Goal: Task Accomplishment & Management: Complete application form

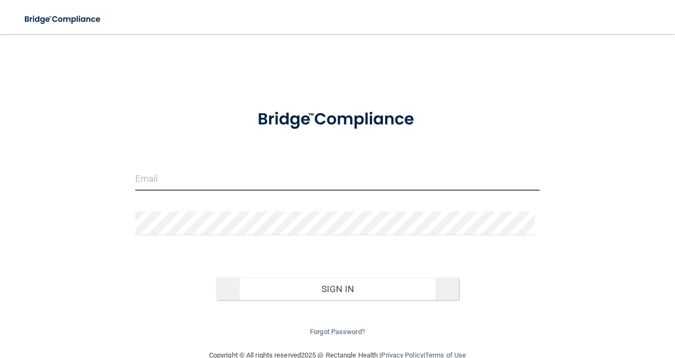
type input "[PERSON_NAME][EMAIL_ADDRESS][DOMAIN_NAME]"
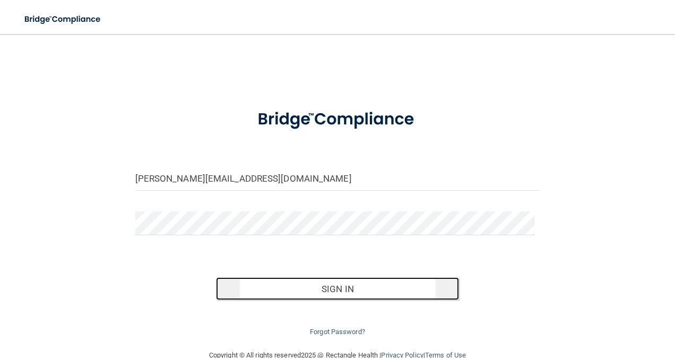
drag, startPoint x: 337, startPoint y: 287, endPoint x: 355, endPoint y: 290, distance: 17.8
click at [338, 287] on button "Sign In" at bounding box center [337, 288] width 243 height 23
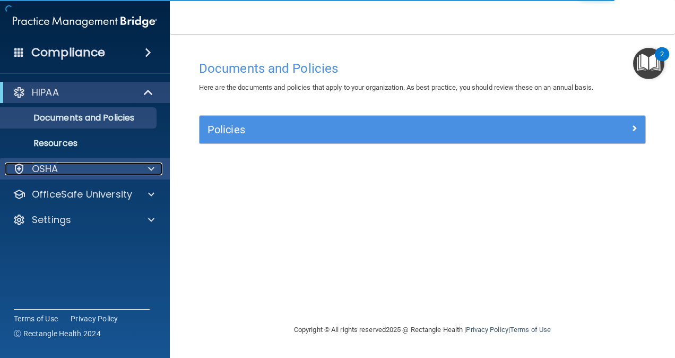
click at [148, 167] on span at bounding box center [151, 168] width 6 height 13
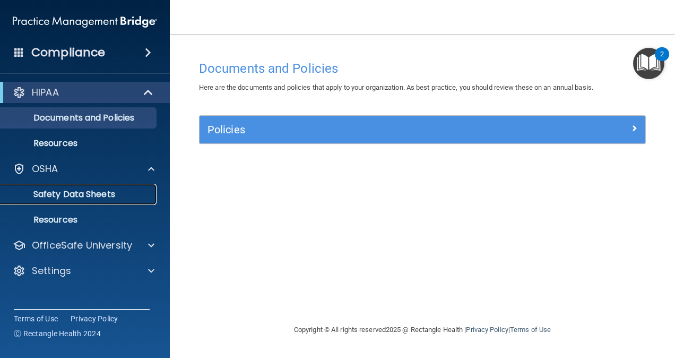
click at [88, 197] on p "Safety Data Sheets" at bounding box center [79, 194] width 145 height 11
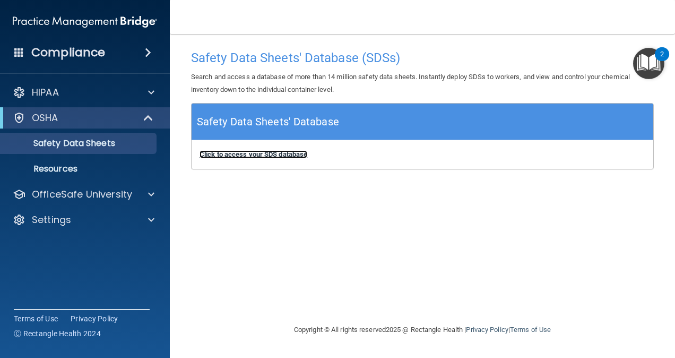
click at [239, 152] on b "Click to access your SDS database" at bounding box center [254, 154] width 108 height 8
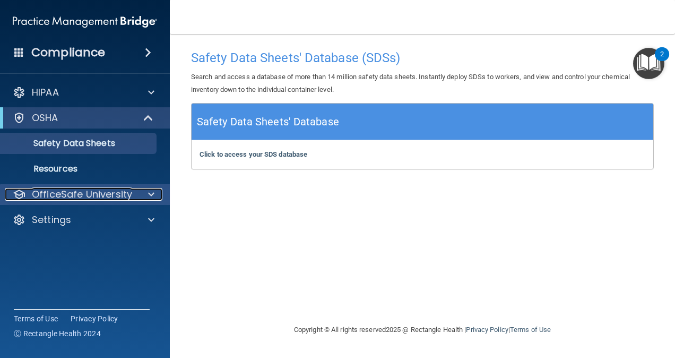
click at [67, 191] on p "OfficeSafe University" at bounding box center [82, 194] width 100 height 13
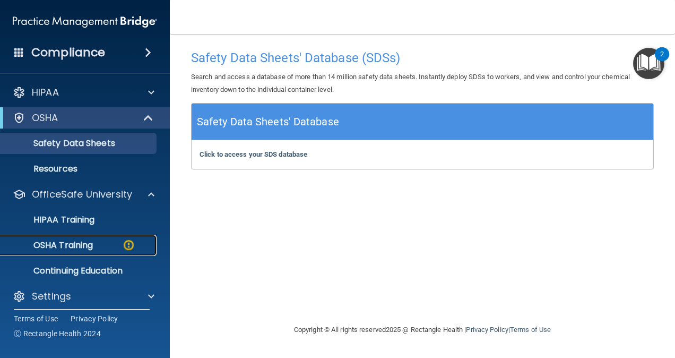
click at [94, 246] on div "OSHA Training" at bounding box center [79, 245] width 145 height 11
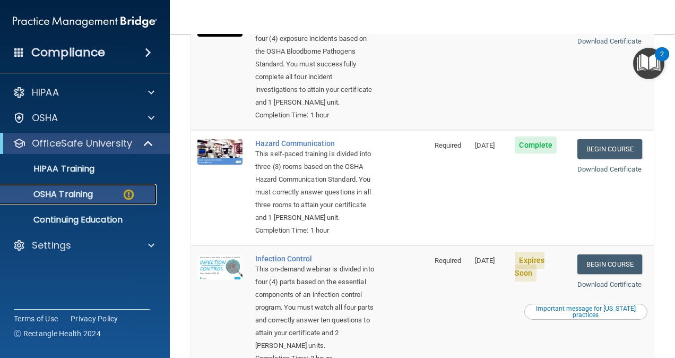
scroll to position [212, 0]
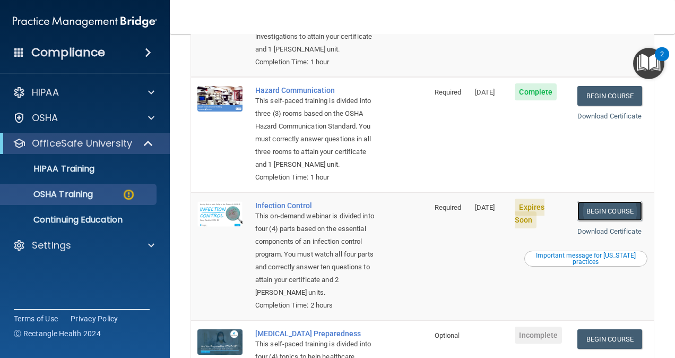
click at [583, 221] on link "Begin Course" at bounding box center [610, 211] width 65 height 20
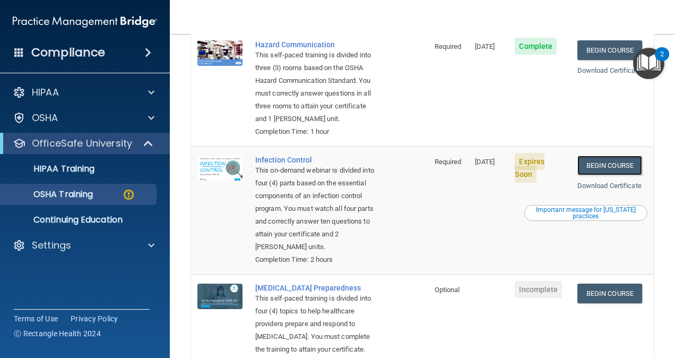
scroll to position [371, 0]
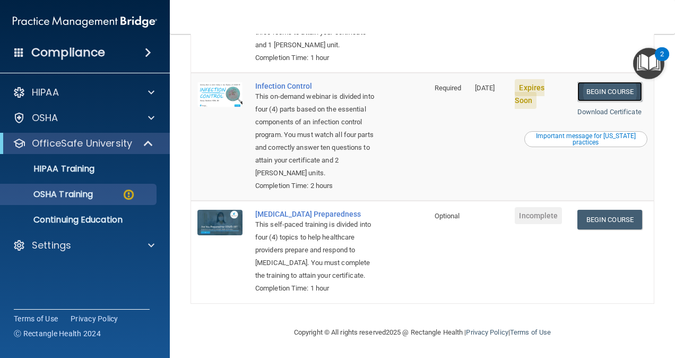
click at [587, 82] on link "Begin Course" at bounding box center [610, 92] width 65 height 20
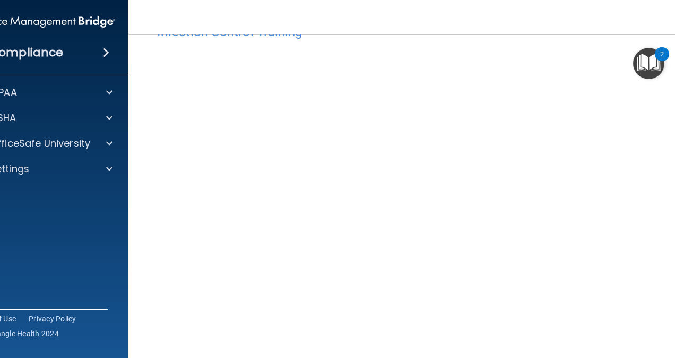
scroll to position [53, 0]
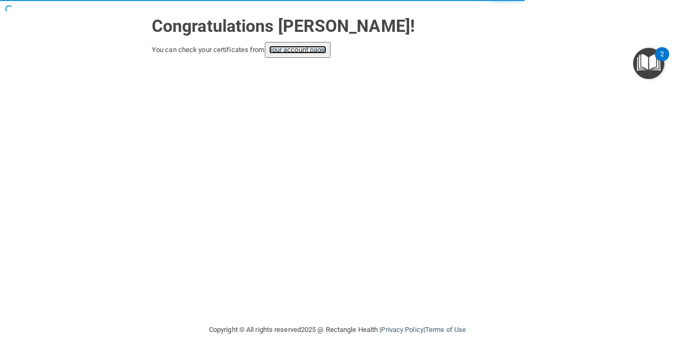
click at [306, 48] on link "your account page!" at bounding box center [298, 50] width 58 height 8
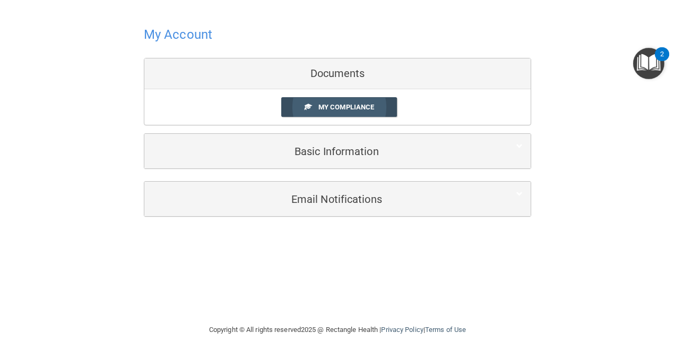
click at [347, 103] on span "My Compliance" at bounding box center [347, 107] width 56 height 8
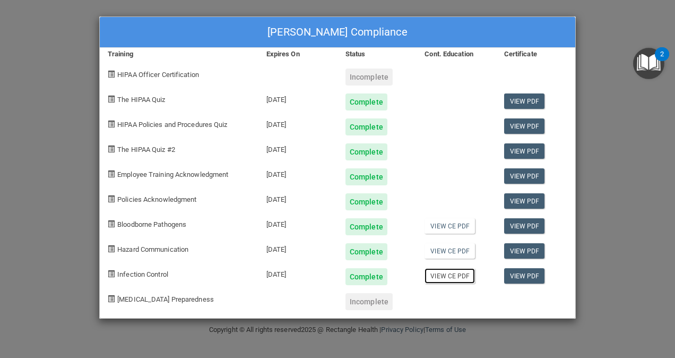
click at [444, 275] on link "View CE PDF" at bounding box center [450, 275] width 50 height 15
click at [607, 51] on div "[PERSON_NAME] Compliance Training Expires On Status Cont. Education Certificate…" at bounding box center [337, 179] width 675 height 358
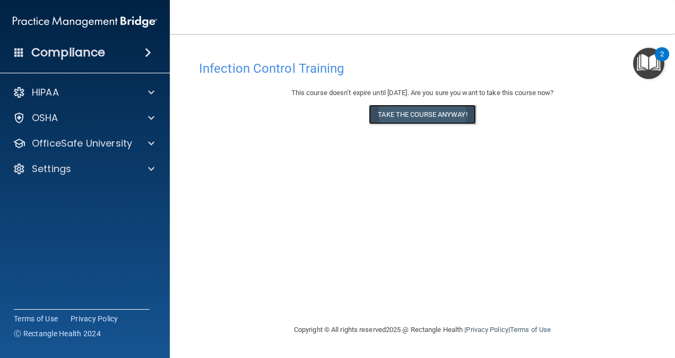
click at [418, 115] on button "Take the course anyway!" at bounding box center [422, 115] width 107 height 20
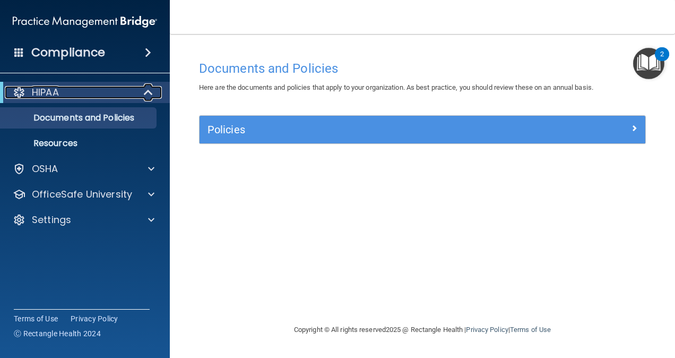
click at [82, 97] on div "HIPAA" at bounding box center [70, 92] width 131 height 13
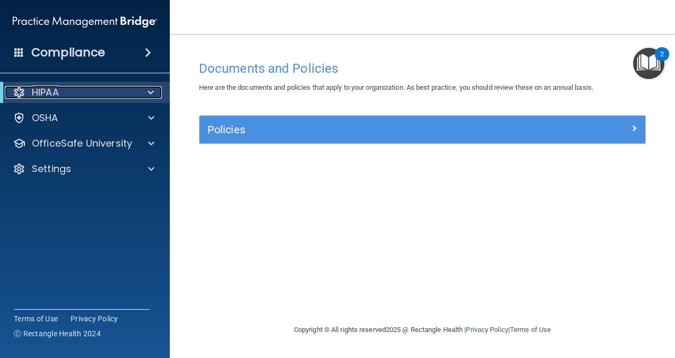
click at [154, 91] on div at bounding box center [149, 92] width 26 height 13
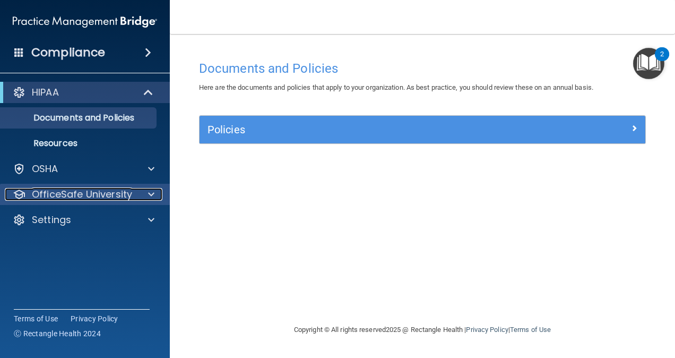
click at [151, 194] on span at bounding box center [151, 194] width 6 height 13
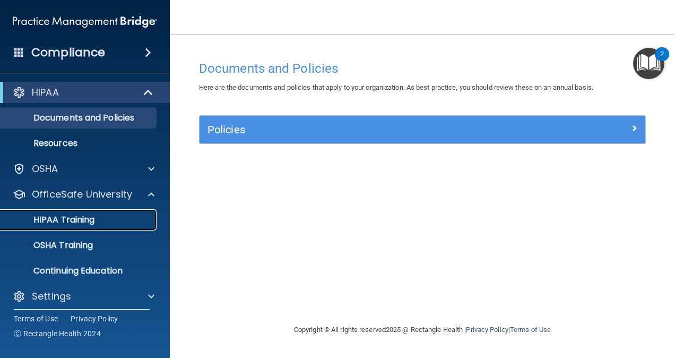
click at [74, 216] on p "HIPAA Training" at bounding box center [51, 219] width 88 height 11
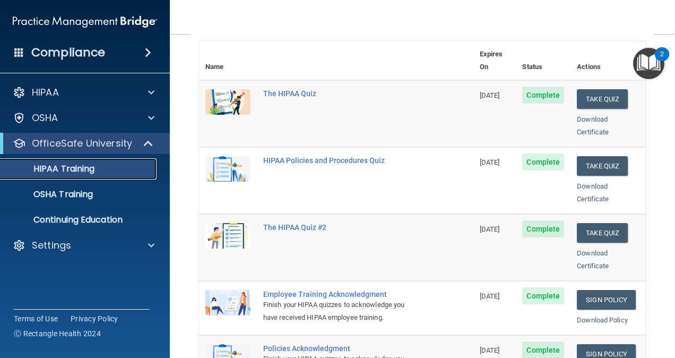
scroll to position [265, 0]
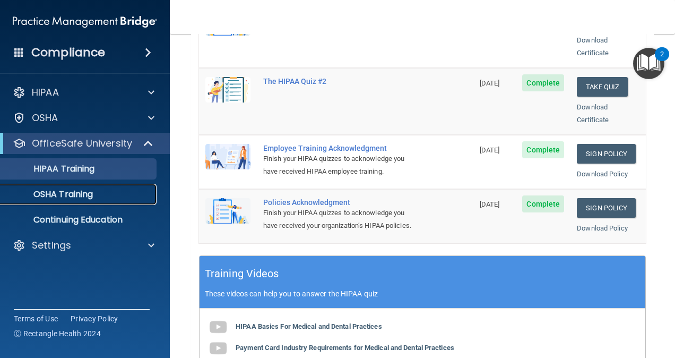
click at [88, 193] on p "OSHA Training" at bounding box center [50, 194] width 86 height 11
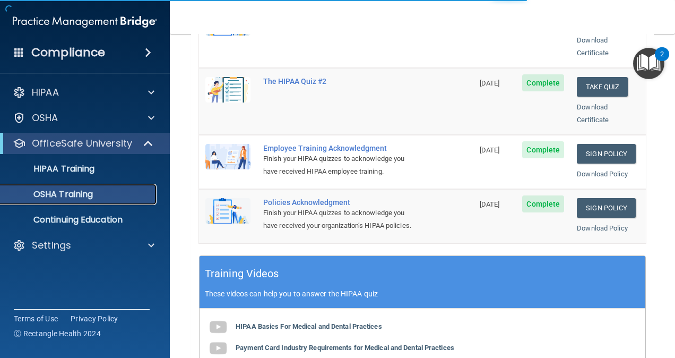
scroll to position [278, 0]
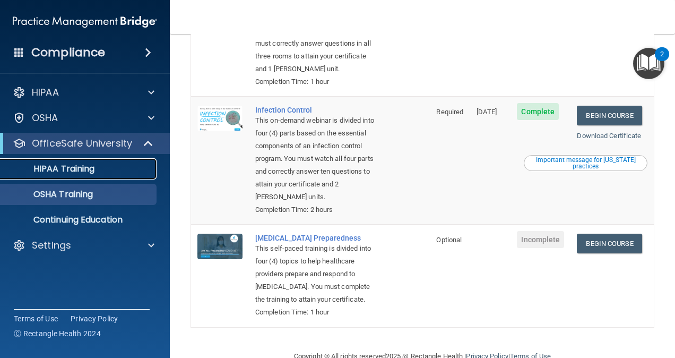
click at [78, 171] on p "HIPAA Training" at bounding box center [51, 168] width 88 height 11
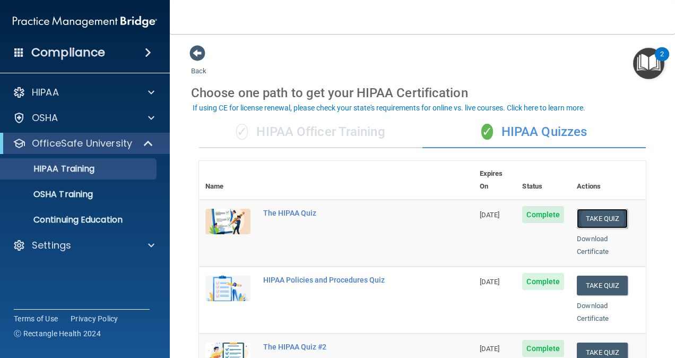
click at [595, 209] on button "Take Quiz" at bounding box center [602, 219] width 51 height 20
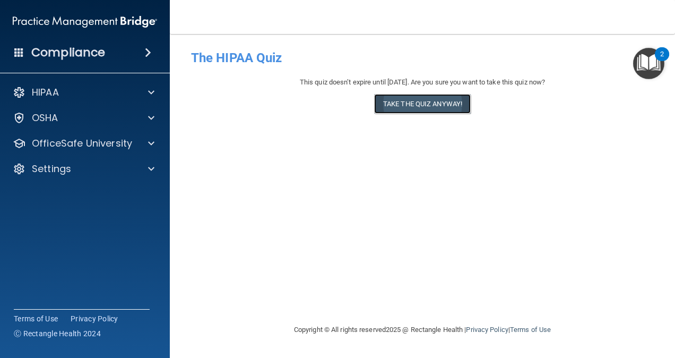
click at [424, 104] on button "Take the quiz anyway!" at bounding box center [422, 104] width 97 height 20
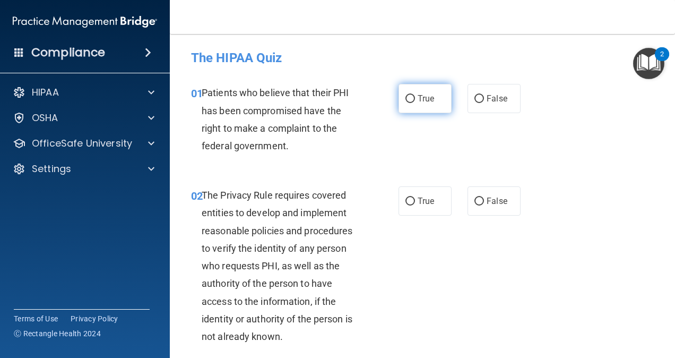
click at [410, 100] on input "True" at bounding box center [411, 99] width 10 height 8
radio input "true"
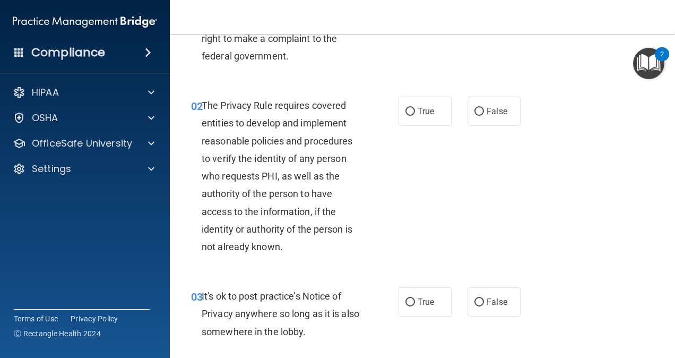
scroll to position [106, 0]
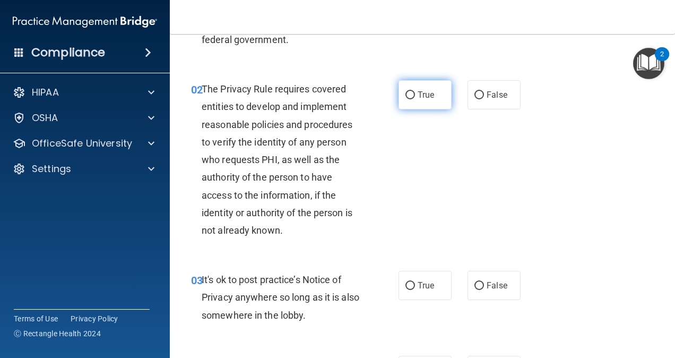
click at [407, 91] on input "True" at bounding box center [411, 95] width 10 height 8
radio input "true"
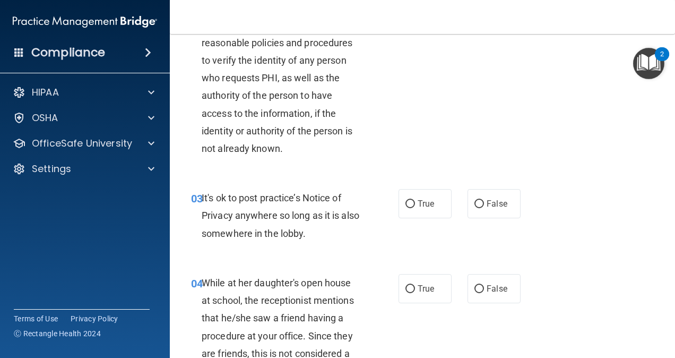
scroll to position [212, 0]
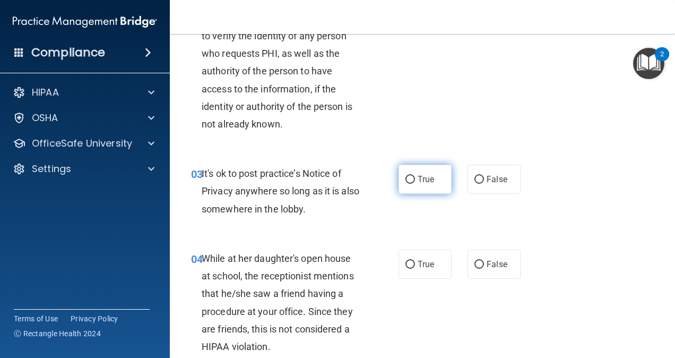
click at [408, 179] on input "True" at bounding box center [411, 180] width 10 height 8
radio input "true"
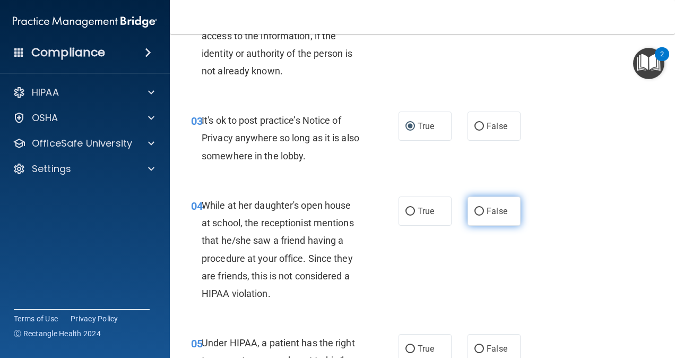
click at [477, 211] on input "False" at bounding box center [480, 212] width 10 height 8
radio input "true"
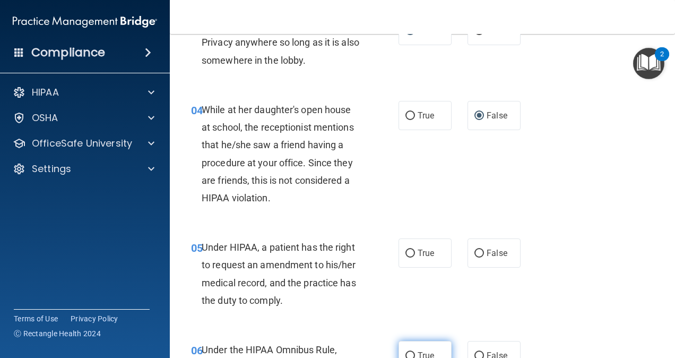
scroll to position [478, 0]
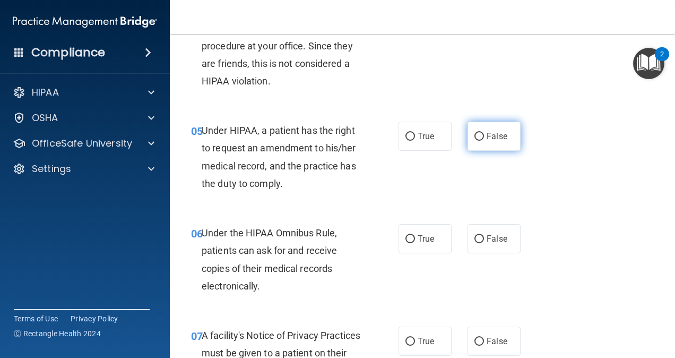
click at [475, 135] on input "False" at bounding box center [480, 137] width 10 height 8
radio input "true"
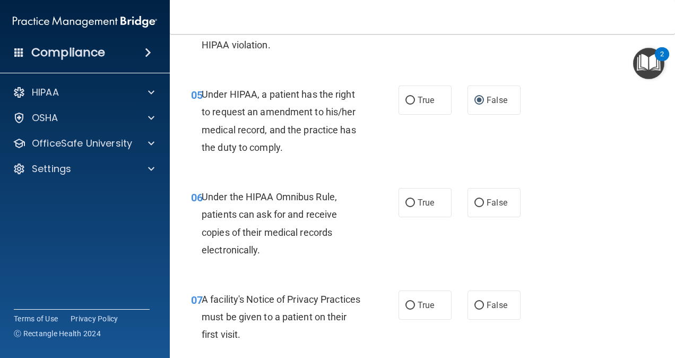
scroll to position [531, 0]
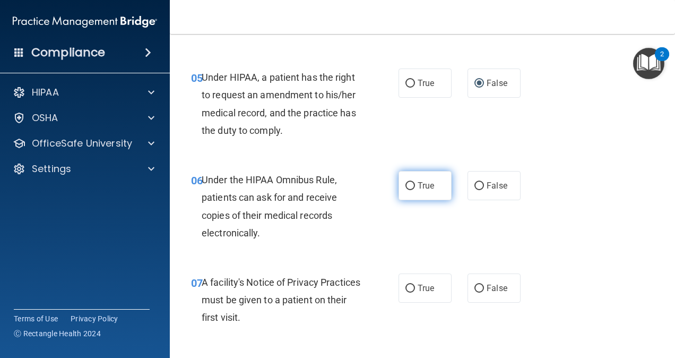
click at [407, 187] on input "True" at bounding box center [411, 186] width 10 height 8
radio input "true"
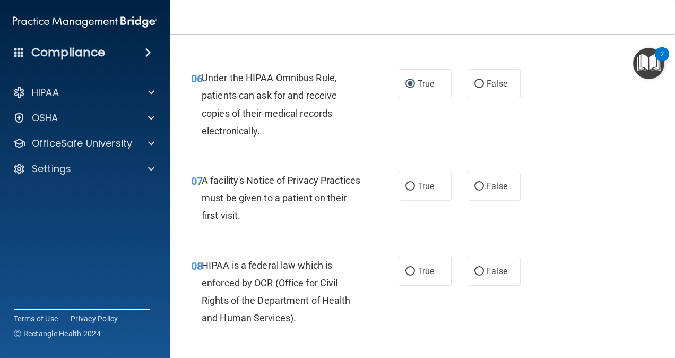
scroll to position [637, 0]
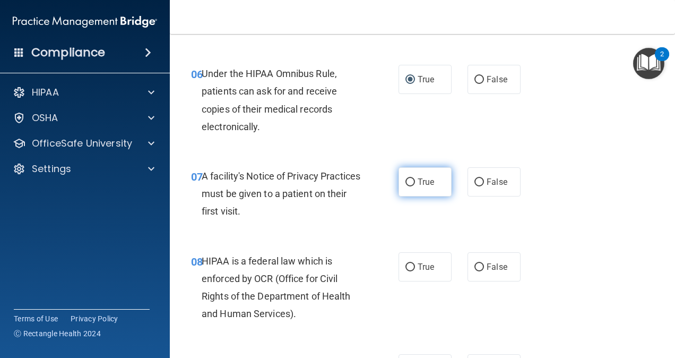
click at [406, 180] on input "True" at bounding box center [411, 182] width 10 height 8
radio input "true"
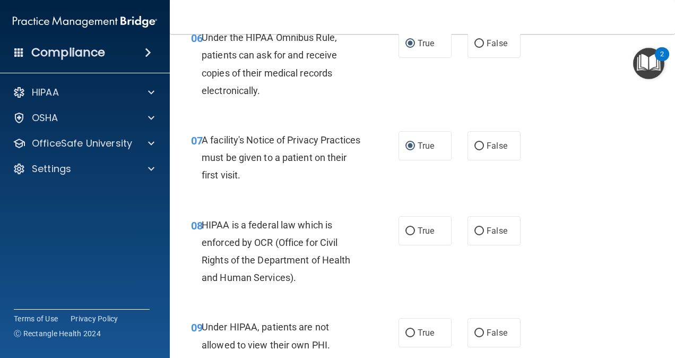
scroll to position [690, 0]
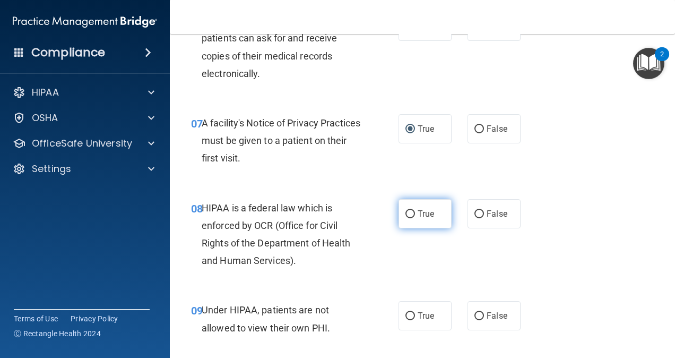
click at [406, 217] on input "True" at bounding box center [411, 214] width 10 height 8
radio input "true"
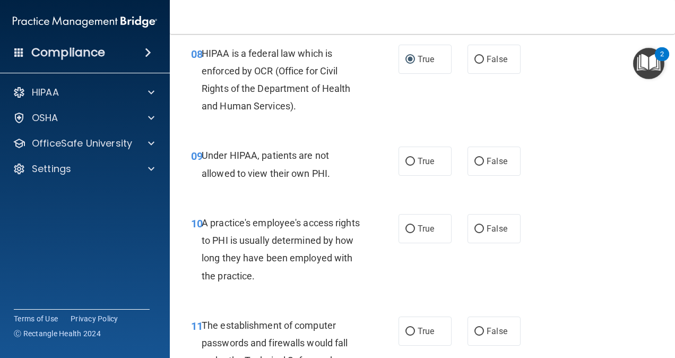
scroll to position [849, 0]
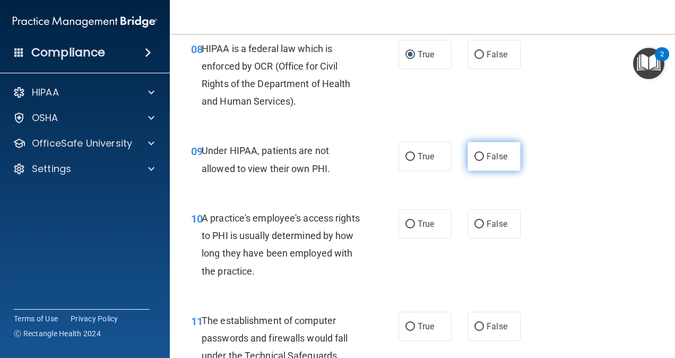
click at [479, 156] on label "False" at bounding box center [494, 156] width 53 height 29
click at [479, 156] on input "False" at bounding box center [480, 157] width 10 height 8
radio input "true"
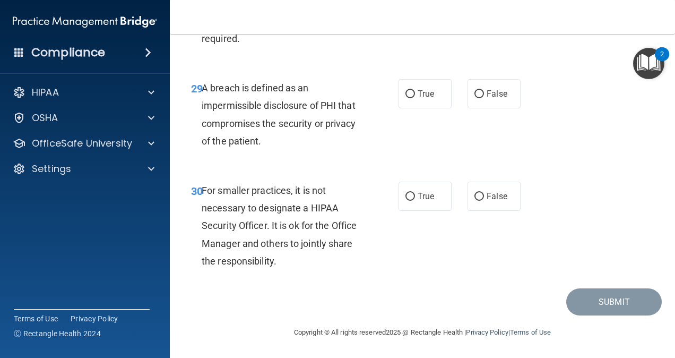
scroll to position [3153, 0]
click at [476, 195] on input "False" at bounding box center [480, 197] width 10 height 8
radio input "true"
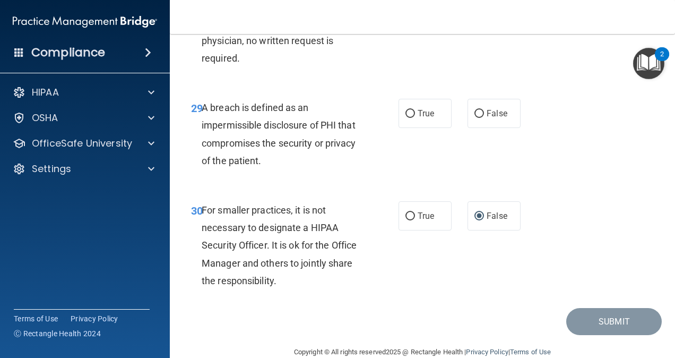
scroll to position [3100, 0]
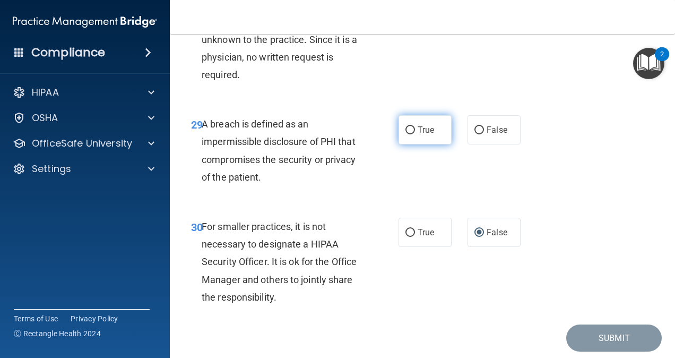
click at [406, 134] on input "True" at bounding box center [411, 130] width 10 height 8
radio input "true"
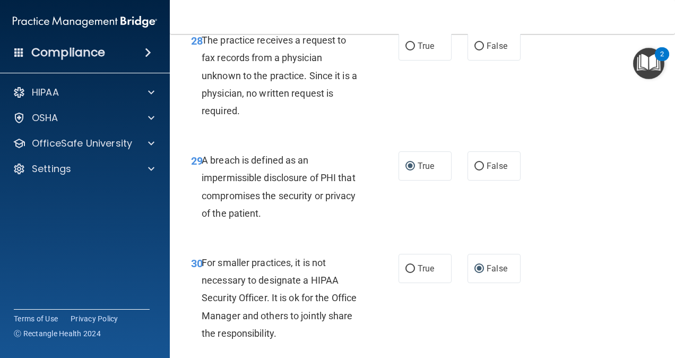
scroll to position [3047, 0]
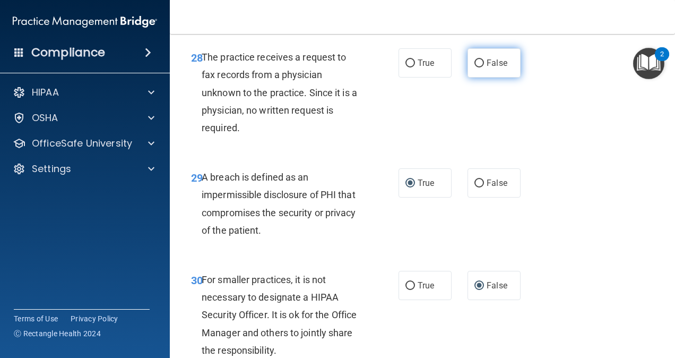
click at [478, 67] on input "False" at bounding box center [480, 63] width 10 height 8
radio input "true"
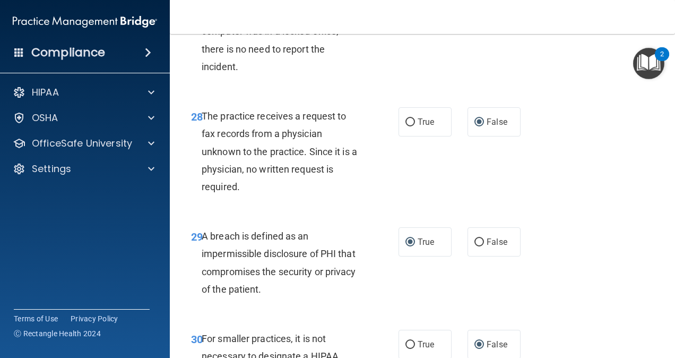
scroll to position [2941, 0]
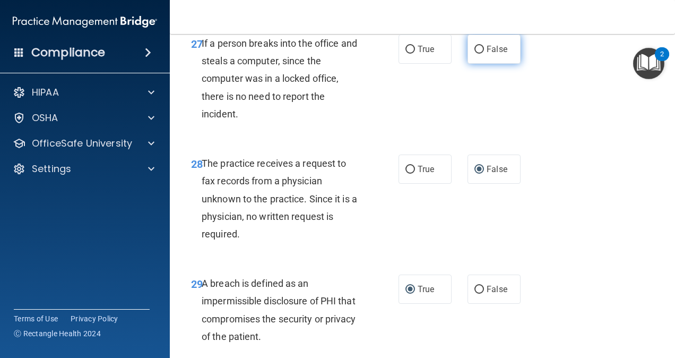
click at [475, 54] on input "False" at bounding box center [480, 50] width 10 height 8
radio input "true"
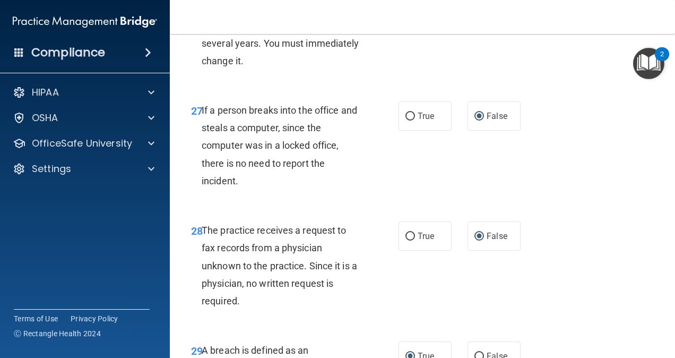
scroll to position [2835, 0]
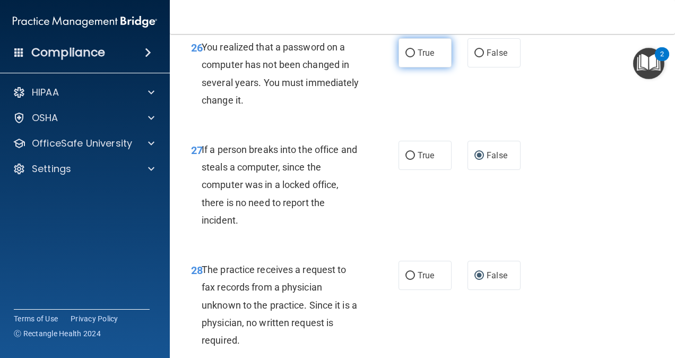
click at [408, 57] on input "True" at bounding box center [411, 53] width 10 height 8
radio input "true"
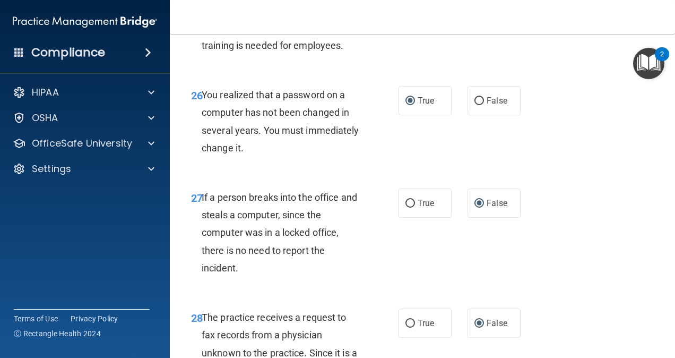
scroll to position [2729, 0]
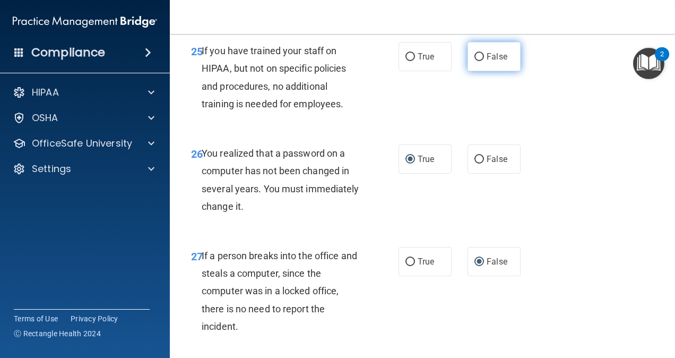
click at [475, 61] on input "False" at bounding box center [480, 57] width 10 height 8
radio input "true"
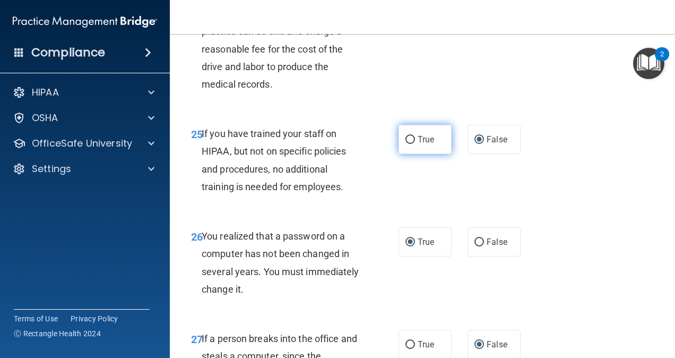
scroll to position [2569, 0]
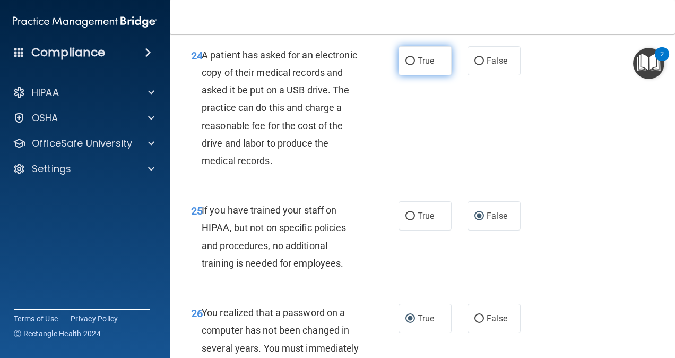
click at [412, 73] on label "True" at bounding box center [425, 60] width 53 height 29
click at [412, 65] on input "True" at bounding box center [411, 61] width 10 height 8
radio input "true"
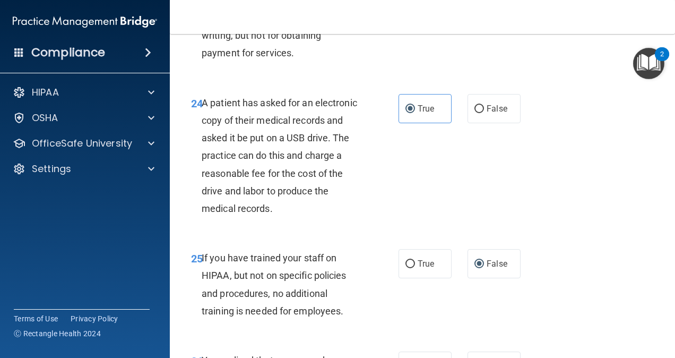
scroll to position [2410, 0]
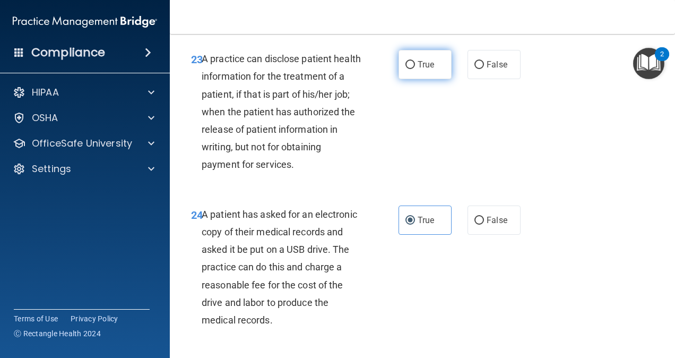
click at [406, 69] on input "True" at bounding box center [411, 65] width 10 height 8
radio input "true"
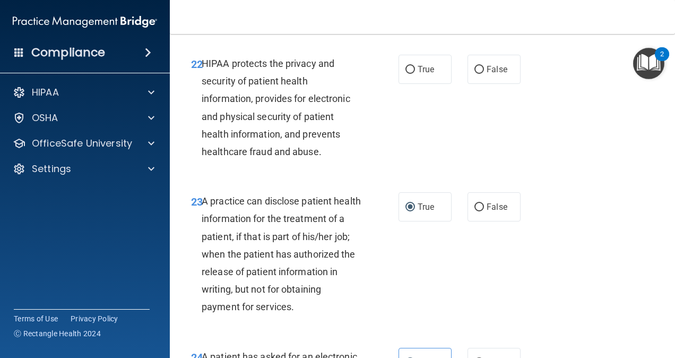
scroll to position [2251, 0]
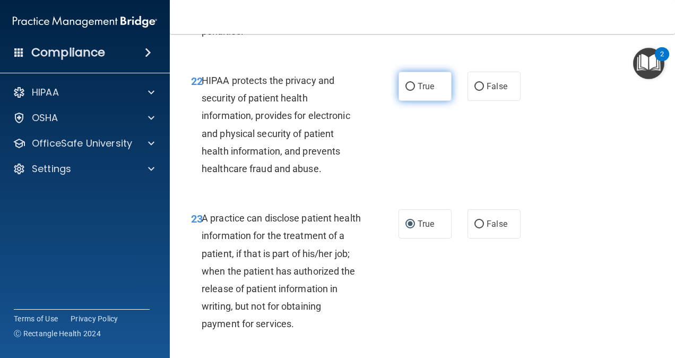
click at [406, 91] on input "True" at bounding box center [411, 87] width 10 height 8
radio input "true"
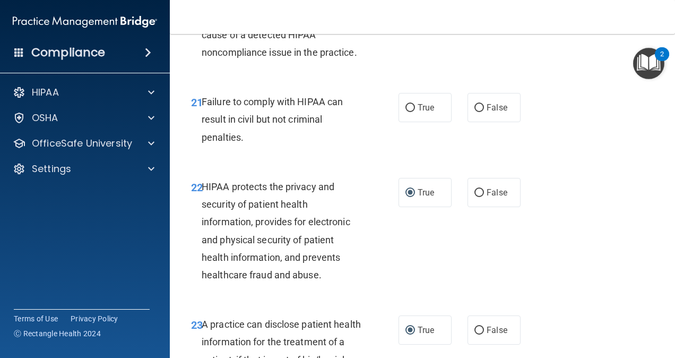
scroll to position [2092, 0]
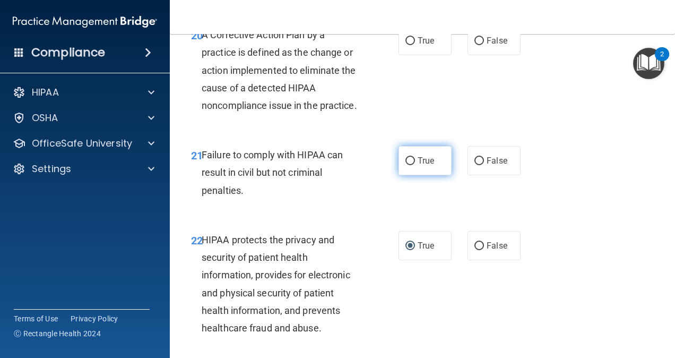
click at [407, 165] on input "True" at bounding box center [411, 161] width 10 height 8
radio input "true"
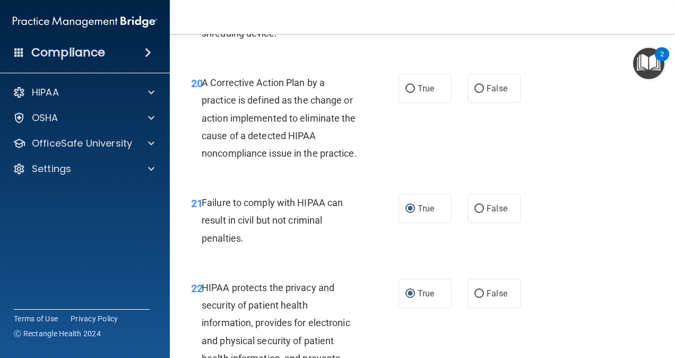
scroll to position [1985, 0]
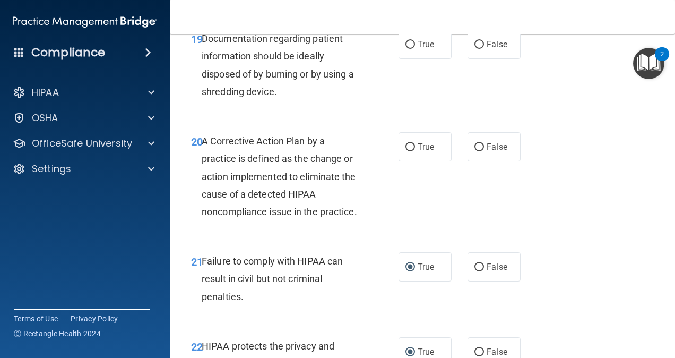
click at [260, 220] on div "A Corrective Action Plan by a practice is defined as the change or action imple…" at bounding box center [286, 176] width 168 height 88
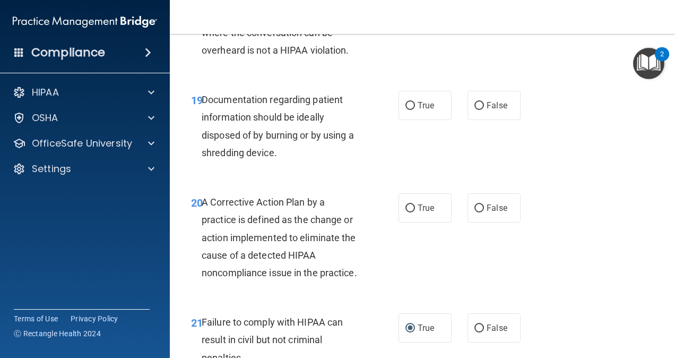
scroll to position [1879, 0]
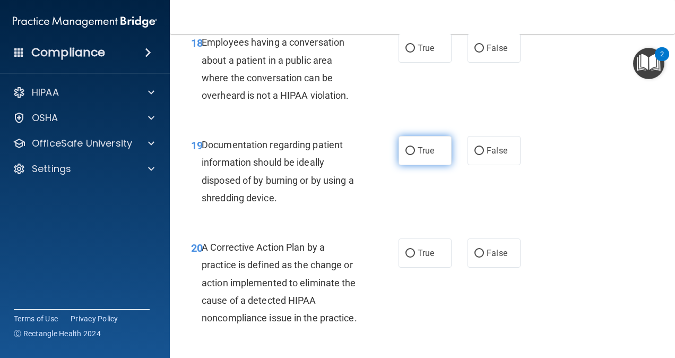
click at [406, 151] on input "True" at bounding box center [411, 151] width 10 height 8
radio input "true"
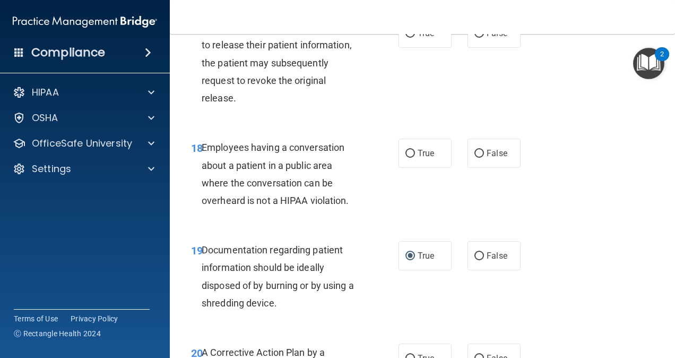
scroll to position [1773, 0]
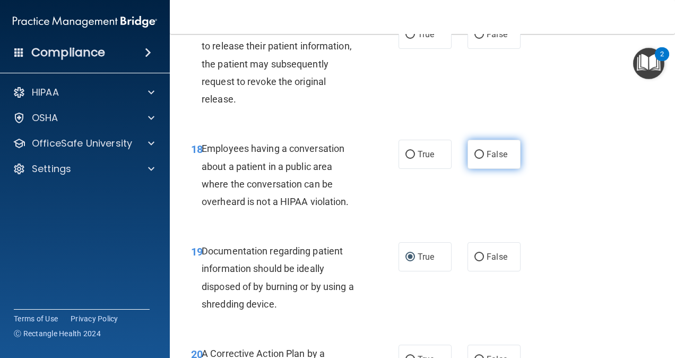
click at [487, 155] on span "False" at bounding box center [497, 154] width 21 height 10
click at [481, 155] on input "False" at bounding box center [480, 155] width 10 height 8
radio input "true"
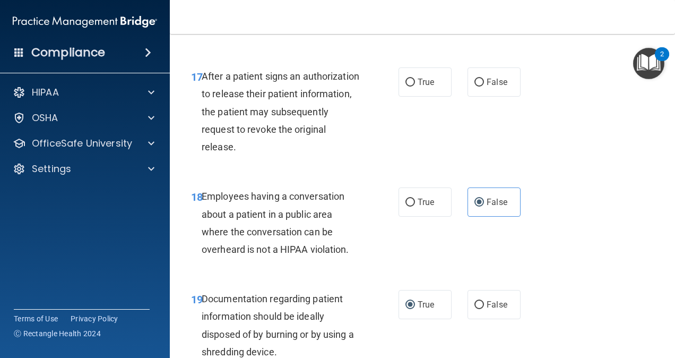
scroll to position [1667, 0]
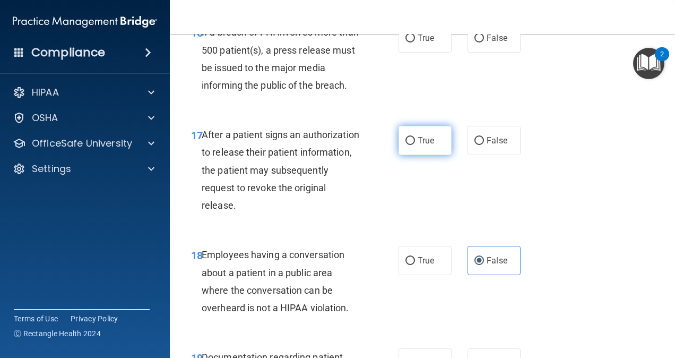
click at [408, 142] on input "True" at bounding box center [411, 141] width 10 height 8
radio input "true"
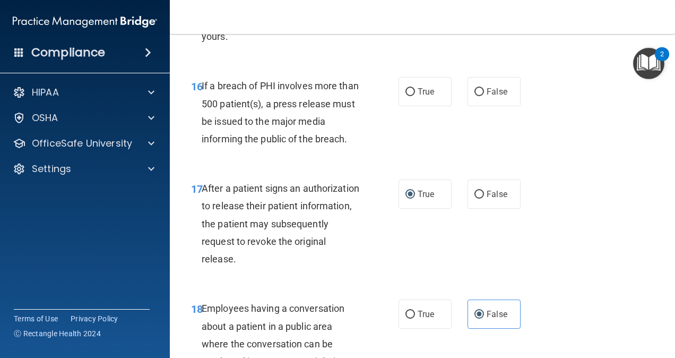
scroll to position [1561, 0]
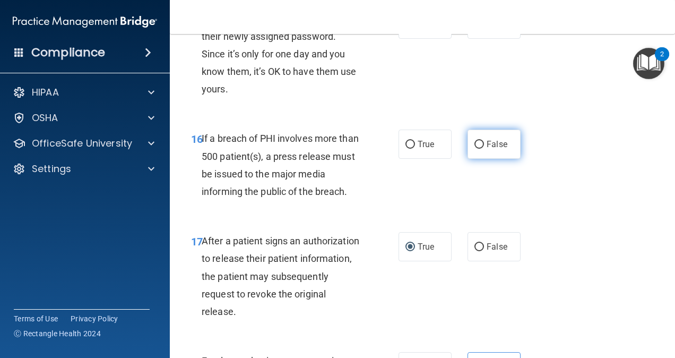
click at [475, 146] on input "False" at bounding box center [480, 145] width 10 height 8
radio input "true"
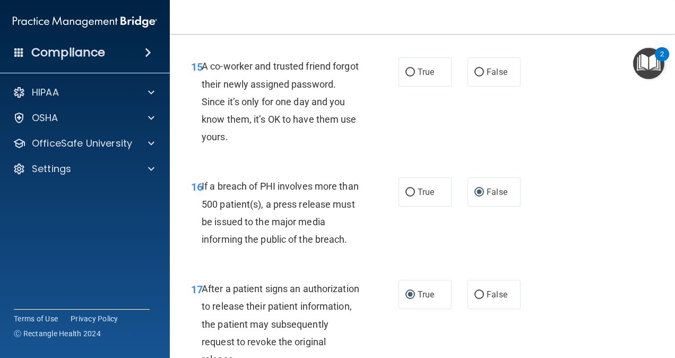
scroll to position [1455, 0]
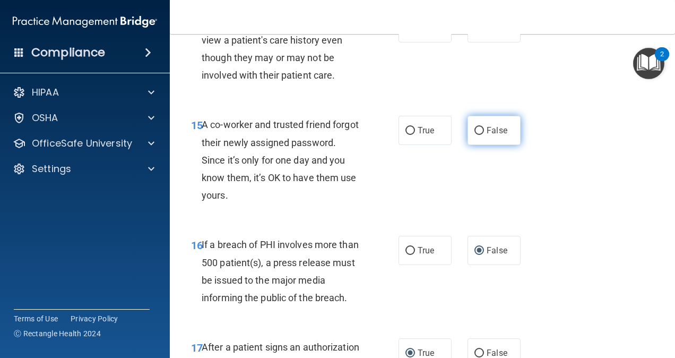
click at [471, 134] on label "False" at bounding box center [494, 130] width 53 height 29
click at [475, 134] on input "False" at bounding box center [480, 131] width 10 height 8
radio input "true"
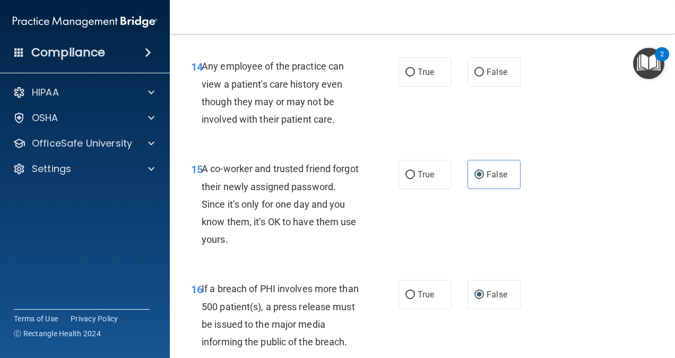
scroll to position [1348, 0]
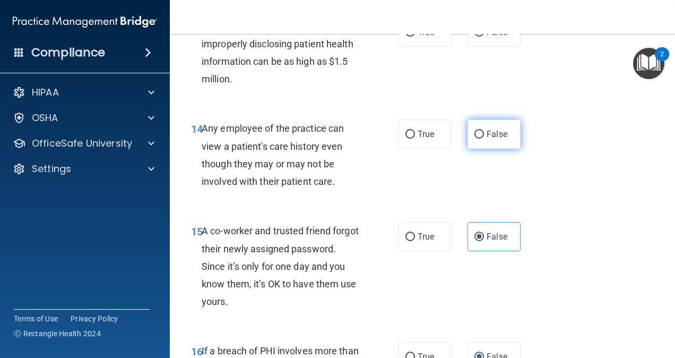
click at [476, 131] on input "False" at bounding box center [480, 135] width 10 height 8
radio input "true"
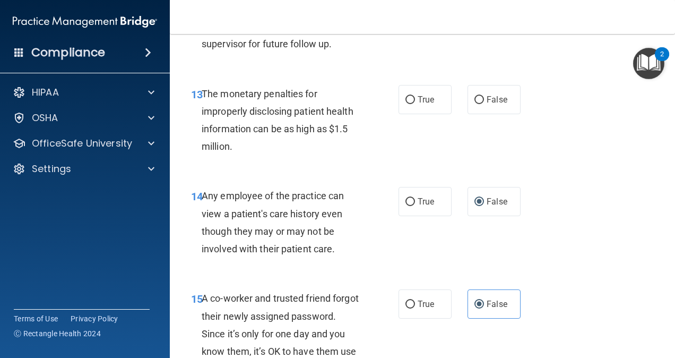
scroll to position [1242, 0]
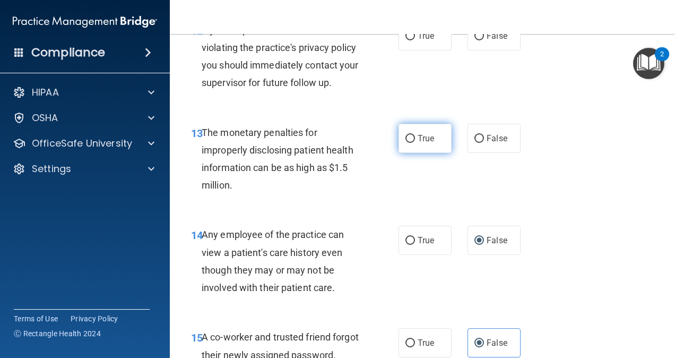
click at [409, 139] on input "True" at bounding box center [411, 139] width 10 height 8
radio input "true"
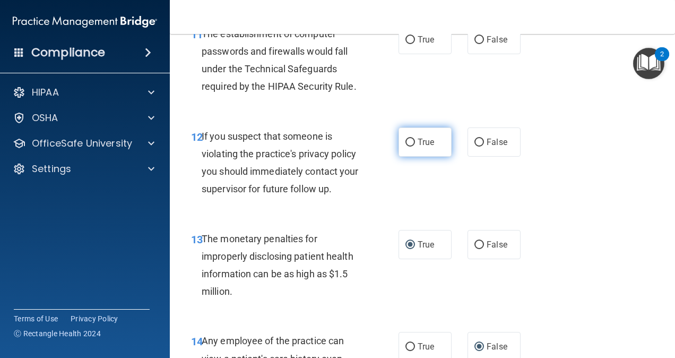
click at [411, 141] on label "True" at bounding box center [425, 141] width 53 height 29
click at [411, 141] on input "True" at bounding box center [411, 143] width 10 height 8
radio input "true"
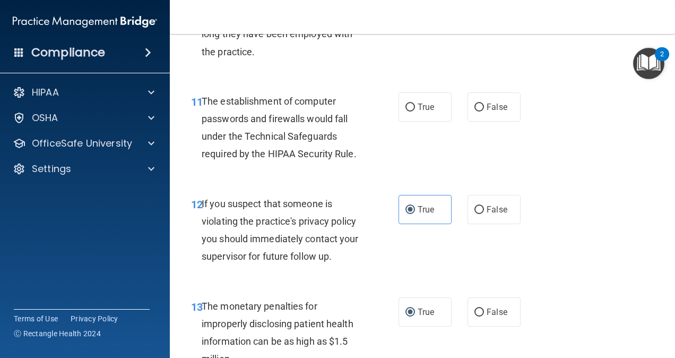
scroll to position [1030, 0]
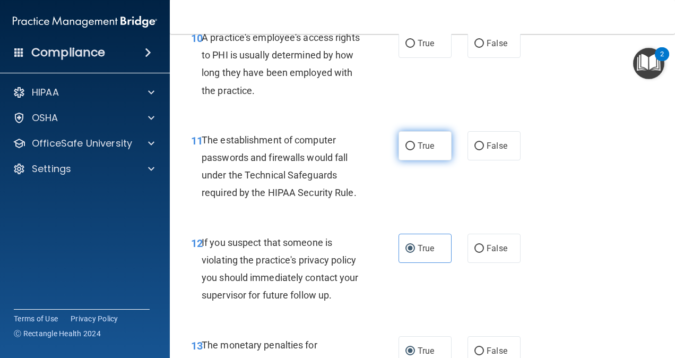
click at [406, 144] on input "True" at bounding box center [411, 146] width 10 height 8
radio input "true"
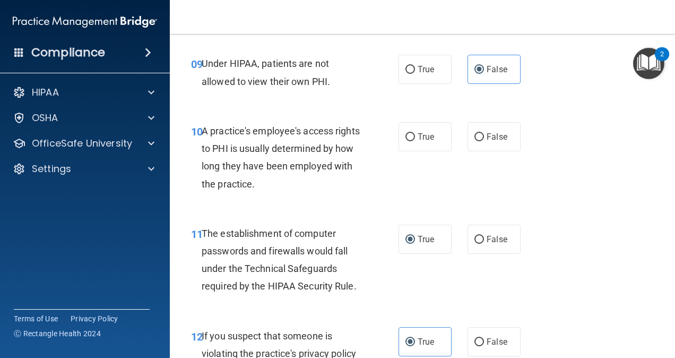
scroll to position [924, 0]
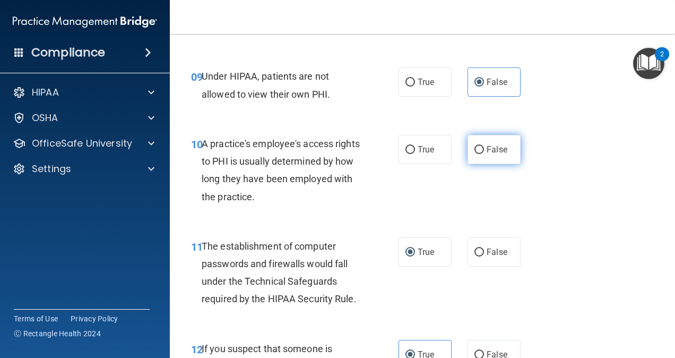
click at [477, 146] on input "False" at bounding box center [480, 150] width 10 height 8
radio input "true"
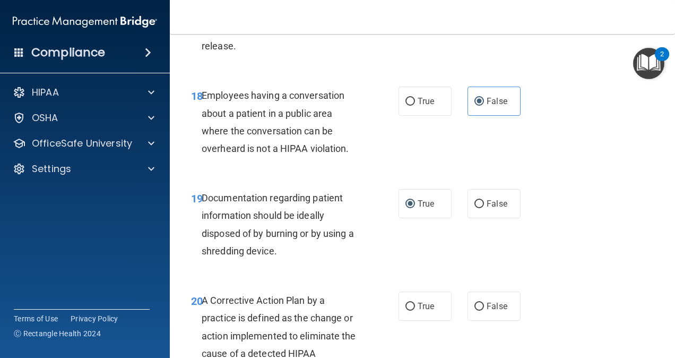
scroll to position [2038, 0]
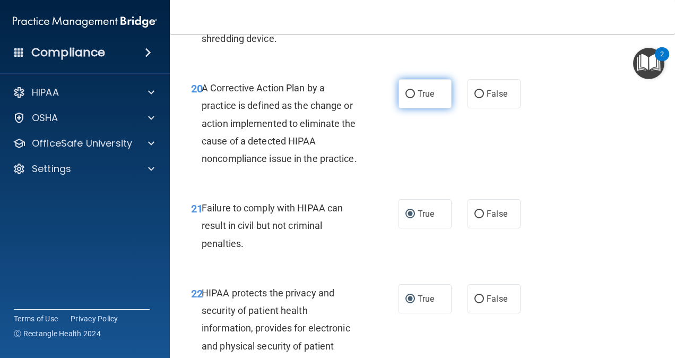
click at [409, 97] on input "True" at bounding box center [411, 94] width 10 height 8
radio input "true"
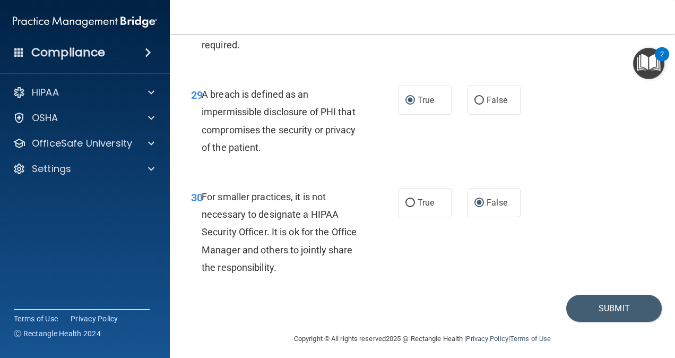
scroll to position [3153, 0]
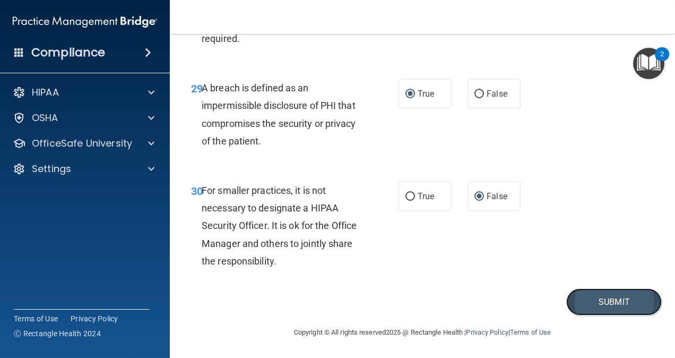
click at [588, 295] on button "Submit" at bounding box center [614, 301] width 96 height 27
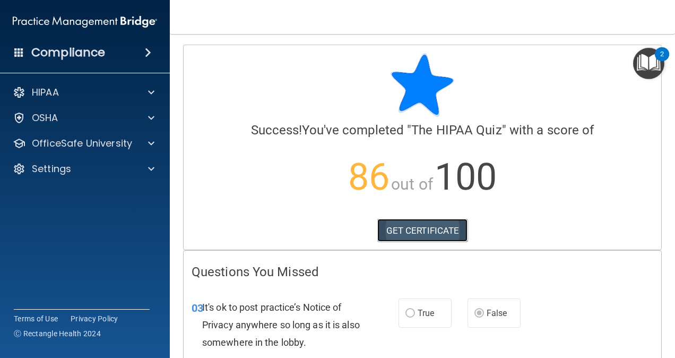
click at [408, 226] on link "GET CERTIFICATE" at bounding box center [422, 230] width 91 height 23
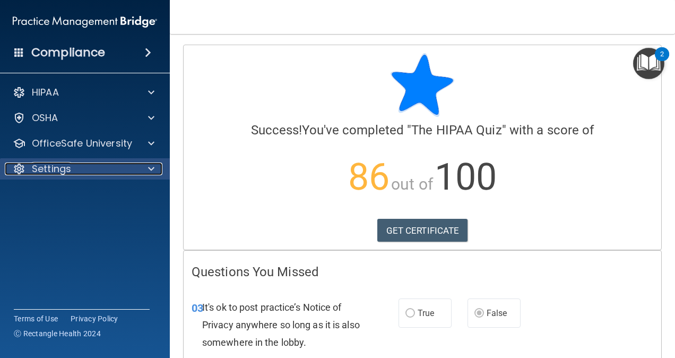
click at [137, 175] on div at bounding box center [149, 168] width 27 height 13
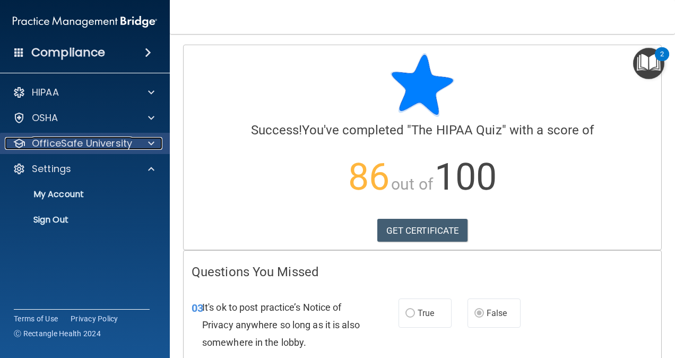
click at [123, 143] on p "OfficeSafe University" at bounding box center [82, 143] width 100 height 13
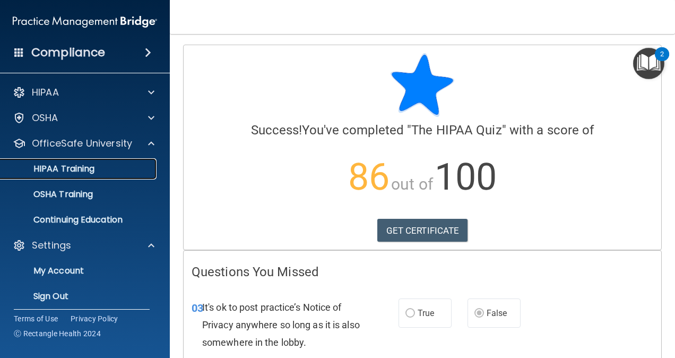
click at [87, 167] on p "HIPAA Training" at bounding box center [51, 168] width 88 height 11
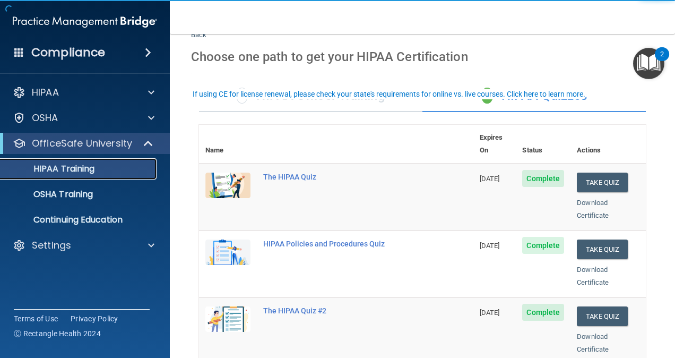
scroll to position [53, 0]
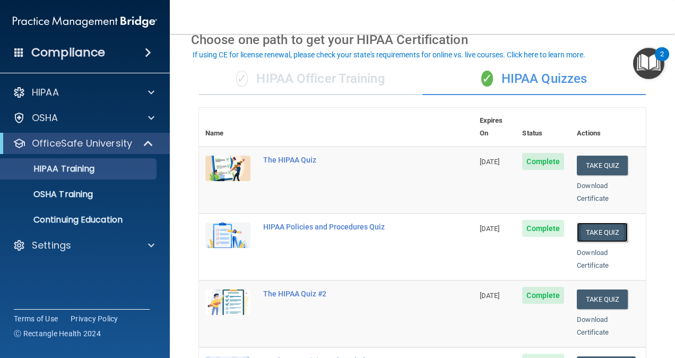
click at [594, 222] on button "Take Quiz" at bounding box center [602, 232] width 51 height 20
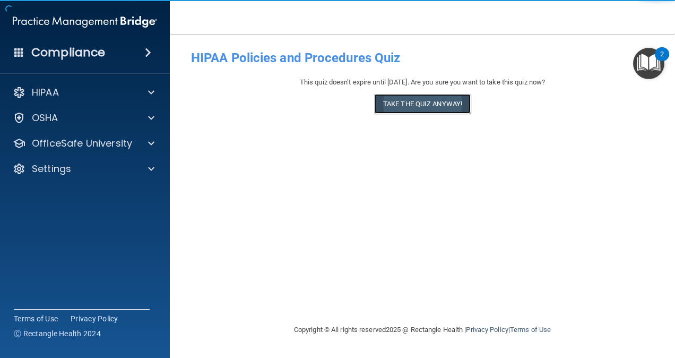
click at [410, 100] on button "Take the quiz anyway!" at bounding box center [422, 104] width 97 height 20
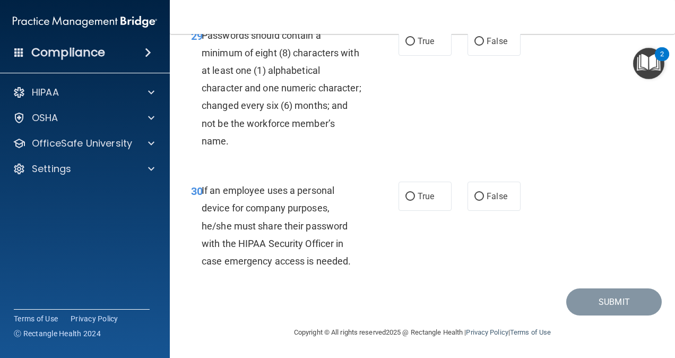
scroll to position [3489, 0]
click at [406, 194] on input "True" at bounding box center [411, 197] width 10 height 8
radio input "true"
click at [408, 46] on input "True" at bounding box center [411, 42] width 10 height 8
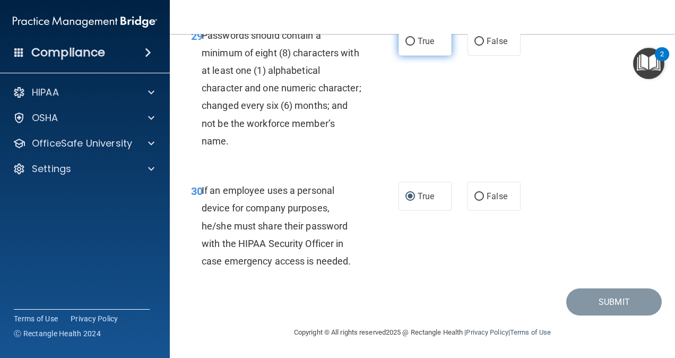
radio input "true"
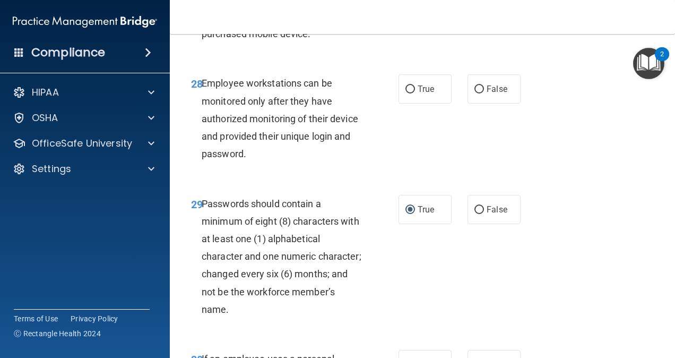
scroll to position [3170, 0]
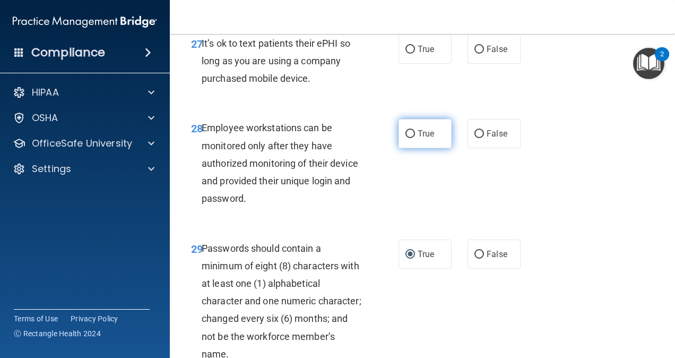
click at [406, 138] on input "True" at bounding box center [411, 134] width 10 height 8
radio input "true"
click at [418, 54] on span "True" at bounding box center [426, 49] width 16 height 10
drag, startPoint x: 415, startPoint y: 155, endPoint x: 404, endPoint y: 156, distance: 11.2
click at [406, 54] on input "True" at bounding box center [411, 50] width 10 height 8
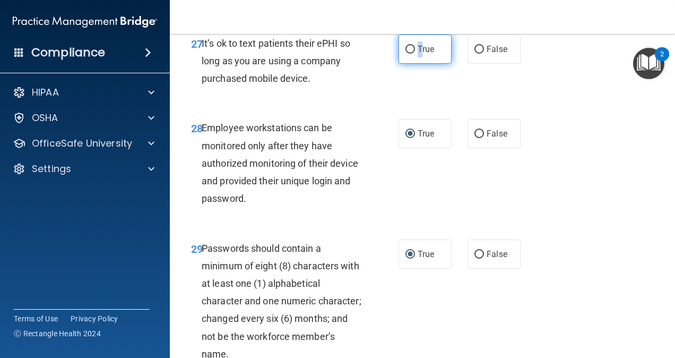
radio input "true"
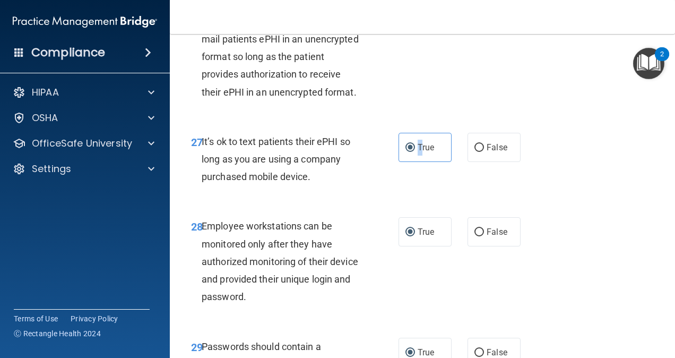
scroll to position [3064, 0]
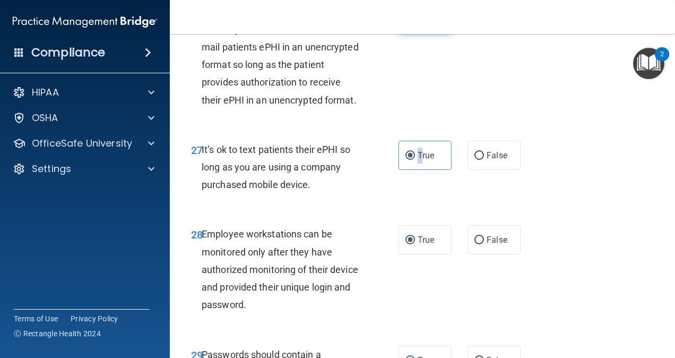
click at [408, 22] on input "True" at bounding box center [411, 18] width 10 height 8
radio input "true"
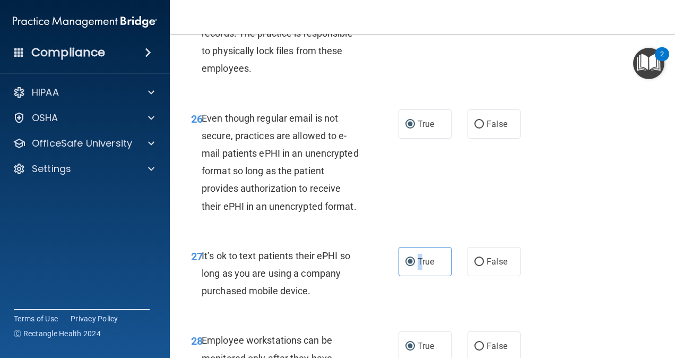
click at [475, 8] on input "False" at bounding box center [480, 4] width 10 height 8
radio input "true"
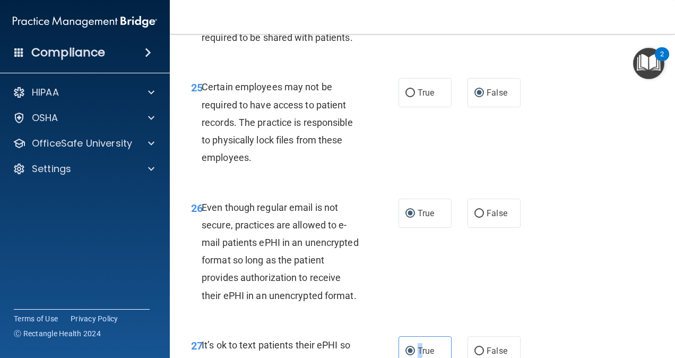
scroll to position [2852, 0]
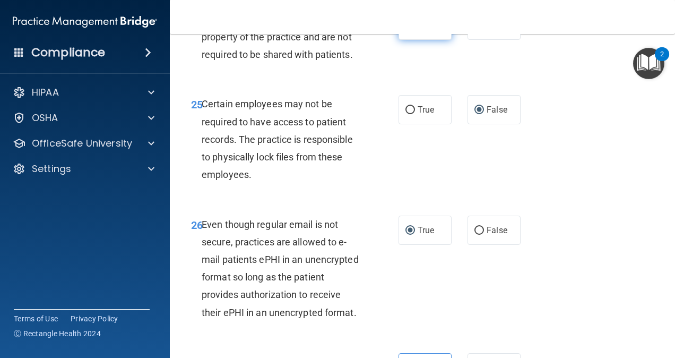
click at [406, 30] on input "True" at bounding box center [411, 26] width 10 height 8
radio input "true"
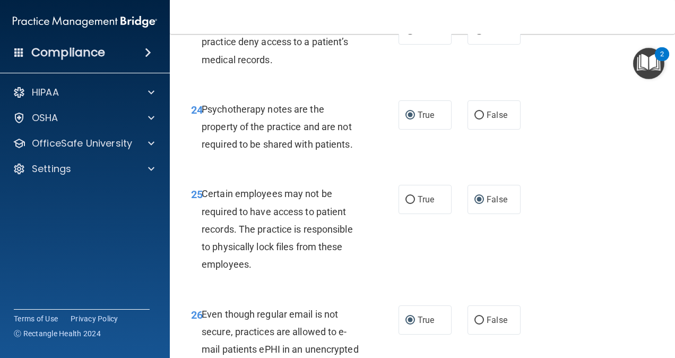
scroll to position [2746, 0]
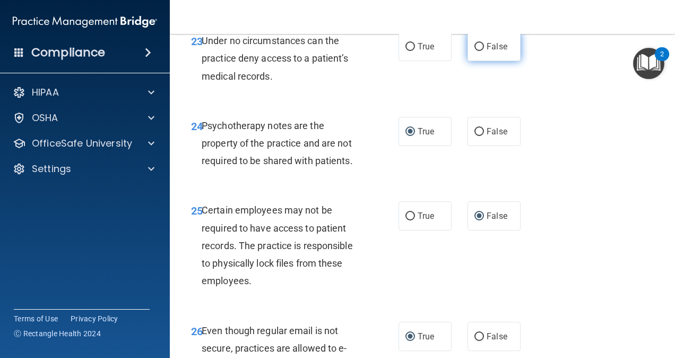
click at [475, 51] on input "False" at bounding box center [480, 47] width 10 height 8
radio input "true"
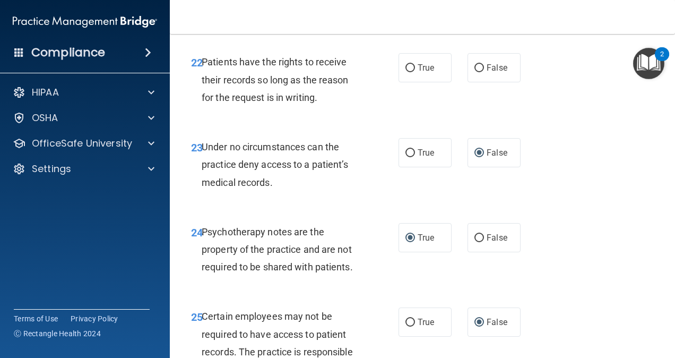
scroll to position [2639, 0]
click at [406, 72] on input "True" at bounding box center [411, 68] width 10 height 8
radio input "true"
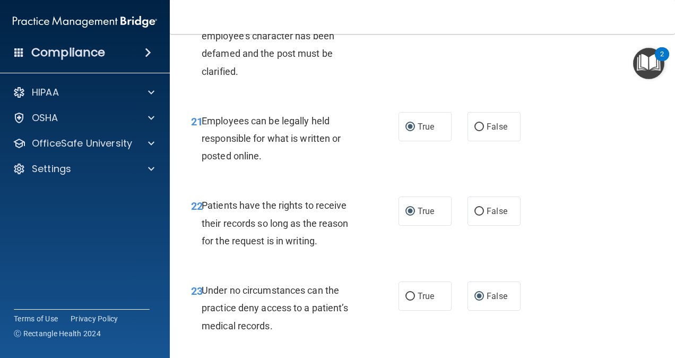
scroll to position [2480, 0]
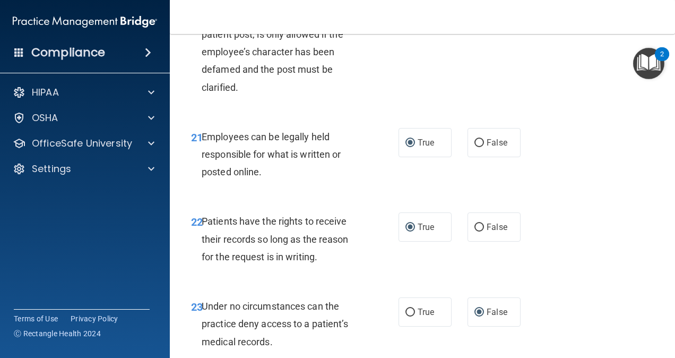
drag, startPoint x: 477, startPoint y: 96, endPoint x: 470, endPoint y: 105, distance: 11.0
click at [480, 19] on label "False" at bounding box center [494, 4] width 53 height 29
click at [475, 9] on input "False" at bounding box center [480, 5] width 10 height 8
radio input "true"
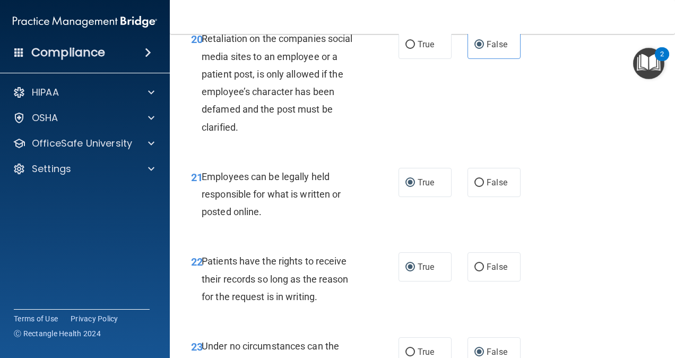
scroll to position [2374, 0]
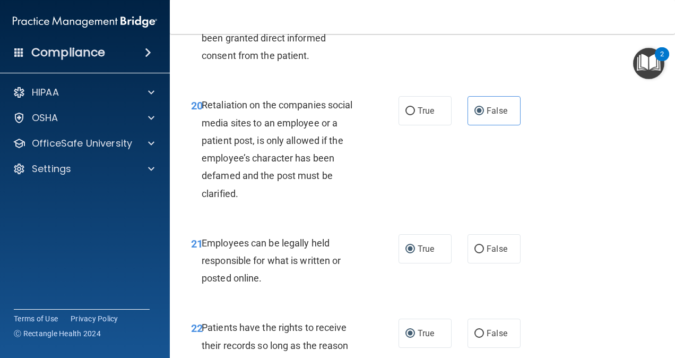
radio input "true"
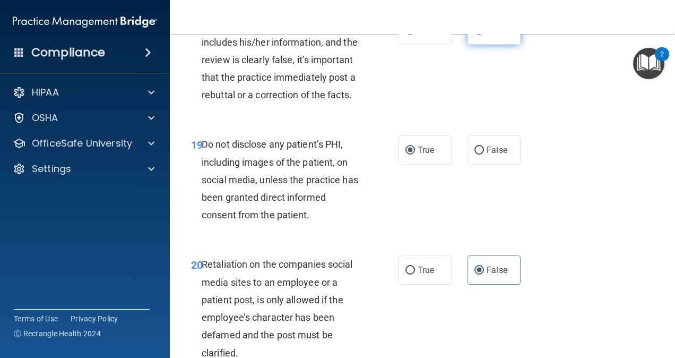
click at [475, 35] on input "False" at bounding box center [480, 31] width 10 height 8
radio input "true"
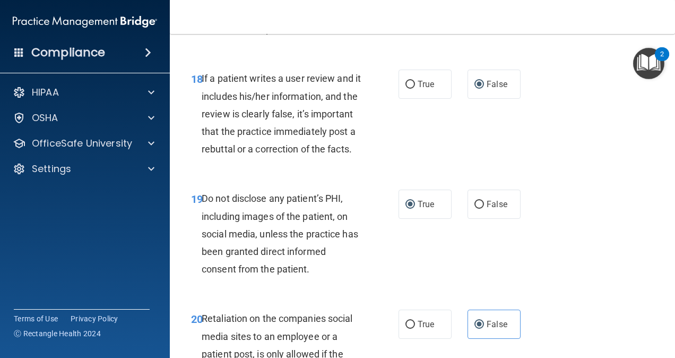
scroll to position [2108, 0]
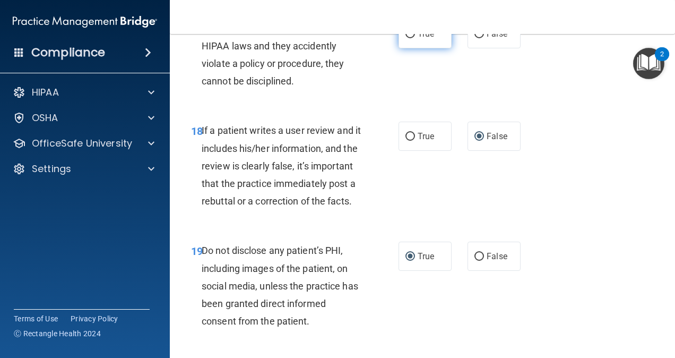
click at [406, 38] on input "True" at bounding box center [411, 34] width 10 height 8
radio input "true"
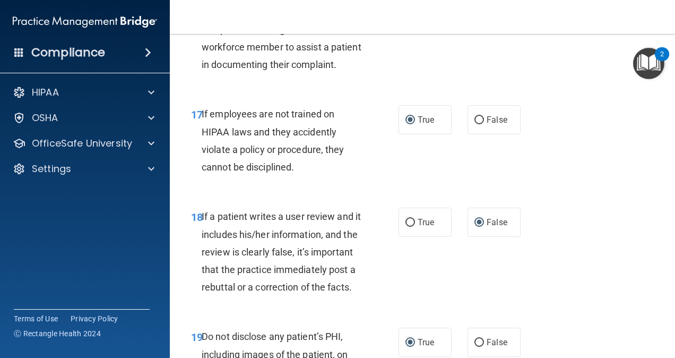
scroll to position [2002, 0]
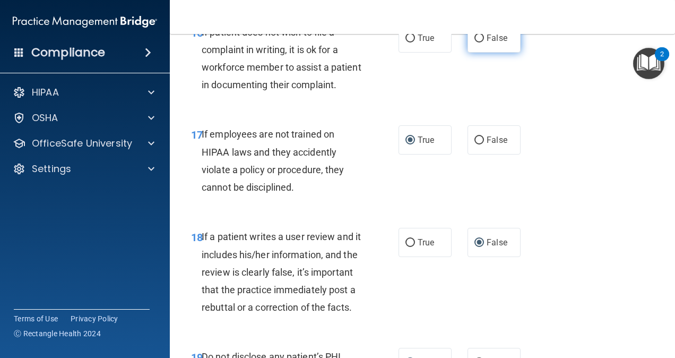
click at [475, 42] on input "False" at bounding box center [480, 39] width 10 height 8
radio input "true"
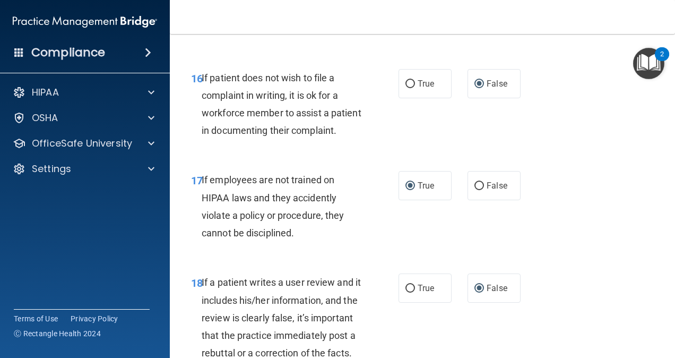
scroll to position [1896, 0]
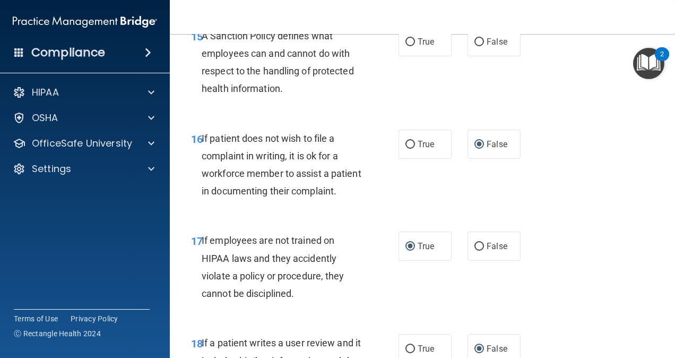
click at [247, 89] on span "A Sanction Policy defines what employees can and cannot do with respect to the …" at bounding box center [278, 62] width 152 height 64
click at [475, 46] on input "False" at bounding box center [480, 42] width 10 height 8
radio input "true"
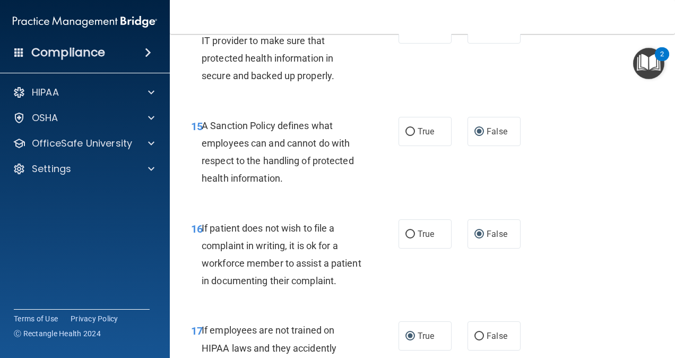
scroll to position [1790, 0]
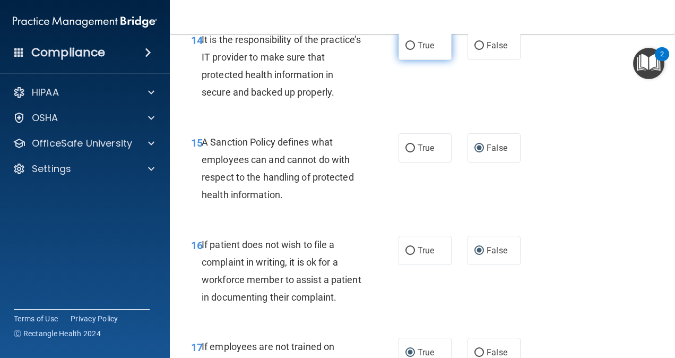
click at [406, 50] on input "True" at bounding box center [411, 46] width 10 height 8
radio input "true"
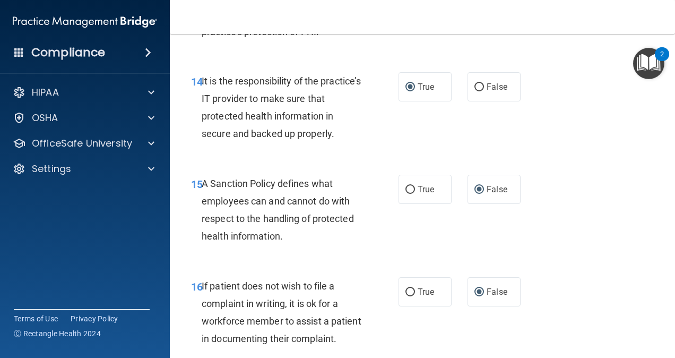
scroll to position [1684, 0]
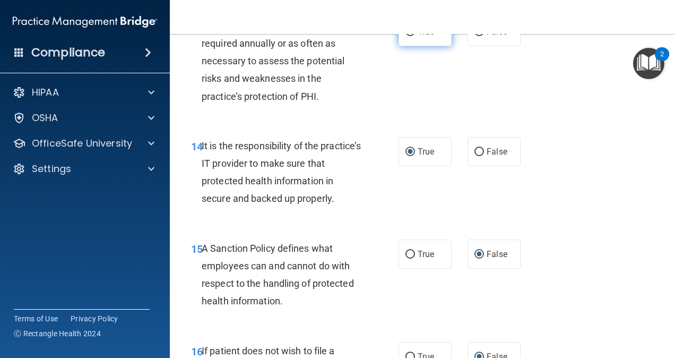
click at [406, 36] on input "True" at bounding box center [411, 32] width 10 height 8
radio input "true"
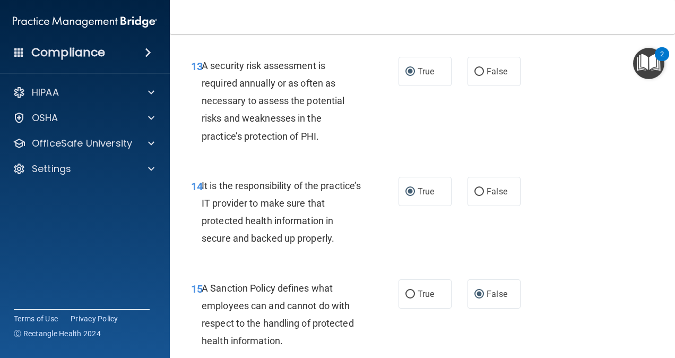
scroll to position [1578, 0]
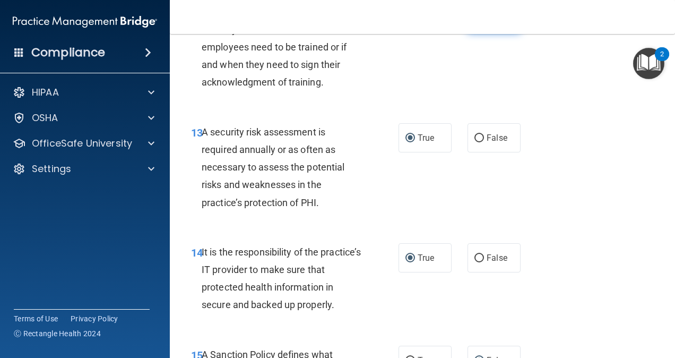
click at [476, 22] on input "False" at bounding box center [480, 18] width 10 height 8
radio input "true"
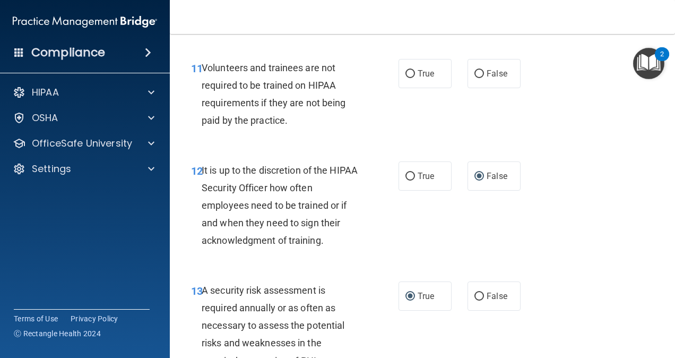
scroll to position [1418, 0]
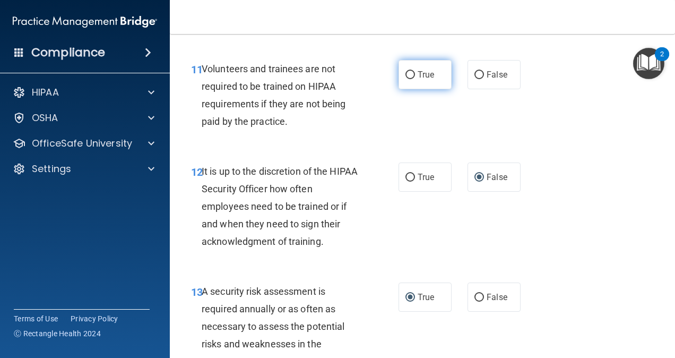
click at [411, 89] on label "True" at bounding box center [425, 74] width 53 height 29
click at [411, 79] on input "True" at bounding box center [411, 75] width 10 height 8
radio input "true"
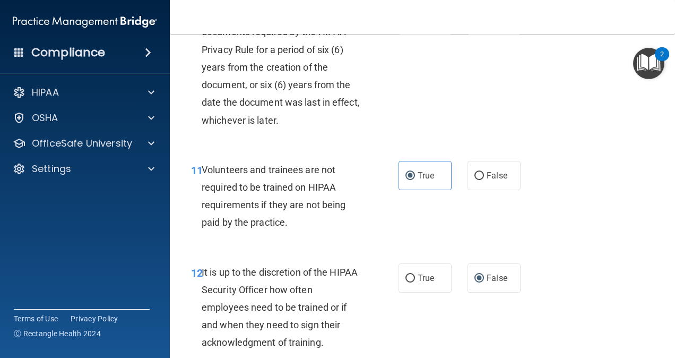
scroll to position [1312, 0]
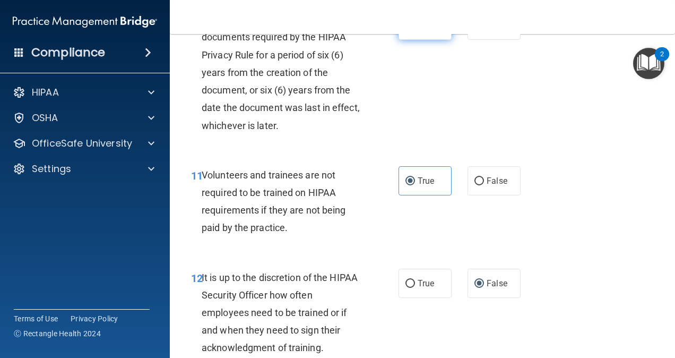
click at [406, 30] on input "True" at bounding box center [411, 26] width 10 height 8
radio input "true"
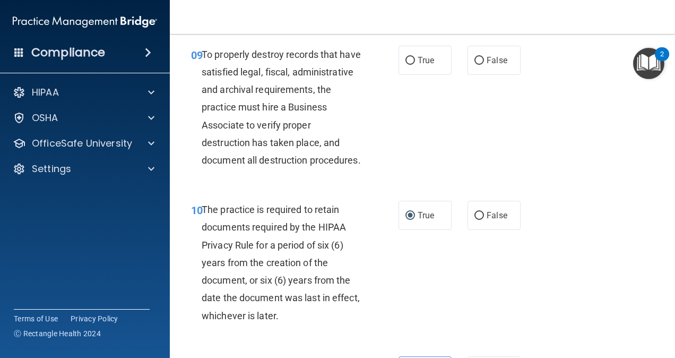
scroll to position [1047, 0]
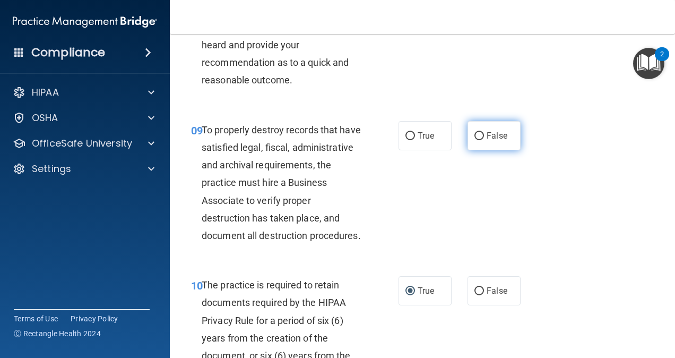
click at [475, 140] on input "False" at bounding box center [480, 136] width 10 height 8
radio input "true"
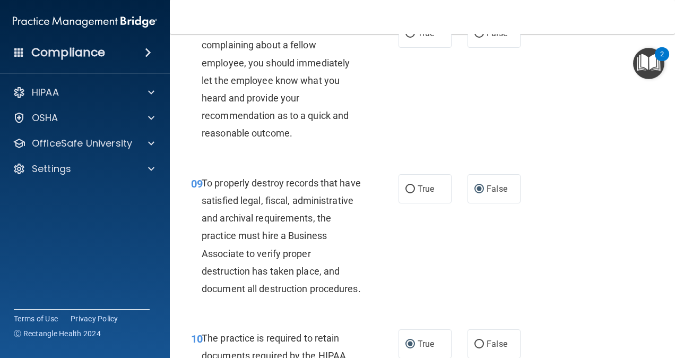
scroll to position [941, 0]
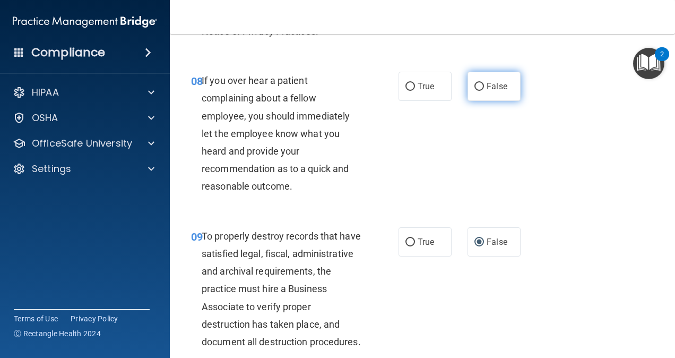
click at [475, 91] on input "False" at bounding box center [480, 87] width 10 height 8
radio input "true"
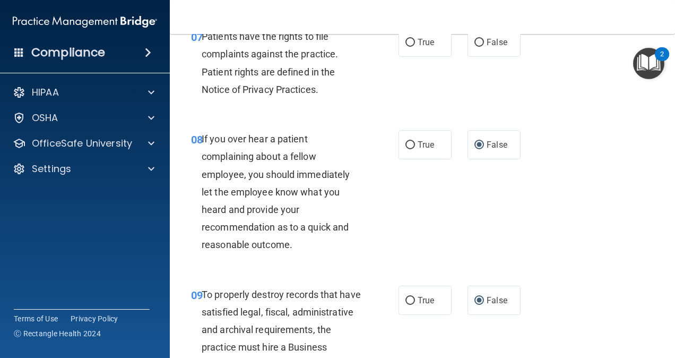
scroll to position [834, 0]
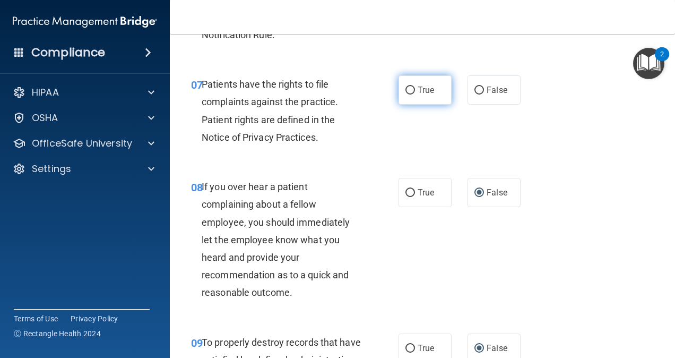
click at [406, 94] on input "True" at bounding box center [411, 91] width 10 height 8
radio input "true"
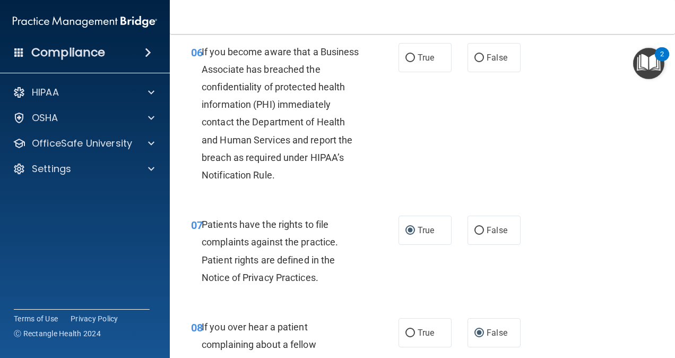
scroll to position [622, 0]
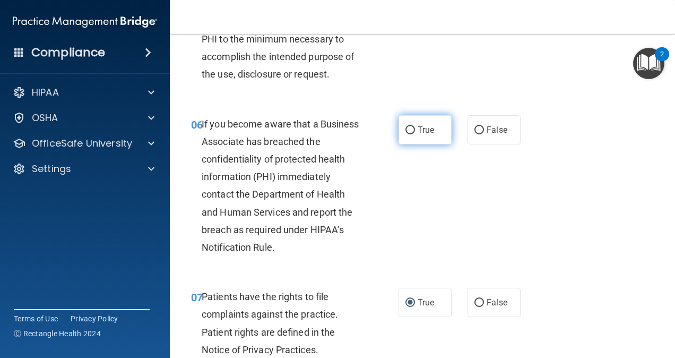
click at [401, 144] on label "True" at bounding box center [425, 129] width 53 height 29
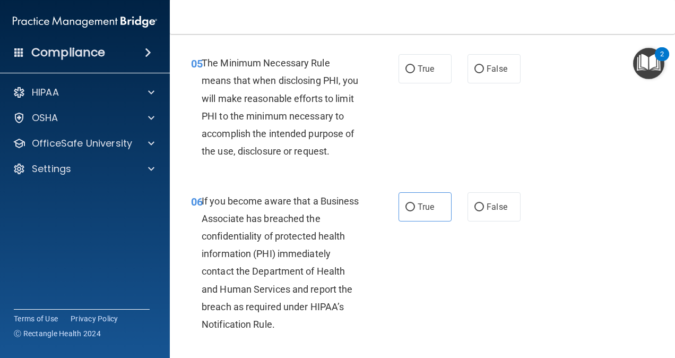
scroll to position [516, 0]
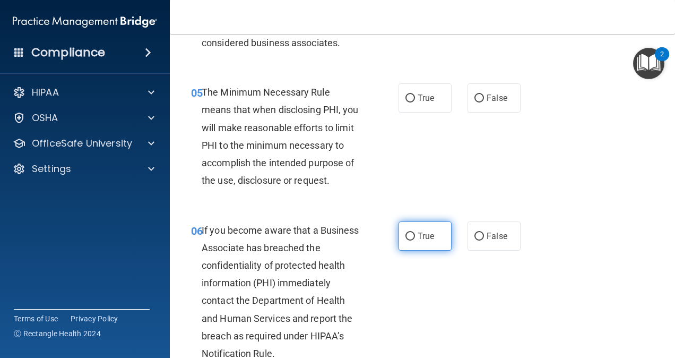
click at [403, 251] on label "True" at bounding box center [425, 235] width 53 height 29
click at [406, 240] on input "True" at bounding box center [411, 237] width 10 height 8
radio input "true"
click at [401, 113] on label "True" at bounding box center [425, 97] width 53 height 29
click at [406, 102] on input "True" at bounding box center [411, 98] width 10 height 8
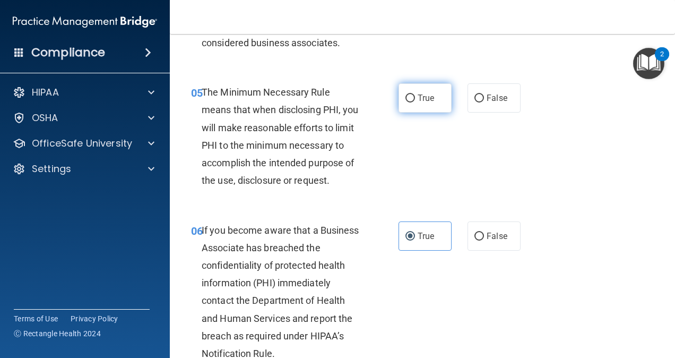
radio input "true"
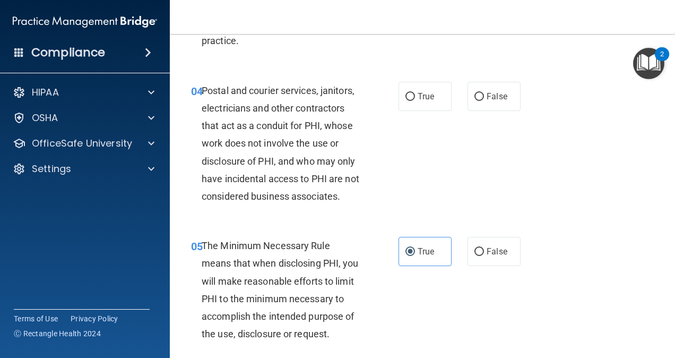
scroll to position [304, 0]
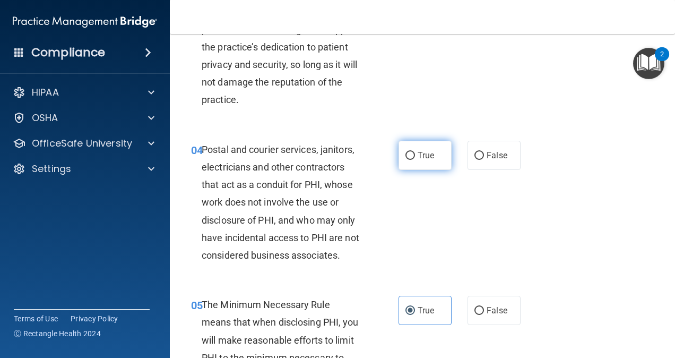
click at [406, 157] on input "True" at bounding box center [411, 156] width 10 height 8
radio input "true"
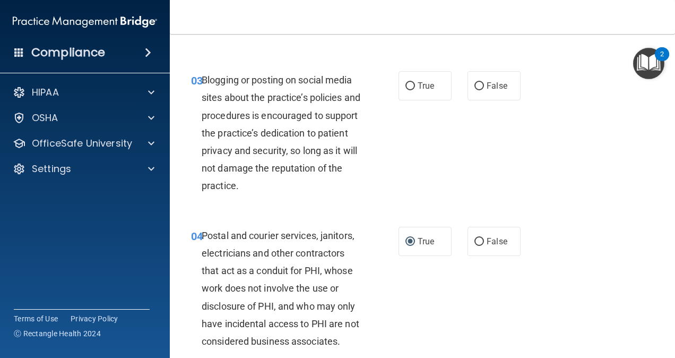
scroll to position [144, 0]
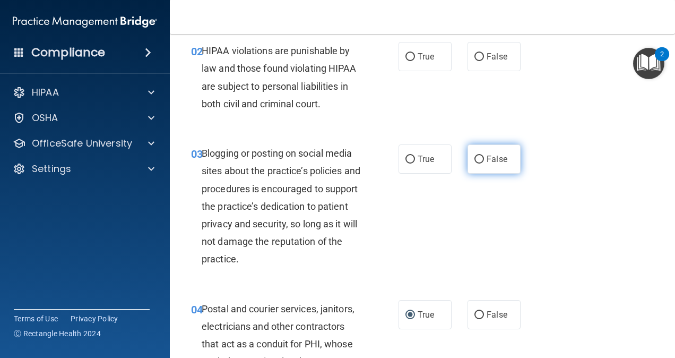
click at [477, 161] on input "False" at bounding box center [480, 160] width 10 height 8
radio input "true"
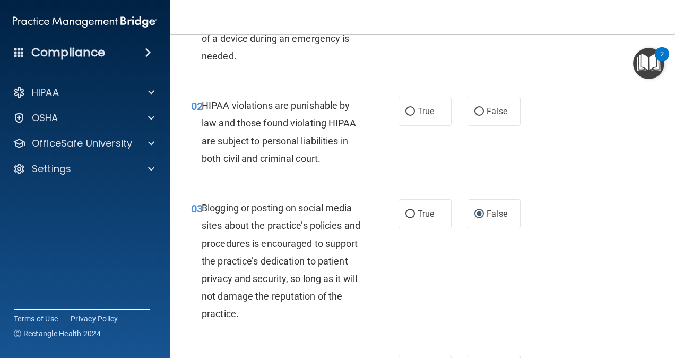
scroll to position [38, 0]
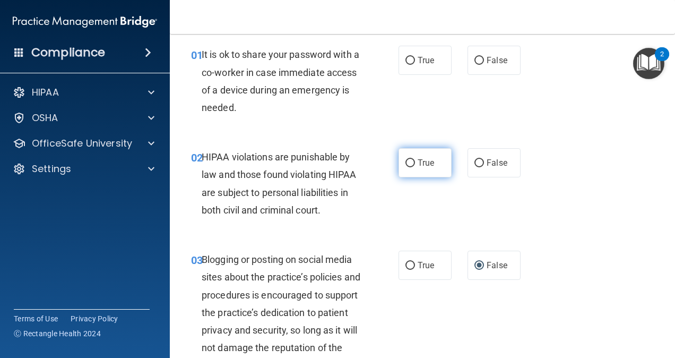
click at [409, 165] on input "True" at bounding box center [411, 163] width 10 height 8
radio input "true"
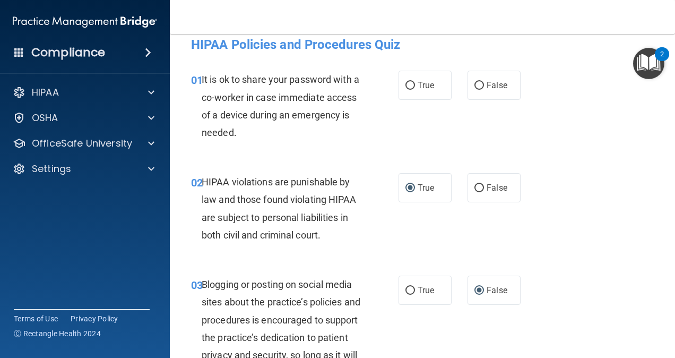
scroll to position [0, 0]
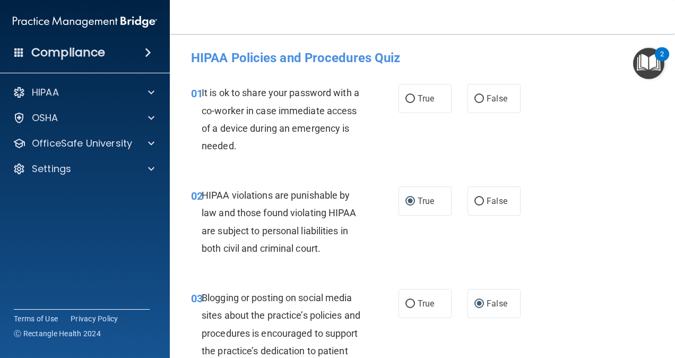
drag, startPoint x: 472, startPoint y: 99, endPoint x: 462, endPoint y: 106, distance: 13.0
click at [475, 99] on input "False" at bounding box center [480, 99] width 10 height 8
radio input "true"
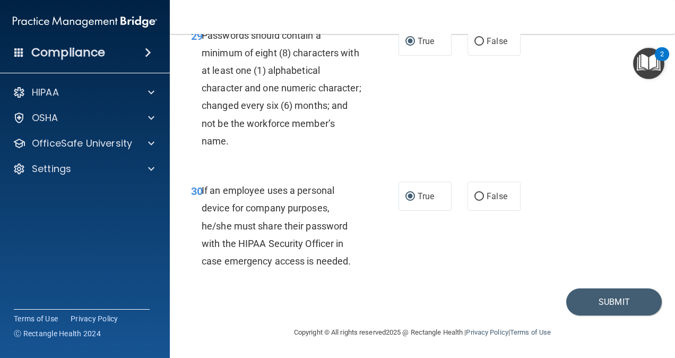
scroll to position [3489, 0]
click at [587, 293] on button "Submit" at bounding box center [614, 301] width 96 height 27
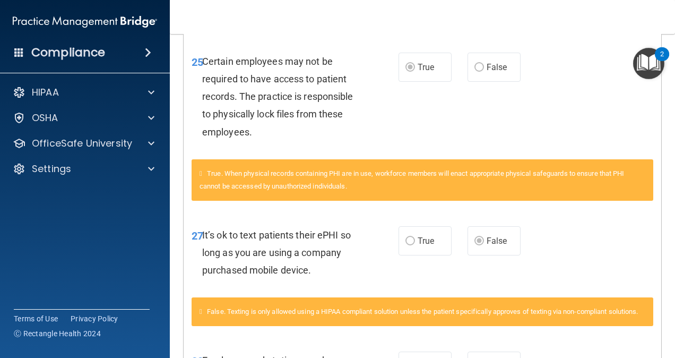
scroll to position [1185, 0]
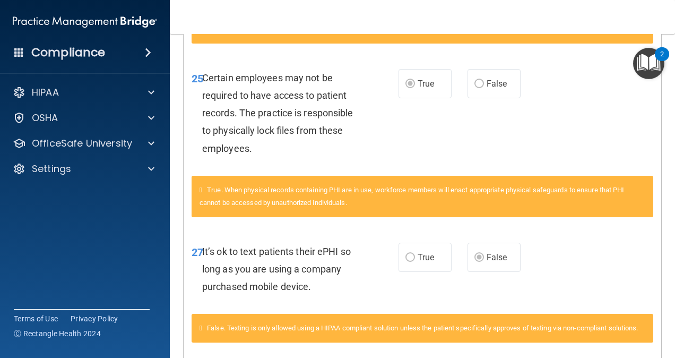
click at [378, 206] on span "True. When physical records containing PHI are in use, workforce members will e…" at bounding box center [412, 196] width 425 height 21
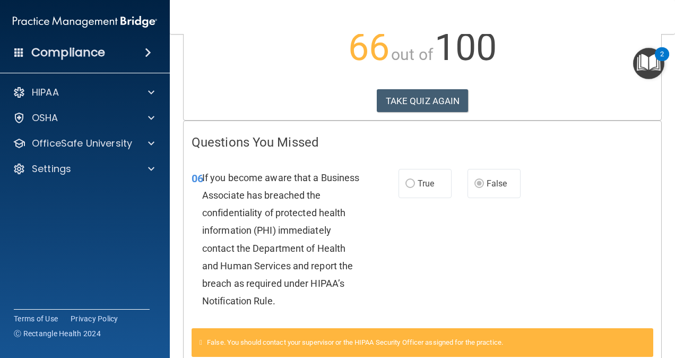
scroll to position [17, 0]
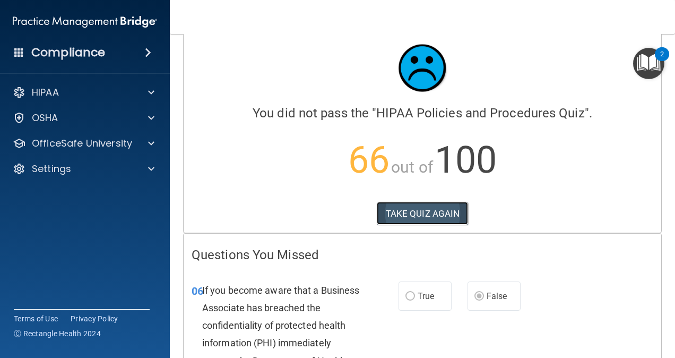
click at [402, 216] on button "TAKE QUIZ AGAIN" at bounding box center [423, 213] width 92 height 23
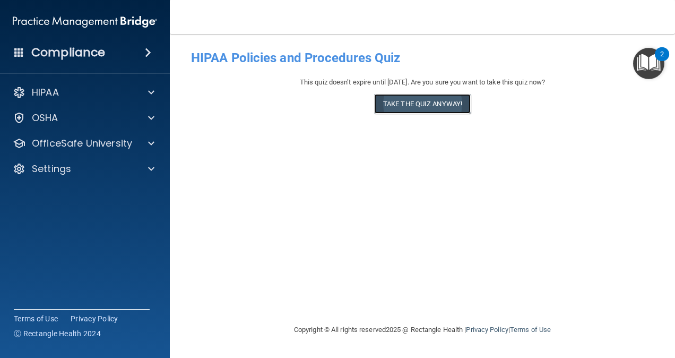
click at [426, 106] on button "Take the quiz anyway!" at bounding box center [422, 104] width 97 height 20
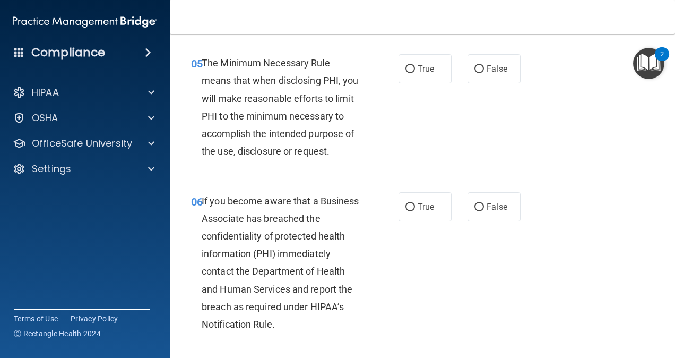
scroll to position [584, 0]
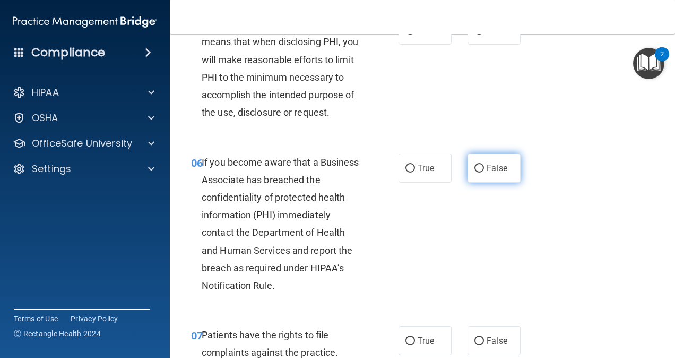
click at [481, 183] on label "False" at bounding box center [494, 167] width 53 height 29
click at [481, 173] on input "False" at bounding box center [480, 169] width 10 height 8
radio input "true"
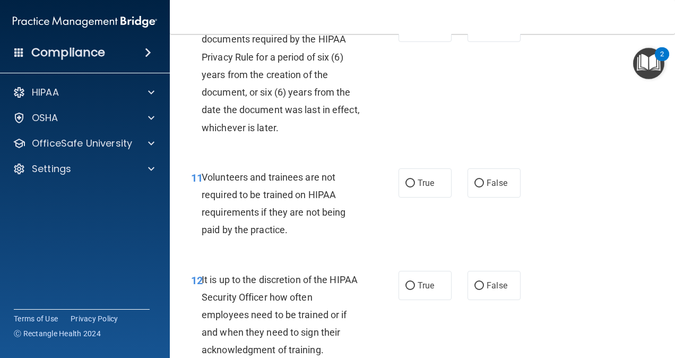
scroll to position [1327, 0]
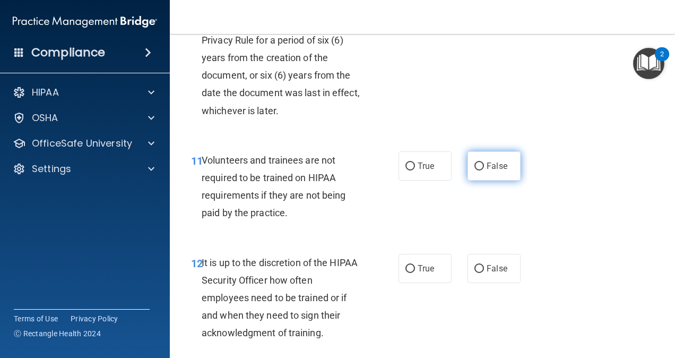
click at [475, 170] on input "False" at bounding box center [480, 166] width 10 height 8
radio input "true"
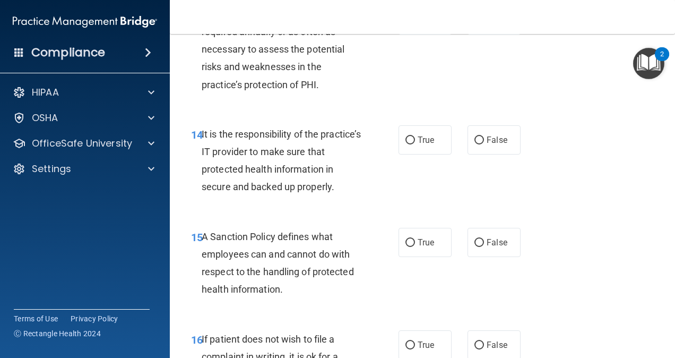
scroll to position [1699, 0]
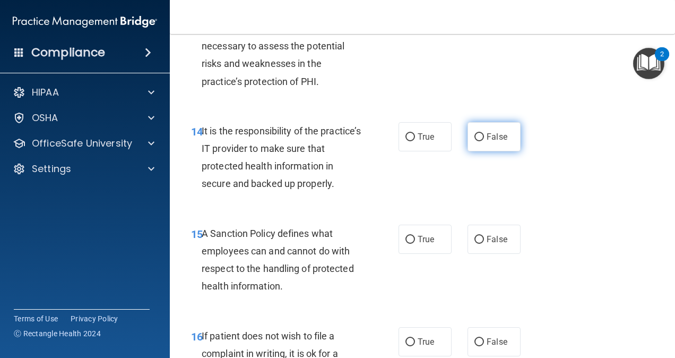
click at [475, 141] on input "False" at bounding box center [480, 137] width 10 height 8
radio input "true"
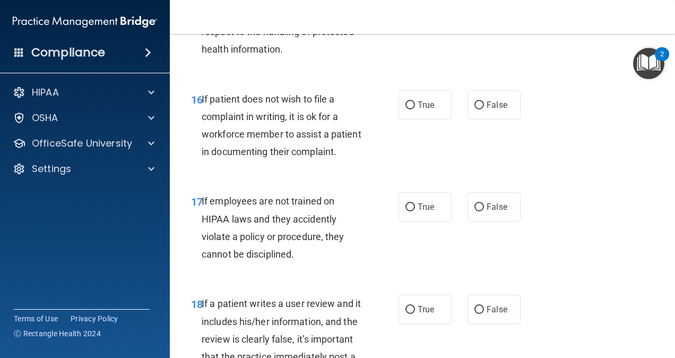
scroll to position [1964, 0]
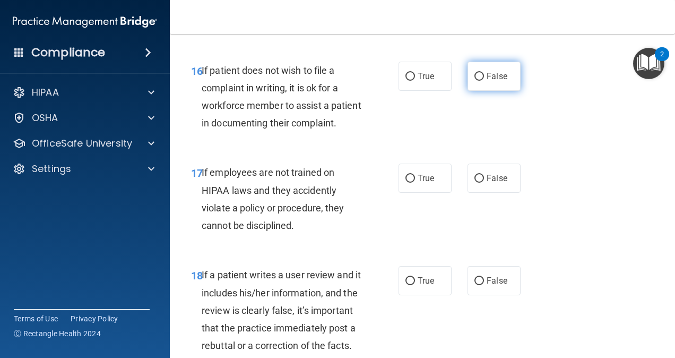
click at [475, 81] on input "False" at bounding box center [480, 77] width 10 height 8
radio input "true"
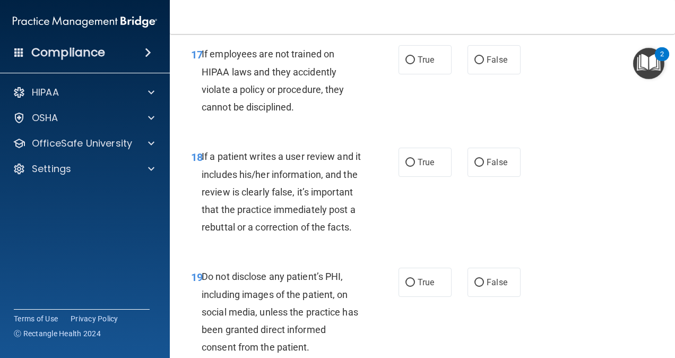
scroll to position [2123, 0]
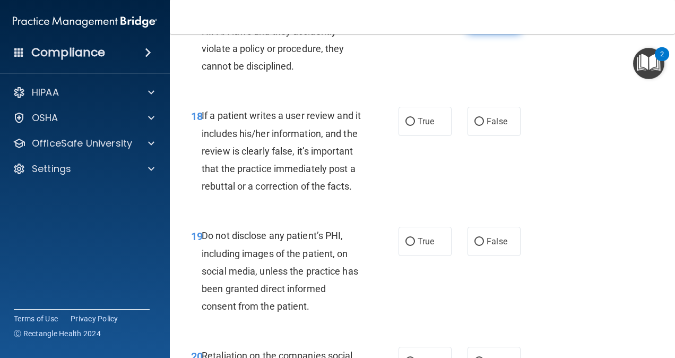
click at [476, 23] on input "False" at bounding box center [480, 19] width 10 height 8
radio input "true"
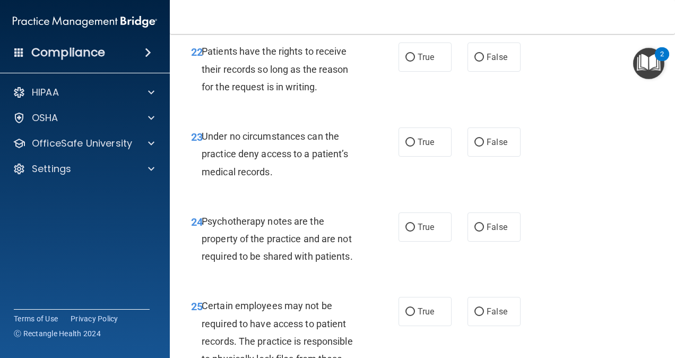
scroll to position [2654, 0]
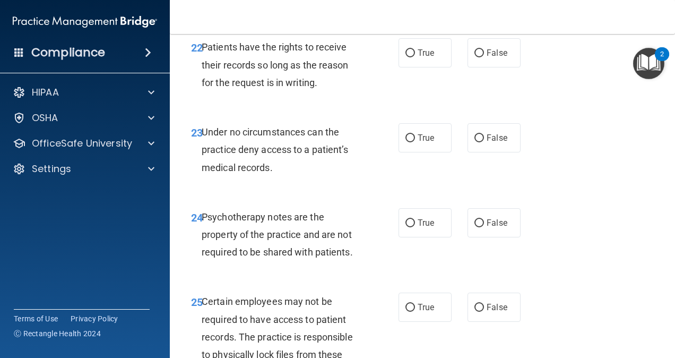
radio input "true"
click at [476, 57] on input "False" at bounding box center [480, 53] width 10 height 8
radio input "true"
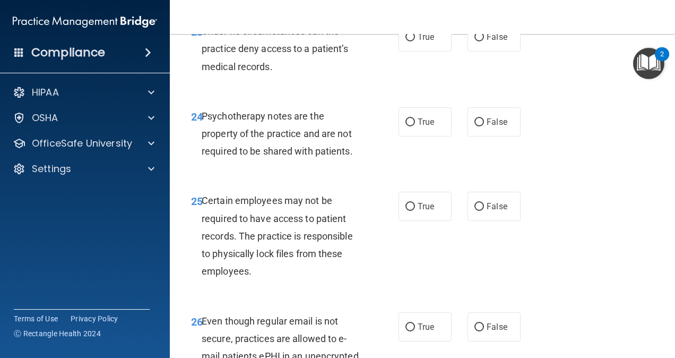
scroll to position [2813, 0]
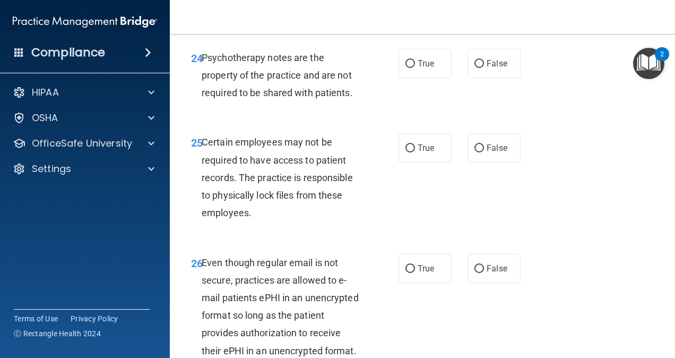
drag, startPoint x: 413, startPoint y: 150, endPoint x: 324, endPoint y: 217, distance: 111.2
click at [413, 78] on label "True" at bounding box center [425, 63] width 53 height 29
click at [413, 68] on input "True" at bounding box center [411, 64] width 10 height 8
radio input "true"
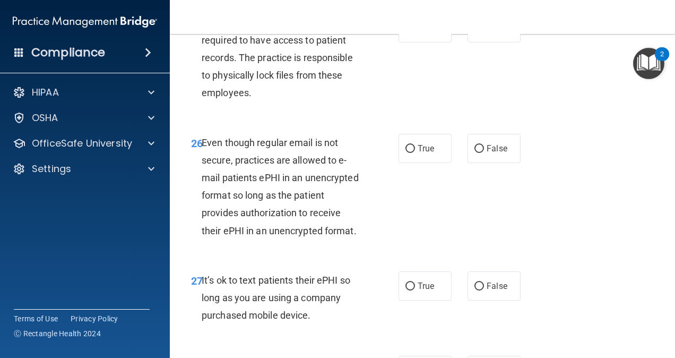
scroll to position [2973, 0]
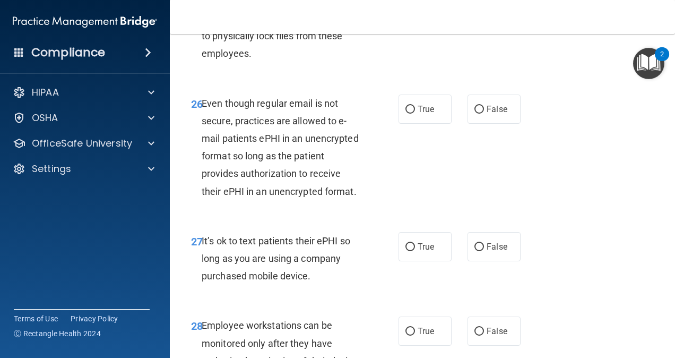
radio input "true"
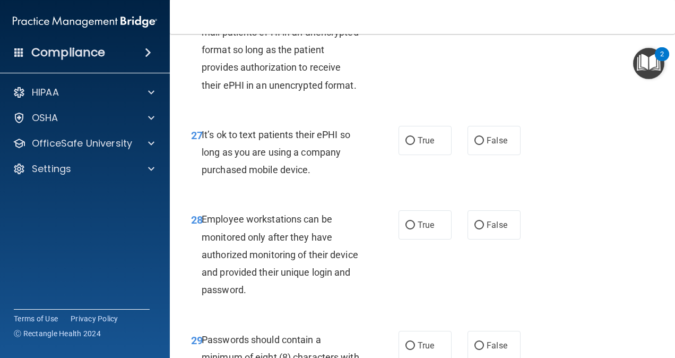
scroll to position [3132, 0]
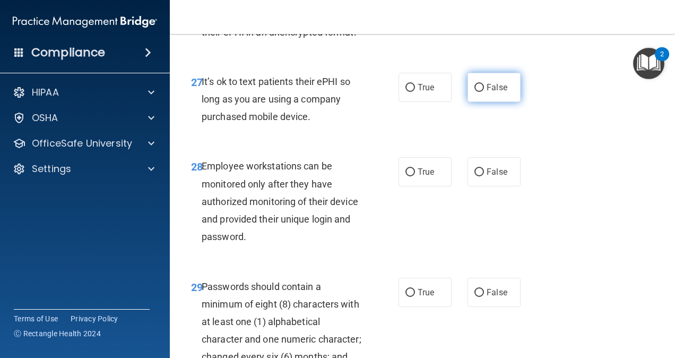
click at [475, 92] on input "False" at bounding box center [480, 88] width 10 height 8
radio input "true"
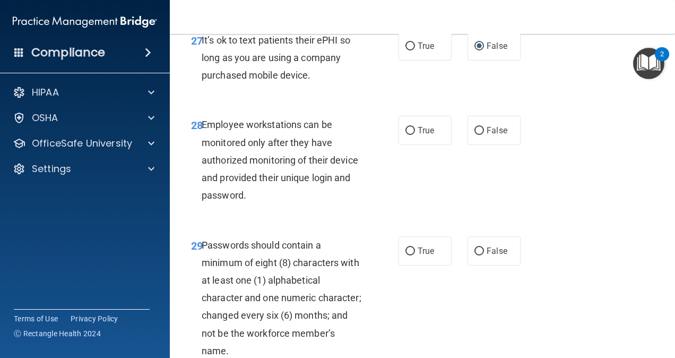
scroll to position [3238, 0]
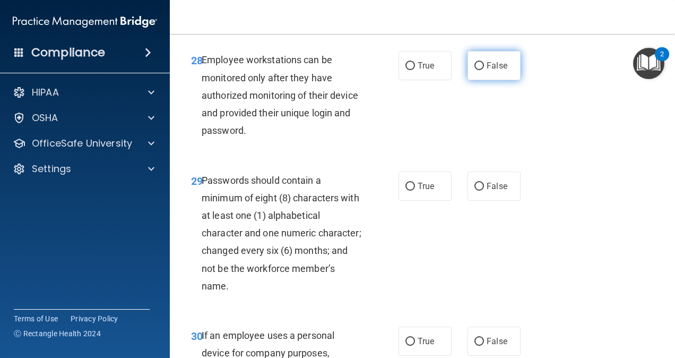
click at [475, 70] on input "False" at bounding box center [480, 66] width 10 height 8
radio input "true"
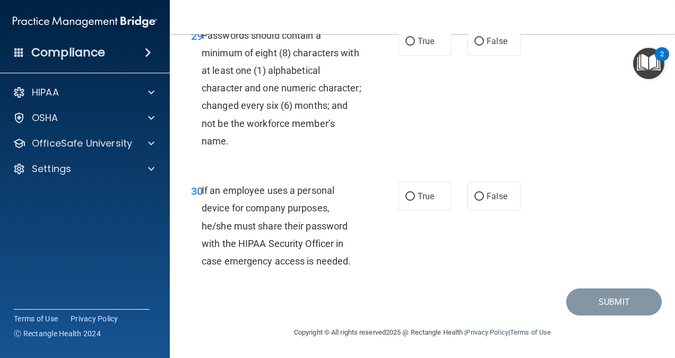
scroll to position [3489, 0]
click at [406, 43] on input "True" at bounding box center [411, 42] width 10 height 8
radio input "true"
click at [487, 197] on span "False" at bounding box center [497, 196] width 21 height 10
click at [484, 197] on input "False" at bounding box center [480, 197] width 10 height 8
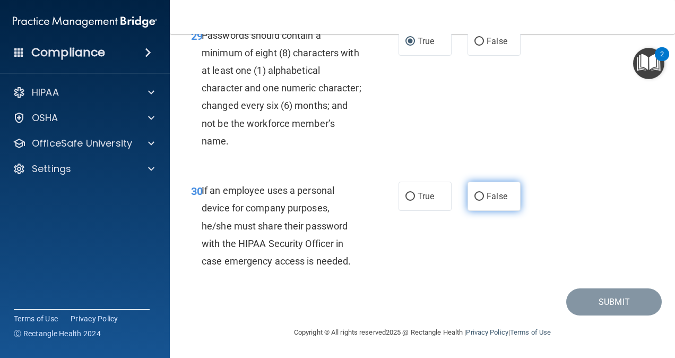
radio input "true"
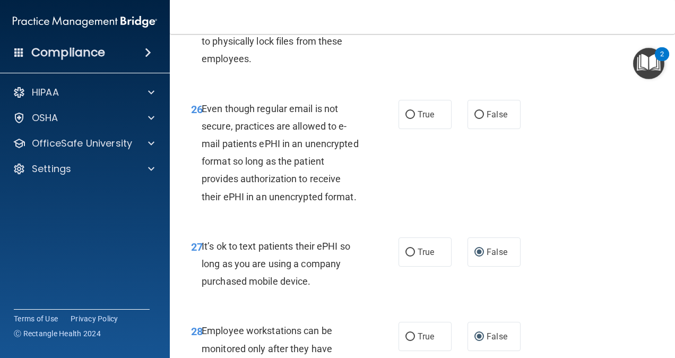
scroll to position [2958, 0]
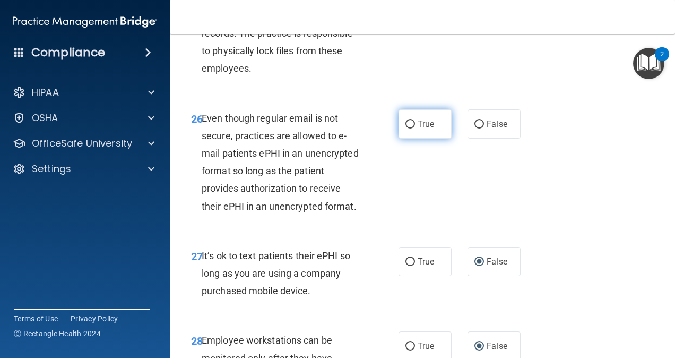
click at [406, 128] on input "True" at bounding box center [411, 125] width 10 height 8
radio input "true"
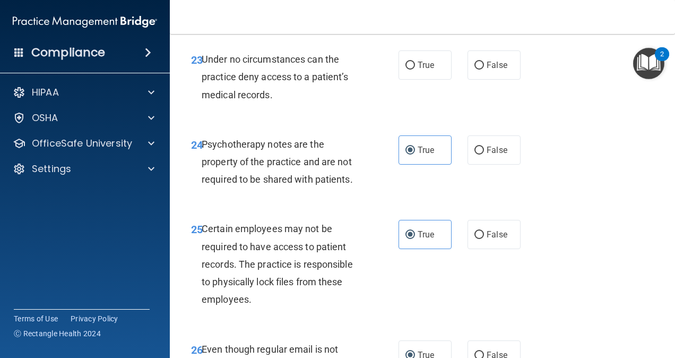
scroll to position [2692, 0]
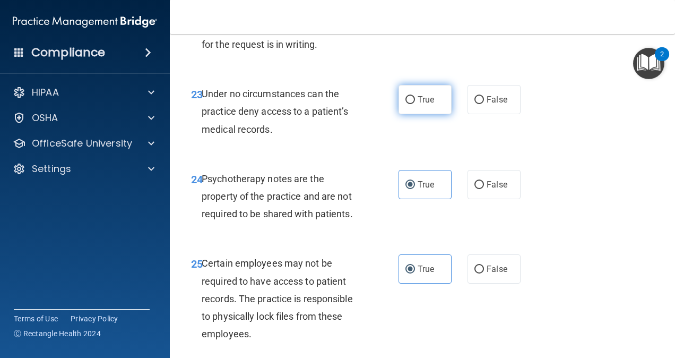
click at [412, 114] on label "True" at bounding box center [425, 99] width 53 height 29
click at [412, 104] on input "True" at bounding box center [411, 100] width 10 height 8
radio input "true"
click at [475, 104] on input "False" at bounding box center [480, 100] width 10 height 8
radio input "true"
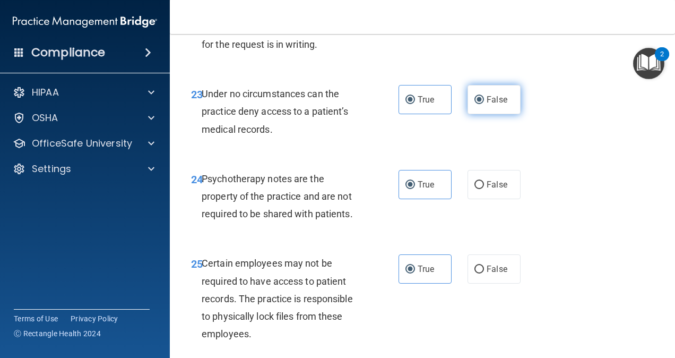
radio input "false"
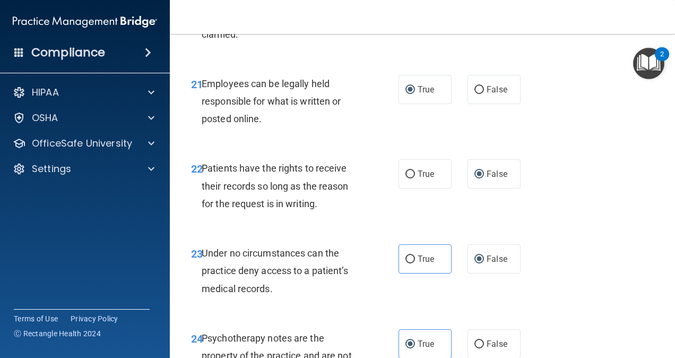
scroll to position [2427, 0]
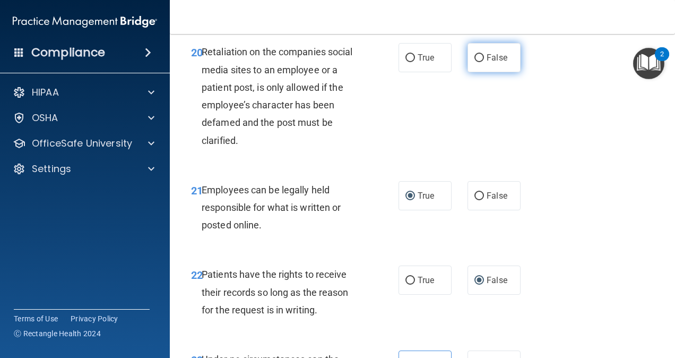
click at [475, 62] on input "False" at bounding box center [480, 58] width 10 height 8
radio input "true"
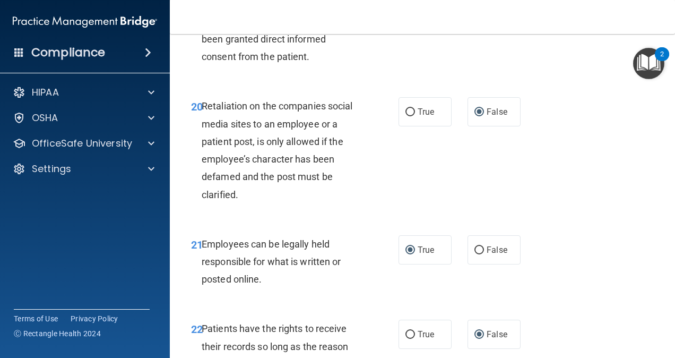
scroll to position [2268, 0]
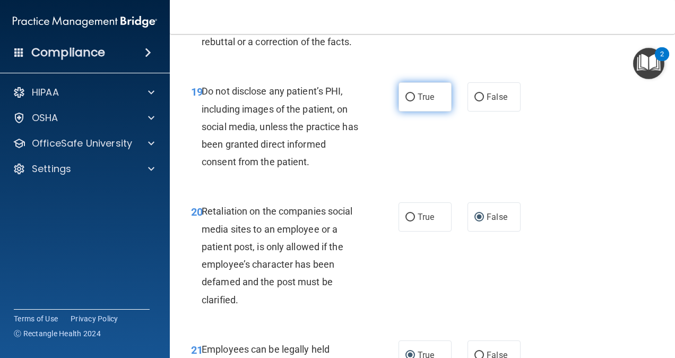
click at [412, 111] on label "True" at bounding box center [425, 96] width 53 height 29
click at [412, 101] on input "True" at bounding box center [411, 97] width 10 height 8
radio input "true"
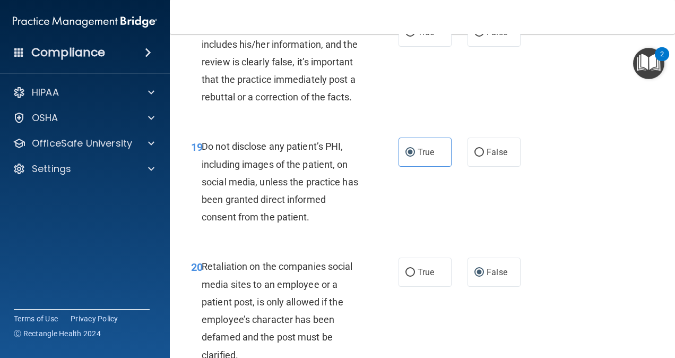
scroll to position [2162, 0]
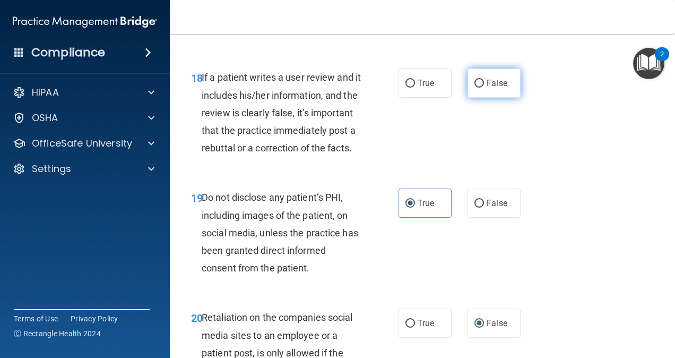
click at [487, 88] on span "False" at bounding box center [497, 83] width 21 height 10
click at [483, 88] on input "False" at bounding box center [480, 84] width 10 height 8
radio input "true"
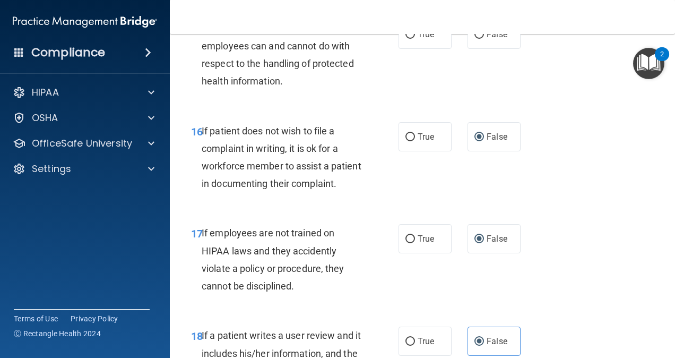
scroll to position [1790, 0]
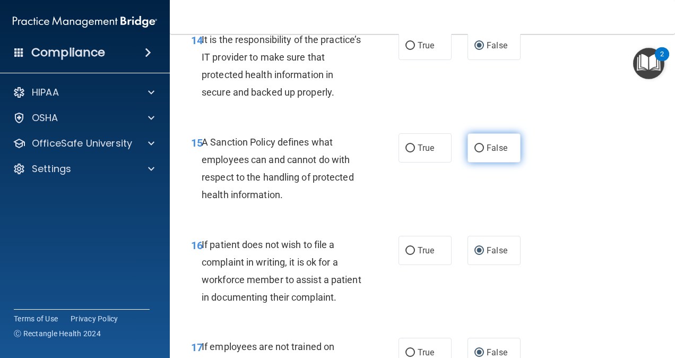
click at [478, 162] on label "False" at bounding box center [494, 147] width 53 height 29
click at [478, 152] on input "False" at bounding box center [480, 148] width 10 height 8
radio input "true"
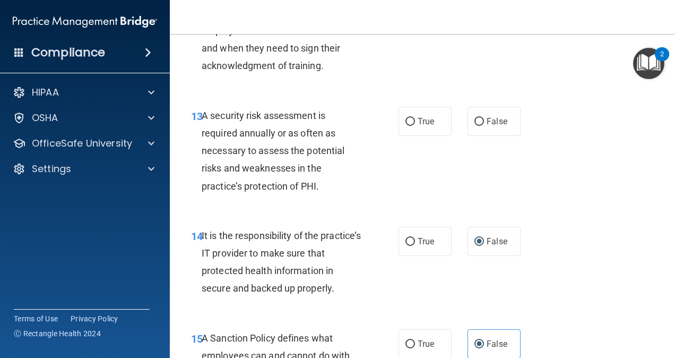
scroll to position [1578, 0]
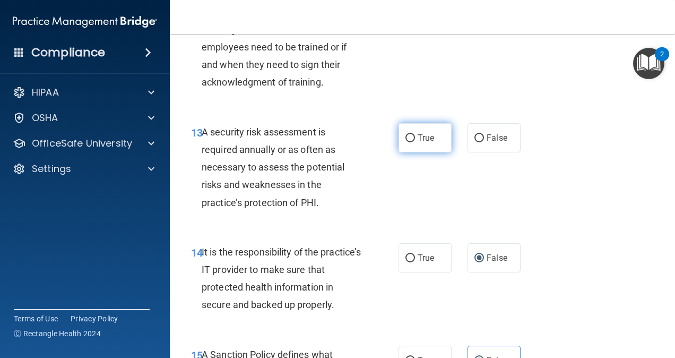
click at [406, 142] on input "True" at bounding box center [411, 138] width 10 height 8
radio input "true"
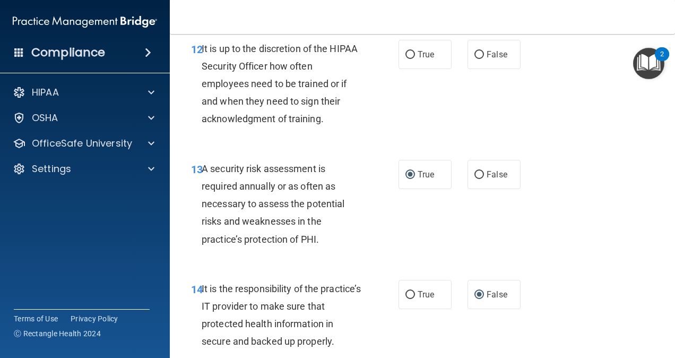
scroll to position [1525, 0]
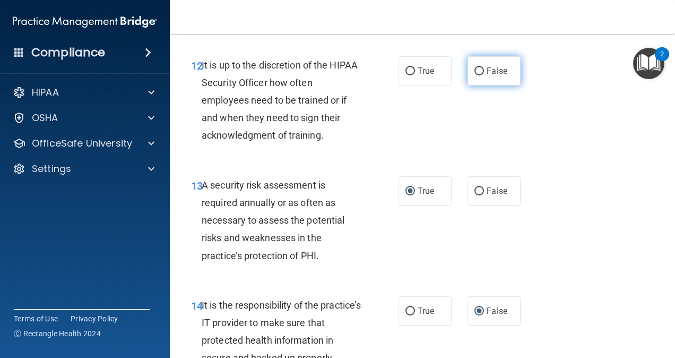
click at [477, 75] on input "False" at bounding box center [480, 71] width 10 height 8
radio input "true"
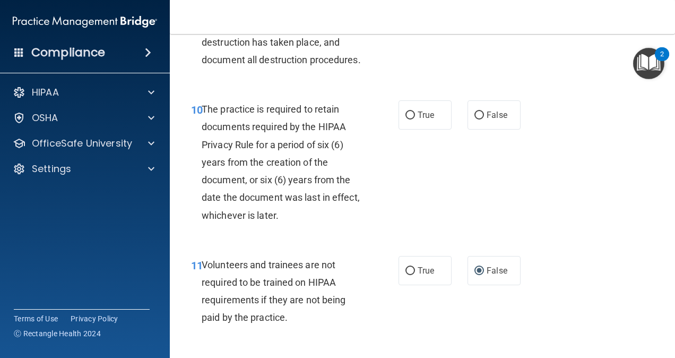
scroll to position [1206, 0]
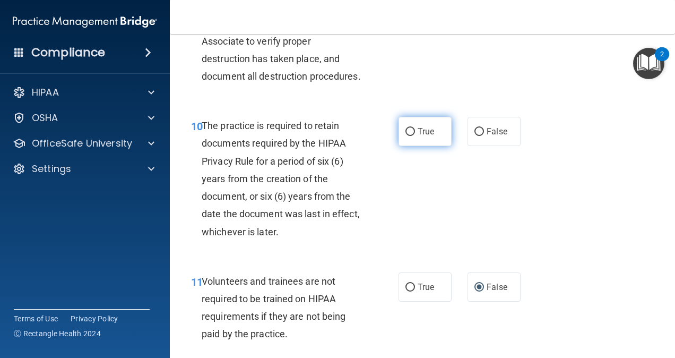
click at [400, 146] on label "True" at bounding box center [425, 131] width 53 height 29
click at [406, 136] on input "True" at bounding box center [411, 132] width 10 height 8
radio input "true"
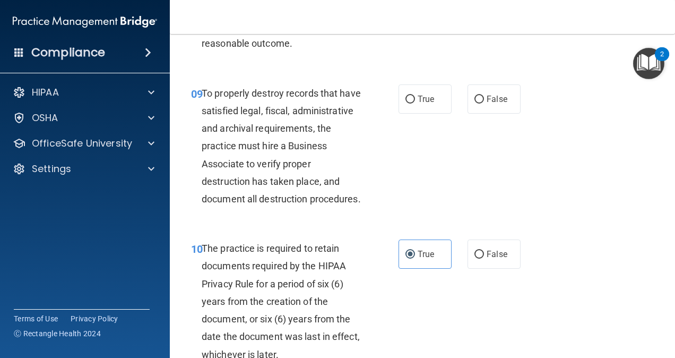
scroll to position [1100, 0]
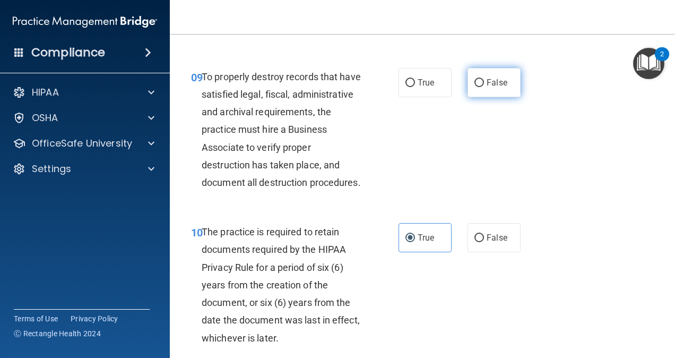
drag, startPoint x: 478, startPoint y: 116, endPoint x: 487, endPoint y: 123, distance: 12.1
click at [479, 87] on input "False" at bounding box center [480, 83] width 10 height 8
radio input "true"
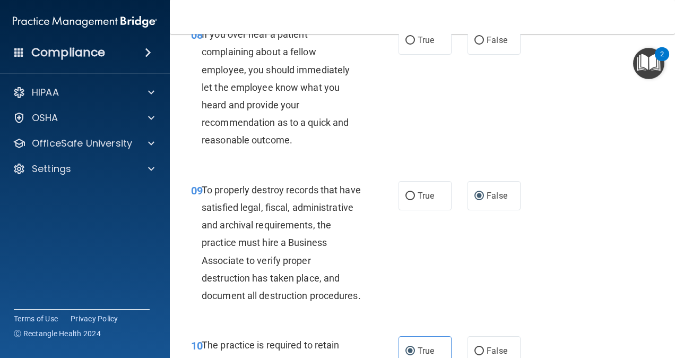
scroll to position [941, 0]
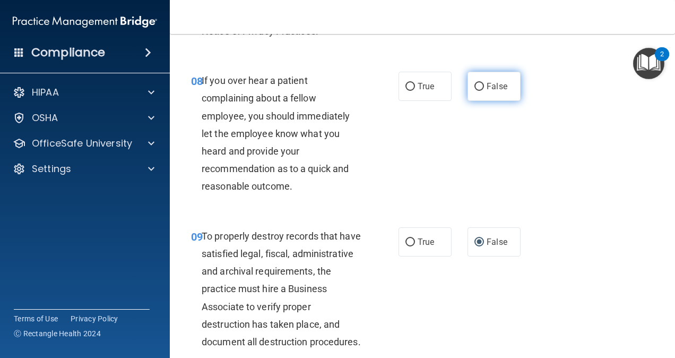
click at [474, 101] on label "False" at bounding box center [494, 86] width 53 height 29
click at [475, 91] on input "False" at bounding box center [480, 87] width 10 height 8
radio input "true"
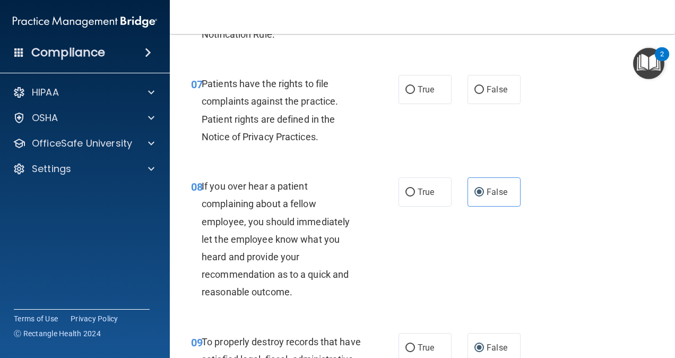
scroll to position [834, 0]
click at [407, 94] on input "True" at bounding box center [411, 91] width 10 height 8
radio input "true"
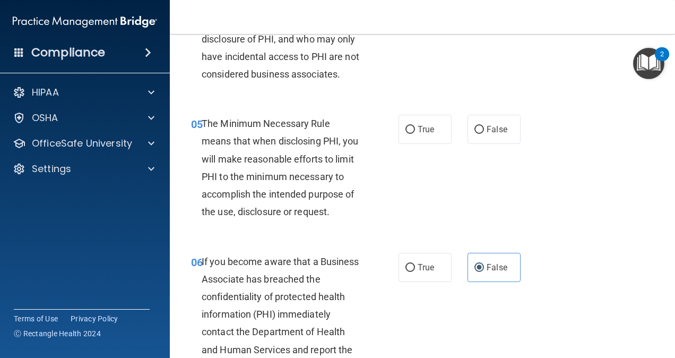
scroll to position [463, 0]
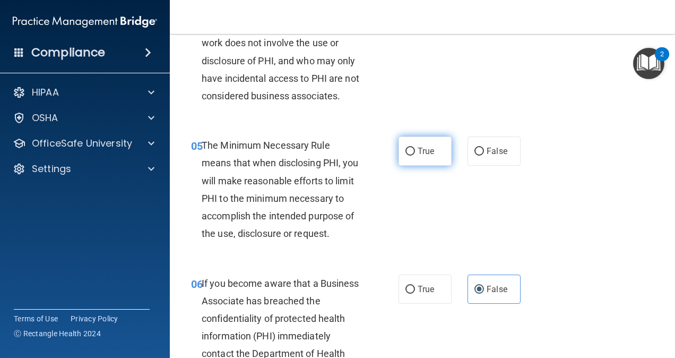
click at [413, 162] on label "True" at bounding box center [425, 150] width 53 height 29
click at [413, 156] on input "True" at bounding box center [411, 152] width 10 height 8
radio input "true"
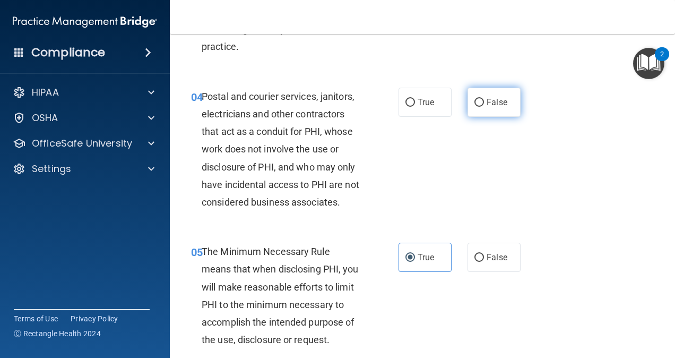
click at [487, 104] on span "False" at bounding box center [497, 102] width 21 height 10
click at [484, 104] on input "False" at bounding box center [480, 103] width 10 height 8
radio input "true"
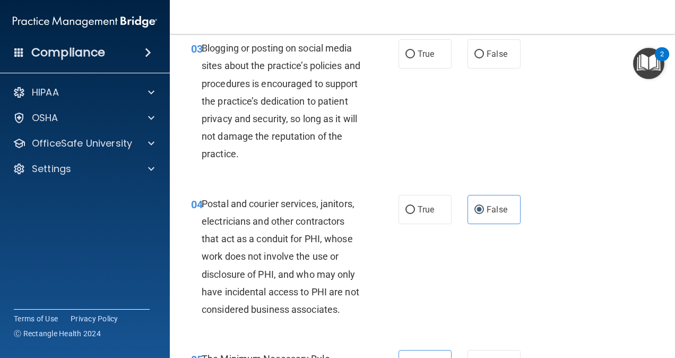
scroll to position [251, 0]
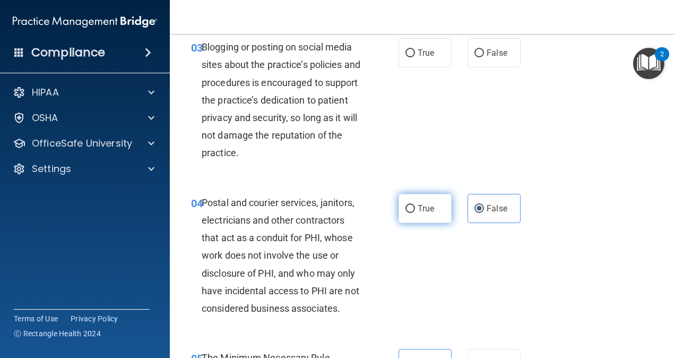
click at [412, 211] on label "True" at bounding box center [425, 208] width 53 height 29
click at [412, 211] on input "True" at bounding box center [411, 209] width 10 height 8
radio input "true"
radio input "false"
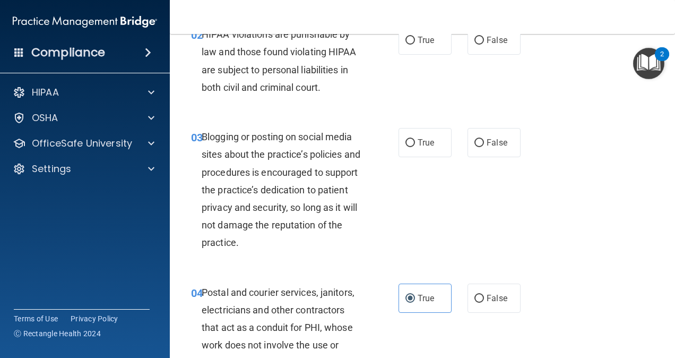
scroll to position [144, 0]
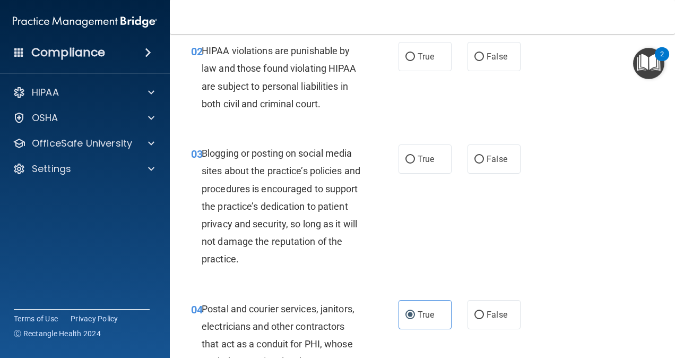
drag, startPoint x: 478, startPoint y: 159, endPoint x: 473, endPoint y: 175, distance: 17.1
click at [478, 159] on input "False" at bounding box center [480, 160] width 10 height 8
radio input "true"
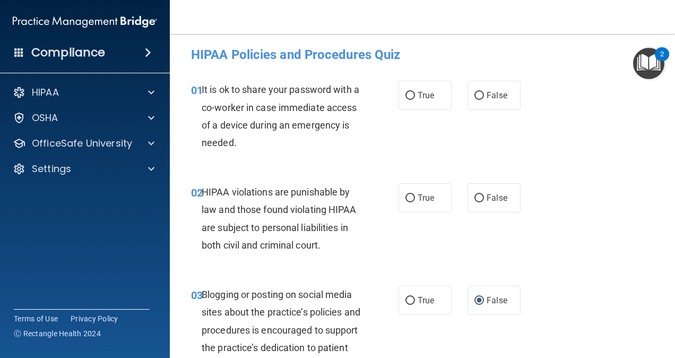
scroll to position [0, 0]
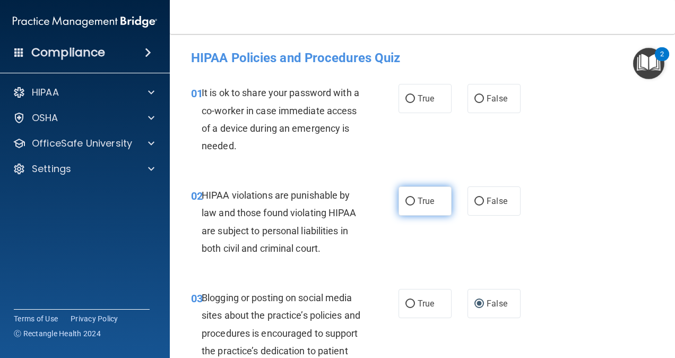
click at [406, 203] on input "True" at bounding box center [411, 201] width 10 height 8
radio input "true"
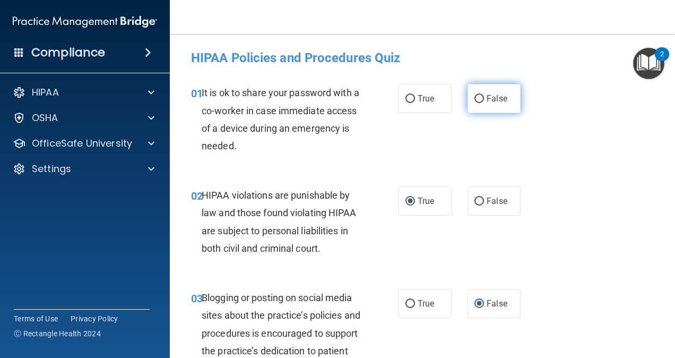
click at [493, 91] on label "False" at bounding box center [494, 98] width 53 height 29
click at [484, 95] on input "False" at bounding box center [480, 99] width 10 height 8
radio input "true"
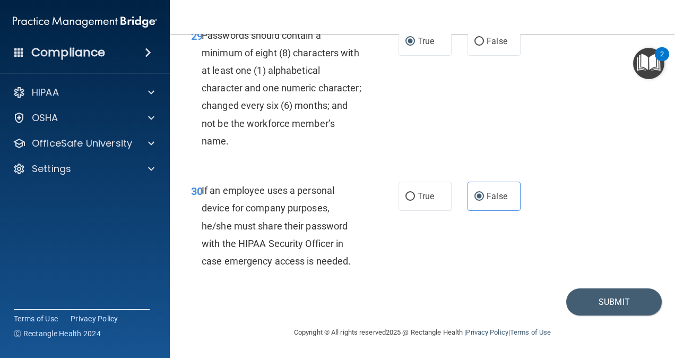
scroll to position [3489, 0]
click at [591, 302] on button "Submit" at bounding box center [614, 301] width 96 height 27
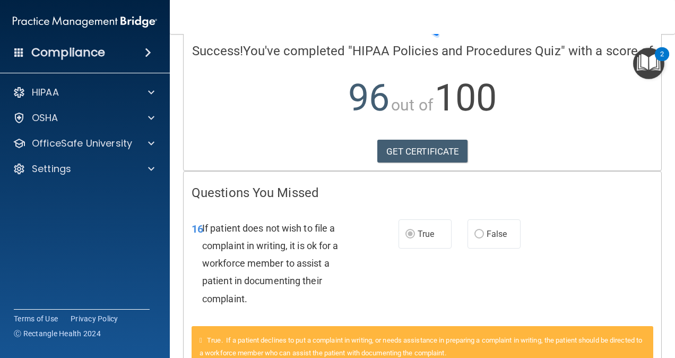
scroll to position [165, 0]
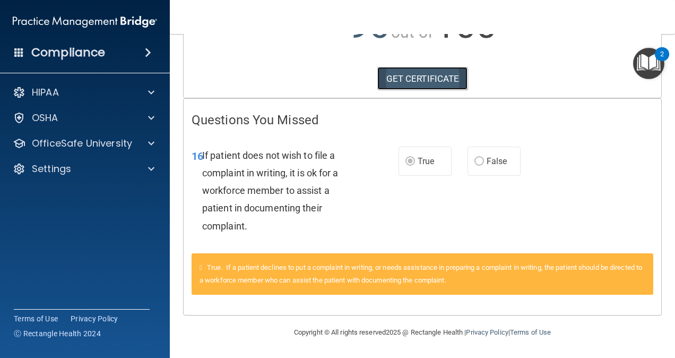
click at [423, 71] on link "GET CERTIFICATE" at bounding box center [422, 78] width 91 height 23
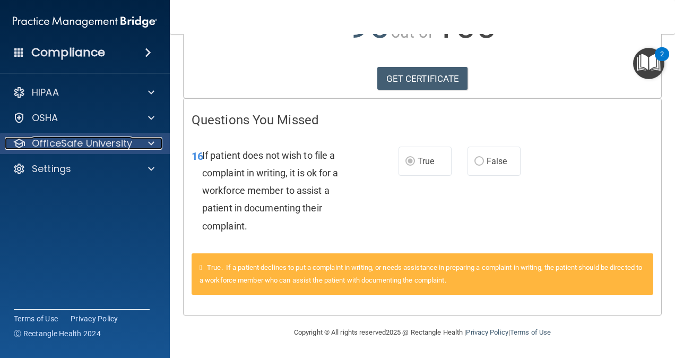
click at [149, 144] on span at bounding box center [151, 143] width 6 height 13
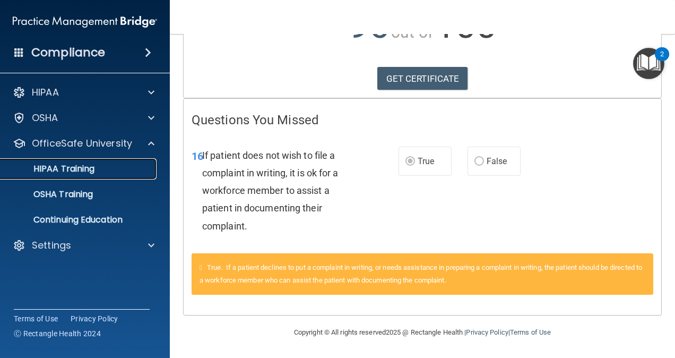
click at [91, 169] on p "HIPAA Training" at bounding box center [51, 168] width 88 height 11
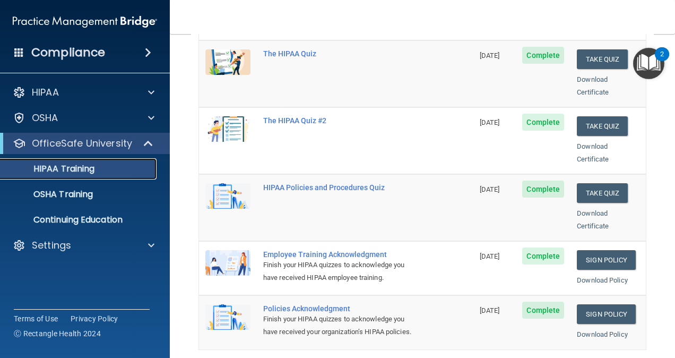
scroll to position [53, 0]
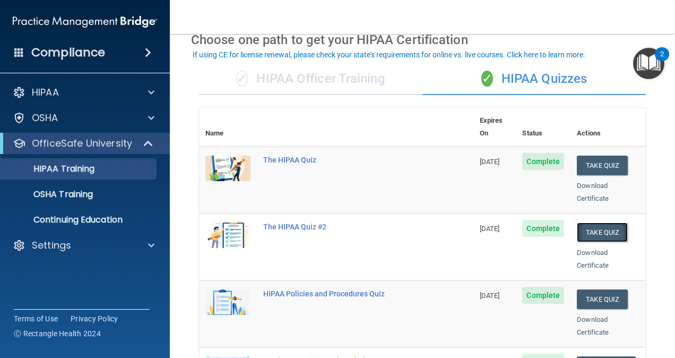
click at [590, 222] on button "Take Quiz" at bounding box center [602, 232] width 51 height 20
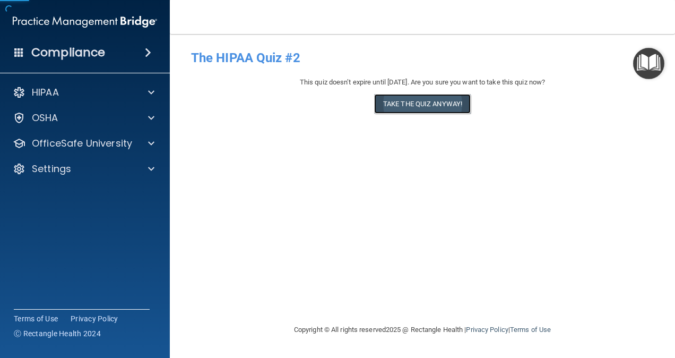
click at [400, 100] on button "Take the quiz anyway!" at bounding box center [422, 104] width 97 height 20
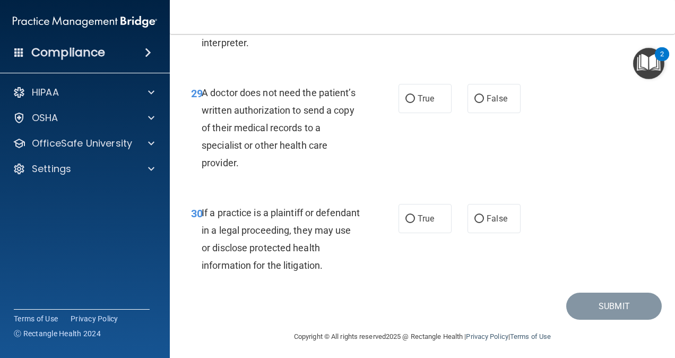
scroll to position [3136, 0]
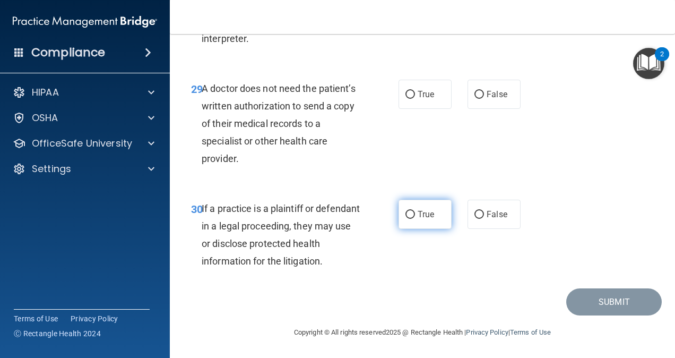
click at [407, 214] on input "True" at bounding box center [411, 215] width 10 height 8
radio input "true"
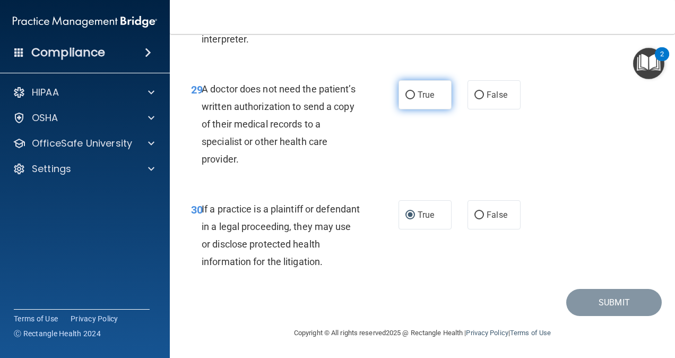
click at [411, 109] on label "True" at bounding box center [425, 94] width 53 height 29
click at [411, 99] on input "True" at bounding box center [411, 95] width 10 height 8
radio input "true"
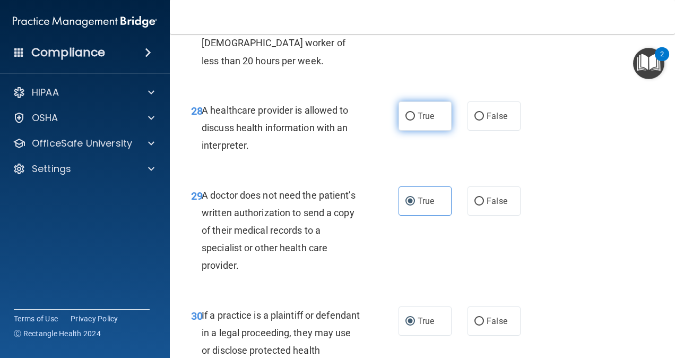
click at [406, 121] on input "True" at bounding box center [411, 117] width 10 height 8
radio input "true"
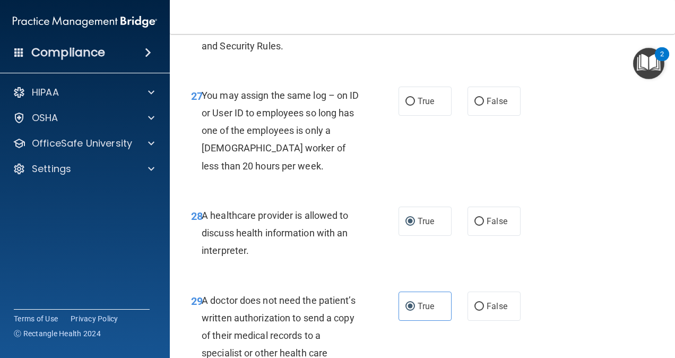
scroll to position [2870, 0]
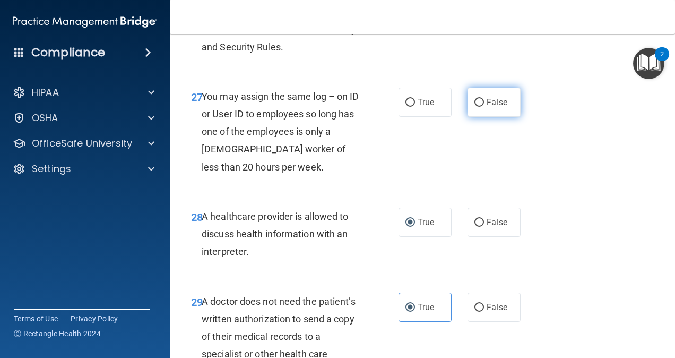
click at [476, 107] on input "False" at bounding box center [480, 103] width 10 height 8
radio input "true"
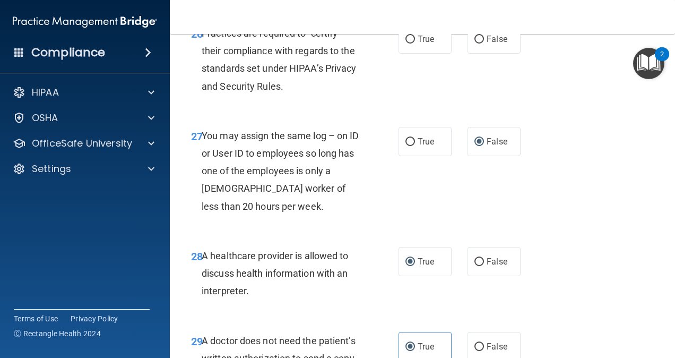
scroll to position [2764, 0]
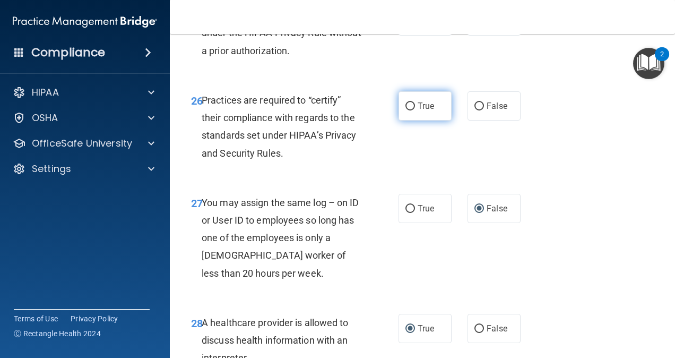
click at [414, 121] on label "True" at bounding box center [425, 105] width 53 height 29
click at [414, 110] on input "True" at bounding box center [411, 106] width 10 height 8
radio input "true"
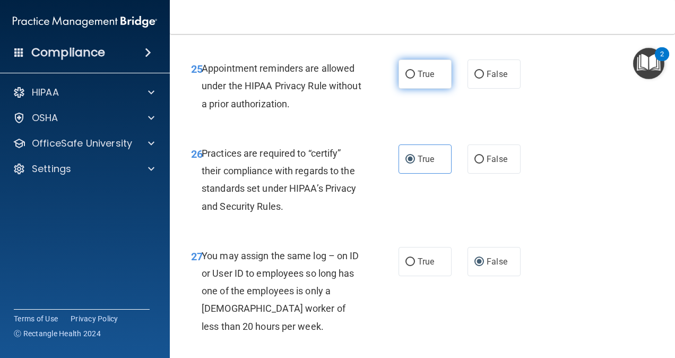
click at [406, 79] on input "True" at bounding box center [411, 75] width 10 height 8
radio input "true"
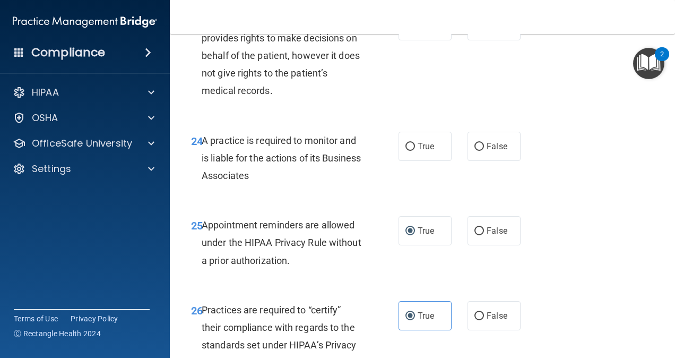
scroll to position [2552, 0]
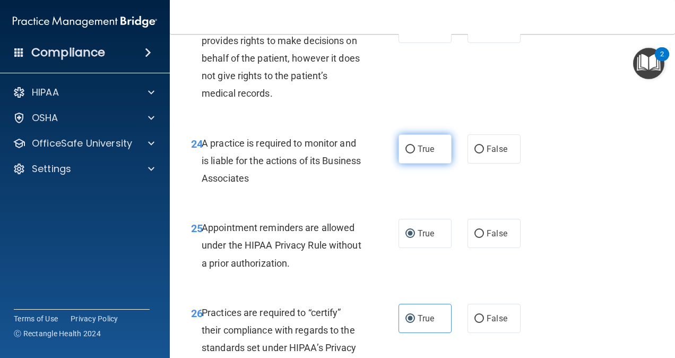
click at [406, 153] on input "True" at bounding box center [411, 149] width 10 height 8
radio input "true"
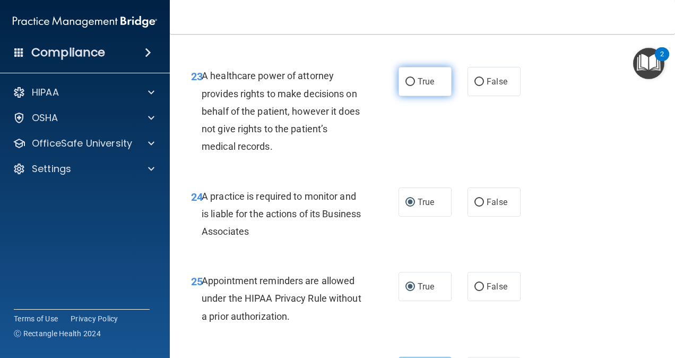
click at [411, 96] on label "True" at bounding box center [425, 81] width 53 height 29
click at [411, 86] on input "True" at bounding box center [411, 82] width 10 height 8
radio input "true"
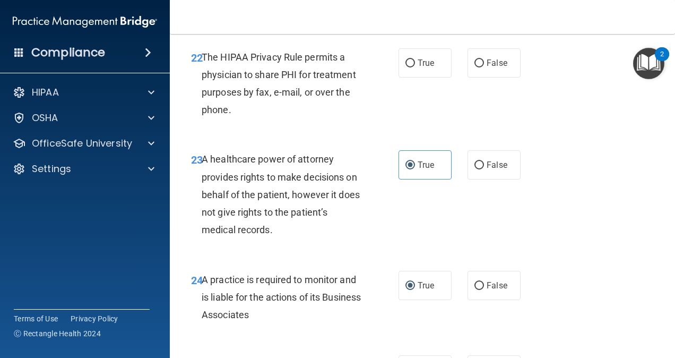
scroll to position [2339, 0]
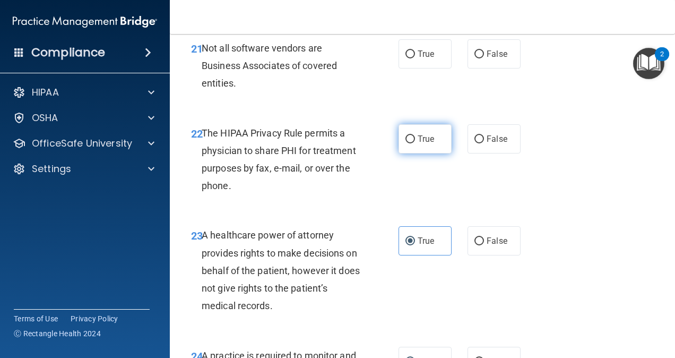
click at [406, 143] on input "True" at bounding box center [411, 139] width 10 height 8
radio input "true"
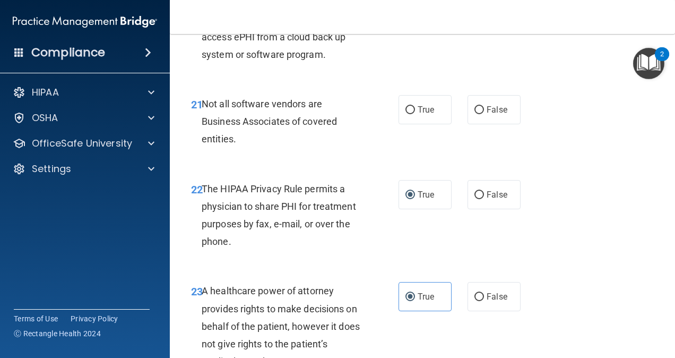
scroll to position [2233, 0]
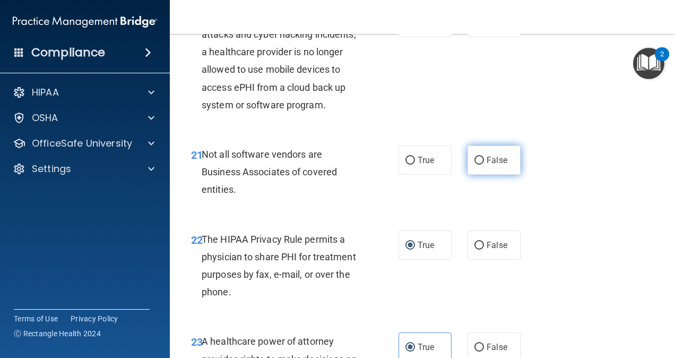
click at [475, 165] on input "False" at bounding box center [480, 161] width 10 height 8
radio input "true"
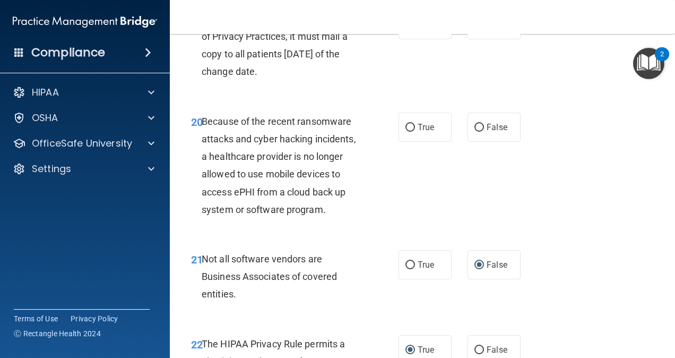
scroll to position [2127, 0]
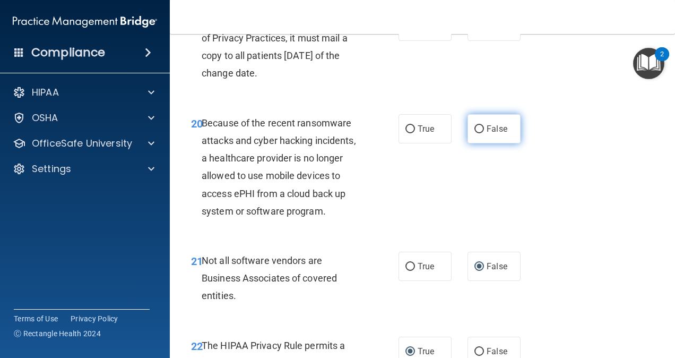
click at [475, 143] on label "False" at bounding box center [494, 128] width 53 height 29
click at [475, 133] on input "False" at bounding box center [480, 129] width 10 height 8
radio input "true"
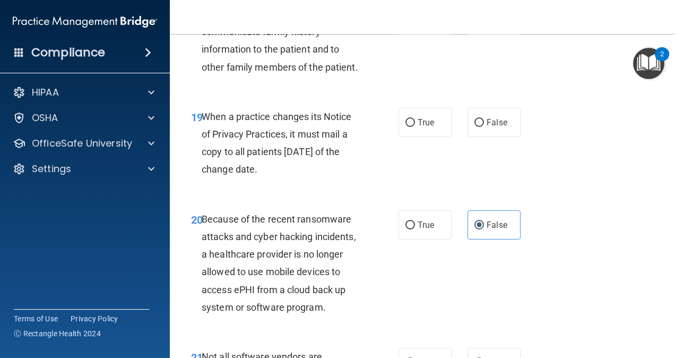
scroll to position [2021, 0]
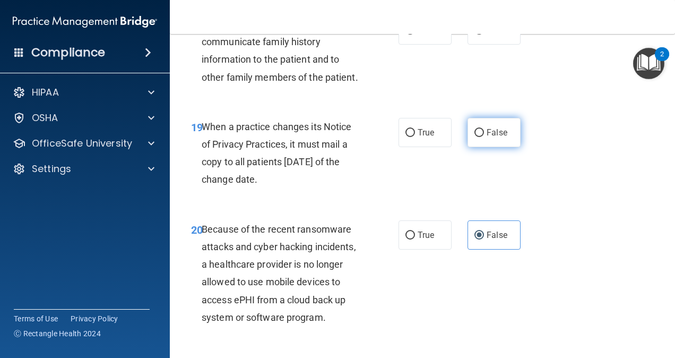
click at [475, 137] on input "False" at bounding box center [480, 133] width 10 height 8
radio input "true"
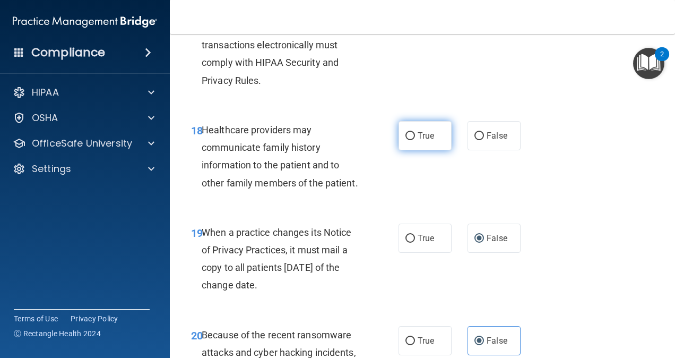
scroll to position [1915, 0]
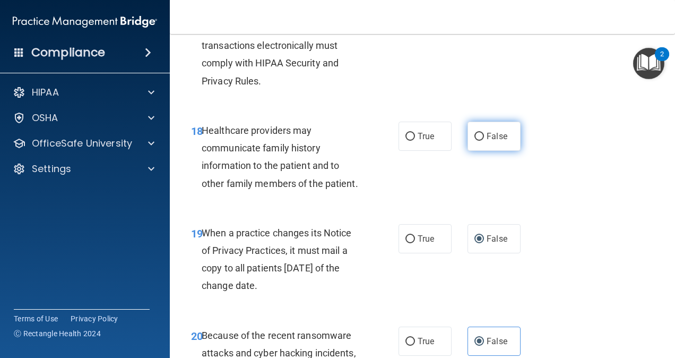
click at [475, 141] on input "False" at bounding box center [480, 137] width 10 height 8
radio input "true"
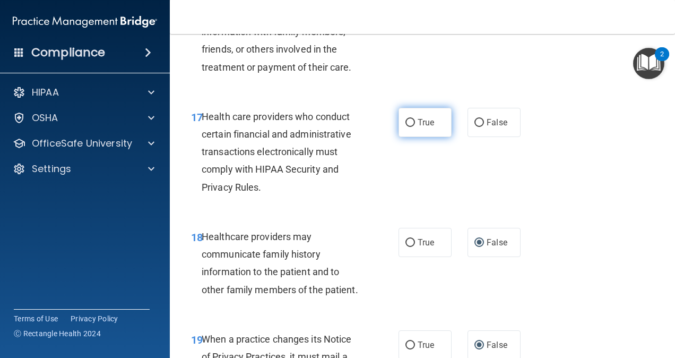
click at [406, 127] on input "True" at bounding box center [411, 123] width 10 height 8
radio input "true"
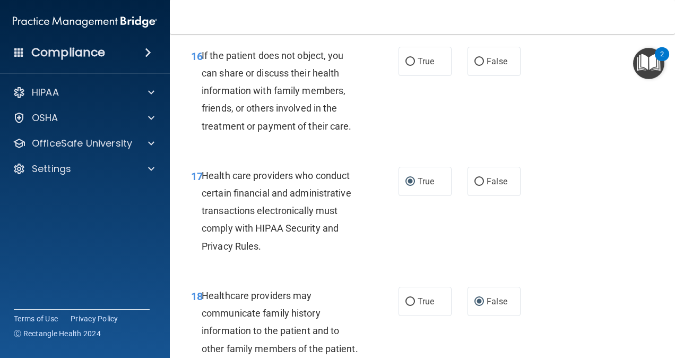
scroll to position [1702, 0]
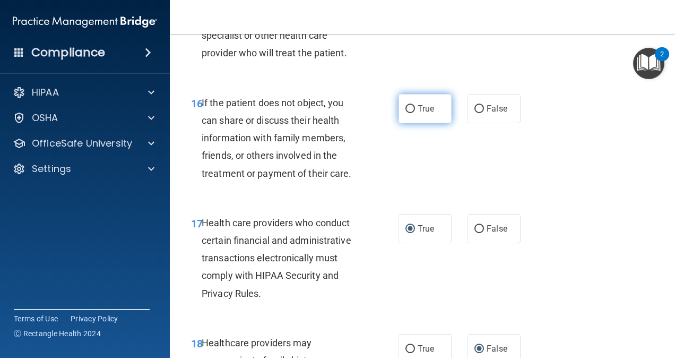
click at [406, 113] on input "True" at bounding box center [411, 109] width 10 height 8
radio input "true"
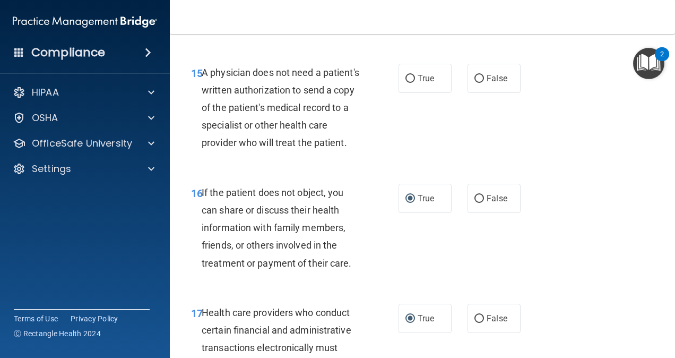
scroll to position [1596, 0]
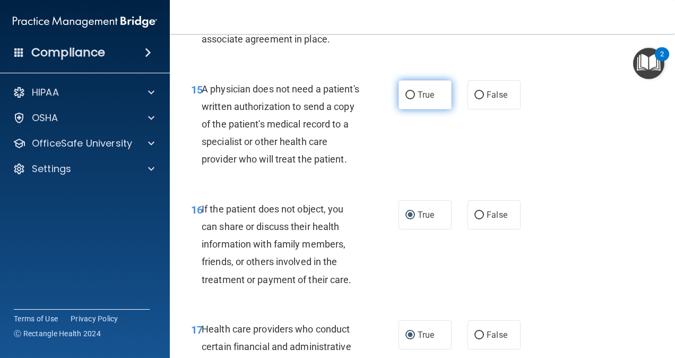
click at [406, 99] on input "True" at bounding box center [411, 95] width 10 height 8
radio input "true"
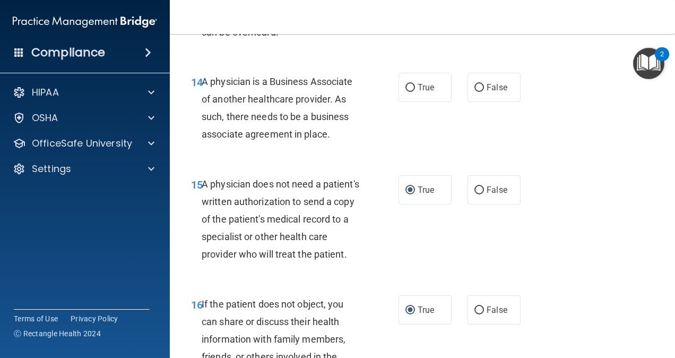
scroll to position [1437, 0]
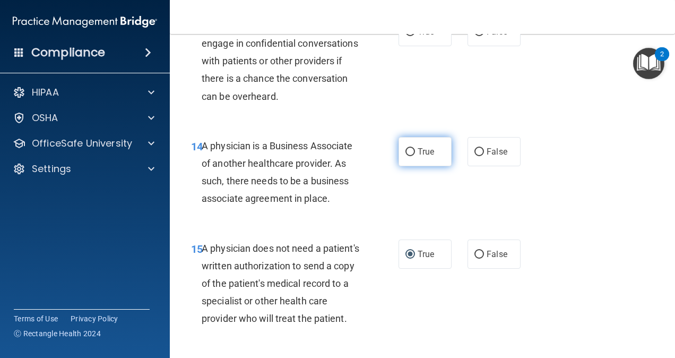
click at [406, 156] on input "True" at bounding box center [411, 152] width 10 height 8
radio input "true"
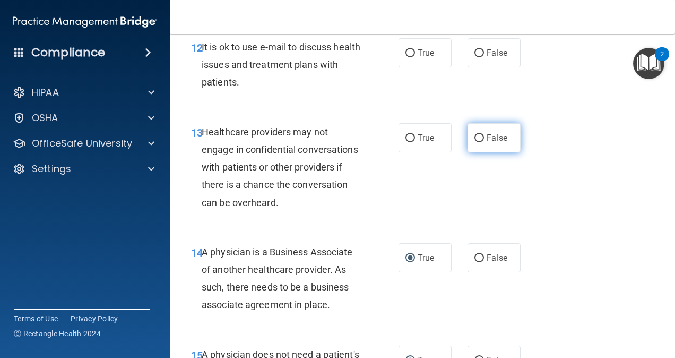
click at [476, 142] on input "False" at bounding box center [480, 138] width 10 height 8
radio input "true"
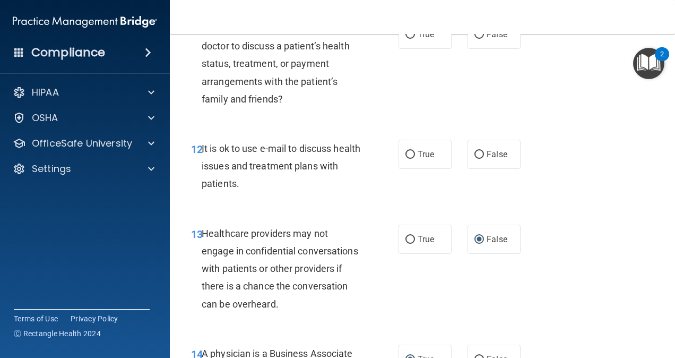
scroll to position [1225, 0]
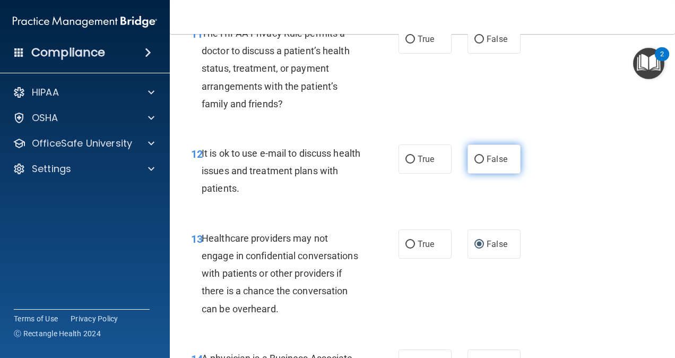
click at [479, 174] on label "False" at bounding box center [494, 158] width 53 height 29
click at [479, 163] on input "False" at bounding box center [480, 160] width 10 height 8
radio input "true"
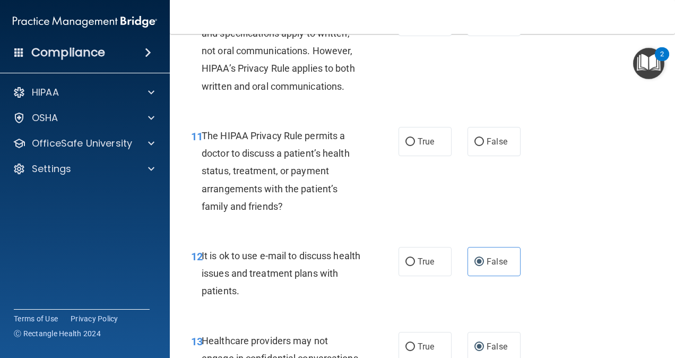
scroll to position [1065, 0]
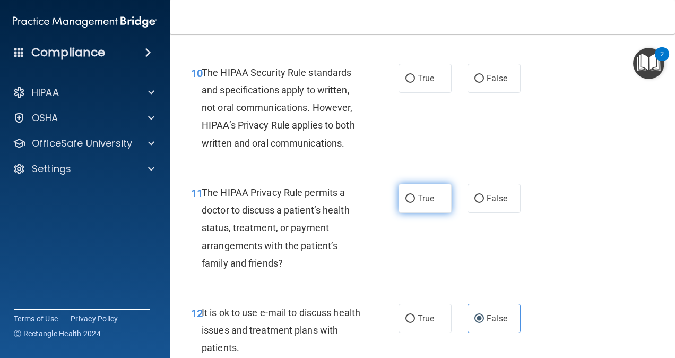
click at [409, 203] on input "True" at bounding box center [411, 199] width 10 height 8
radio input "true"
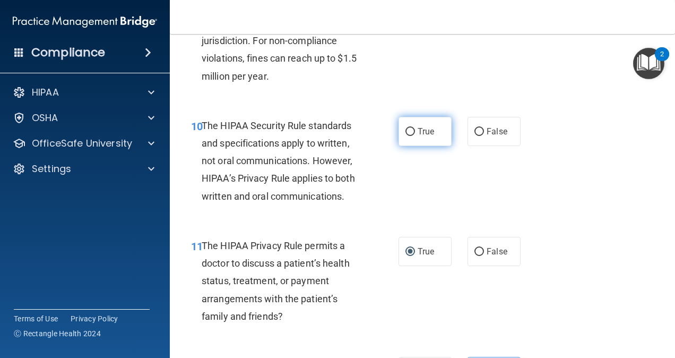
click at [405, 146] on label "True" at bounding box center [425, 131] width 53 height 29
click at [406, 136] on input "True" at bounding box center [411, 132] width 10 height 8
radio input "true"
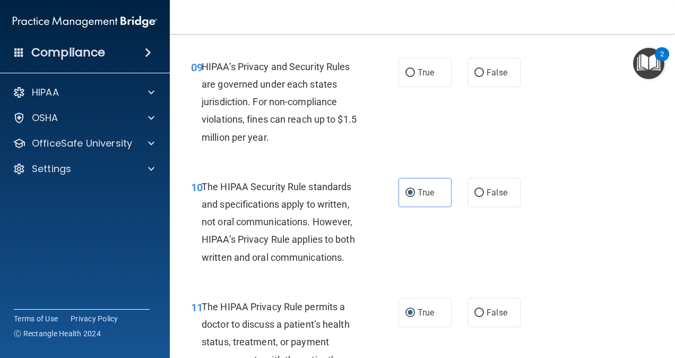
scroll to position [906, 0]
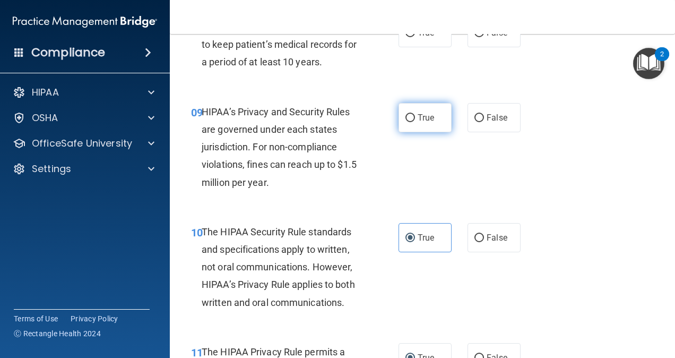
click at [408, 132] on label "True" at bounding box center [425, 117] width 53 height 29
click at [408, 122] on input "True" at bounding box center [411, 118] width 10 height 8
radio input "true"
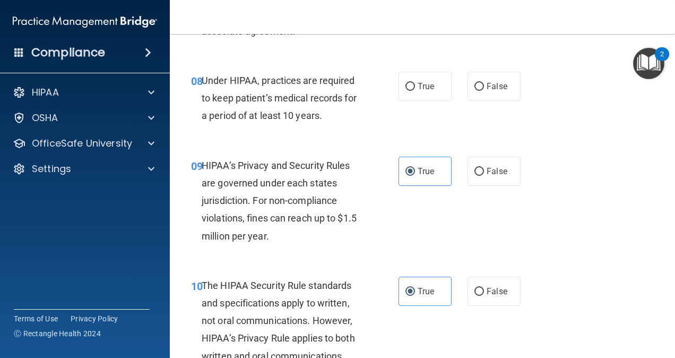
scroll to position [800, 0]
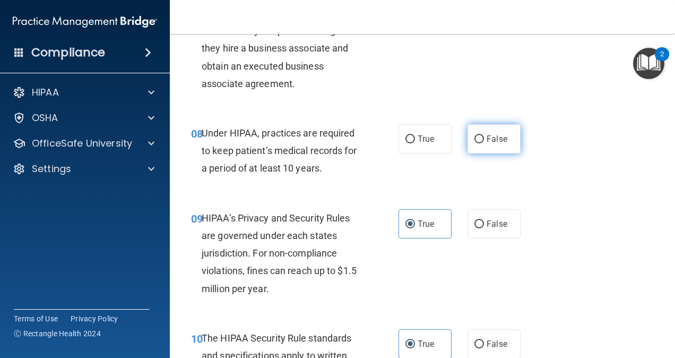
click at [475, 153] on label "False" at bounding box center [494, 138] width 53 height 29
click at [475, 143] on input "False" at bounding box center [480, 139] width 10 height 8
radio input "true"
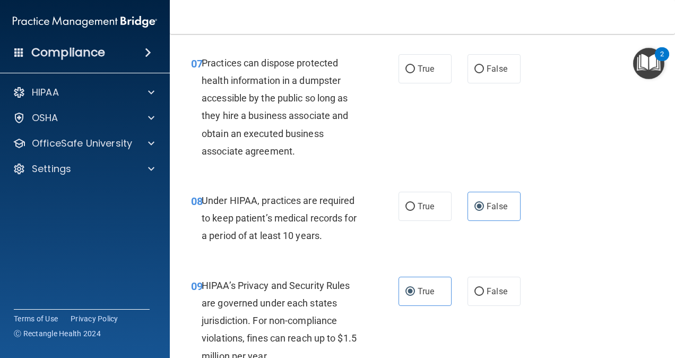
scroll to position [694, 0]
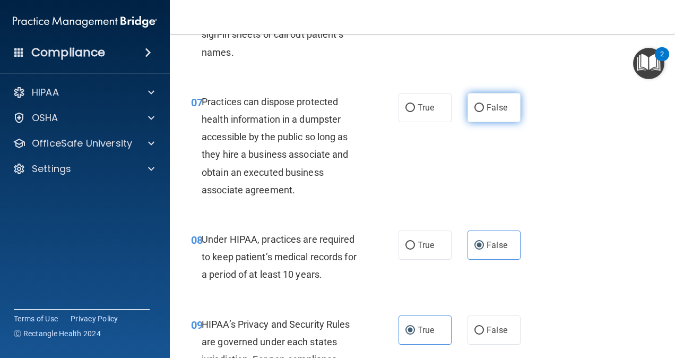
click at [477, 112] on input "False" at bounding box center [480, 108] width 10 height 8
radio input "true"
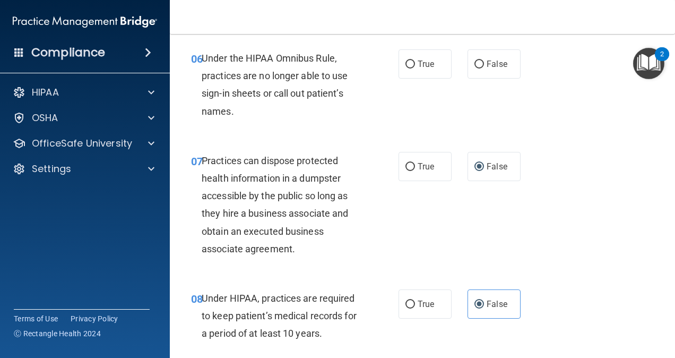
scroll to position [588, 0]
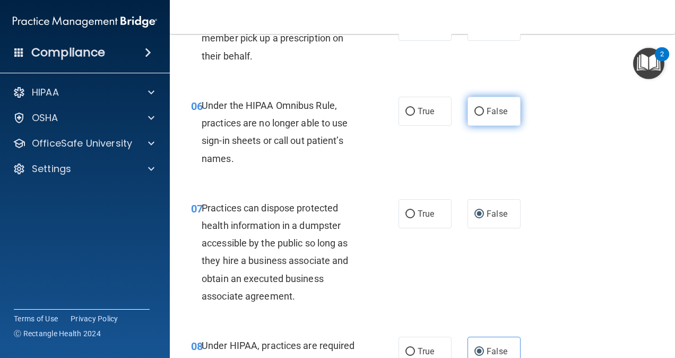
click at [475, 116] on input "False" at bounding box center [480, 112] width 10 height 8
radio input "true"
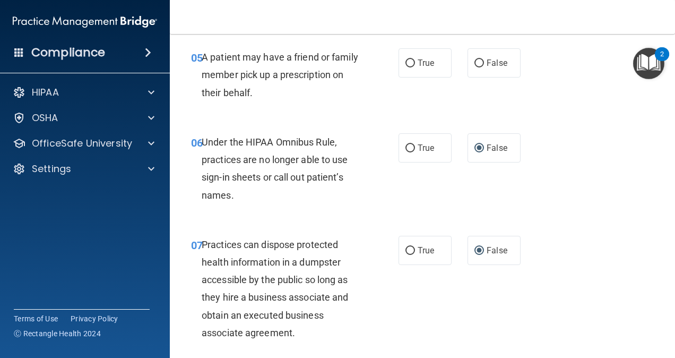
scroll to position [535, 0]
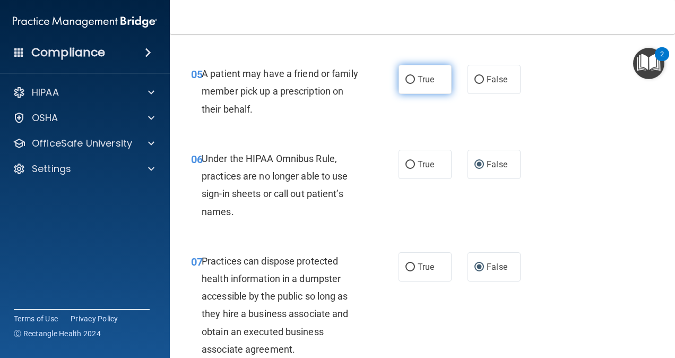
click at [406, 84] on input "True" at bounding box center [411, 80] width 10 height 8
radio input "true"
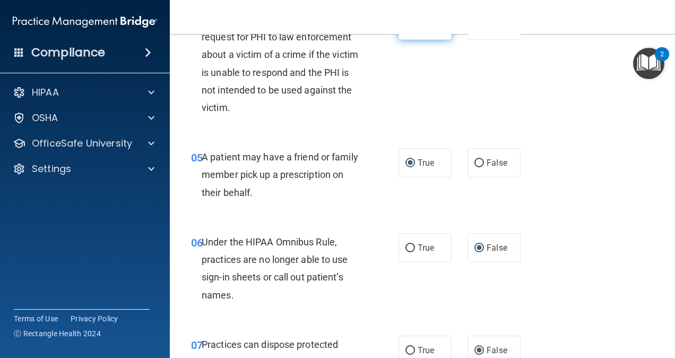
scroll to position [375, 0]
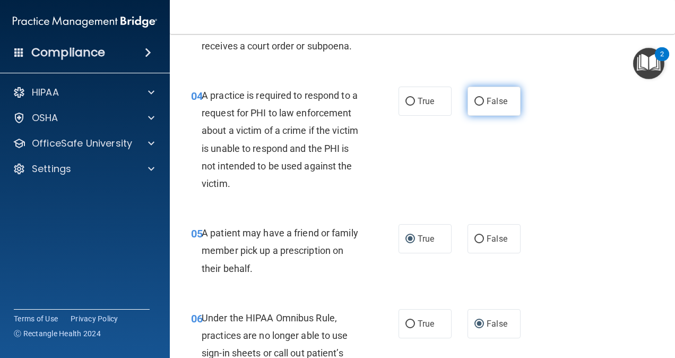
click at [477, 106] on input "False" at bounding box center [480, 102] width 10 height 8
radio input "true"
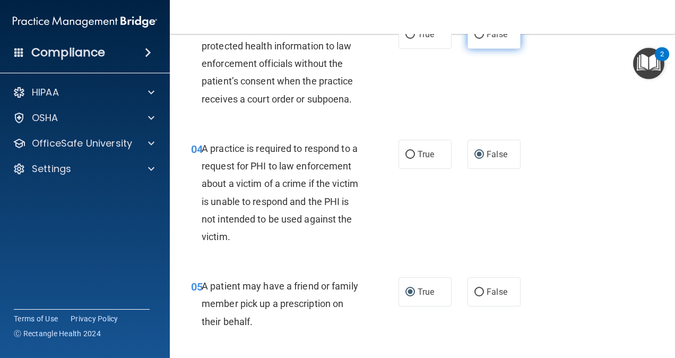
scroll to position [269, 0]
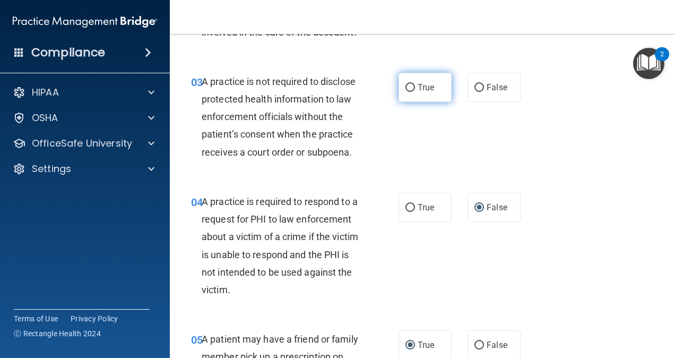
click at [408, 92] on input "True" at bounding box center [411, 88] width 10 height 8
radio input "true"
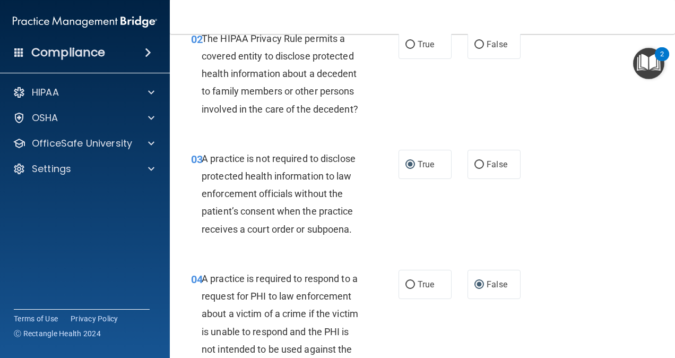
scroll to position [110, 0]
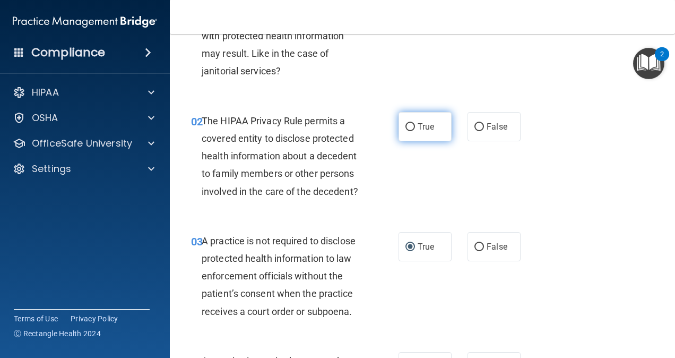
click at [406, 131] on label "True" at bounding box center [425, 126] width 53 height 29
click at [406, 131] on input "True" at bounding box center [411, 127] width 10 height 8
radio input "true"
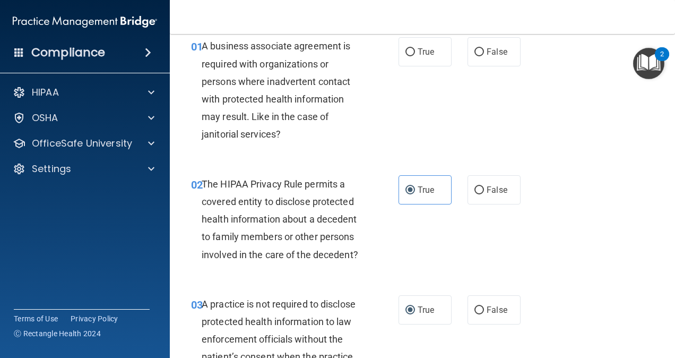
scroll to position [4, 0]
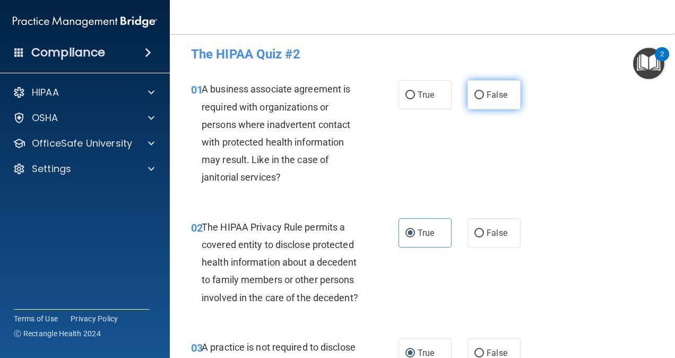
click at [476, 94] on input "False" at bounding box center [480, 95] width 10 height 8
radio input "true"
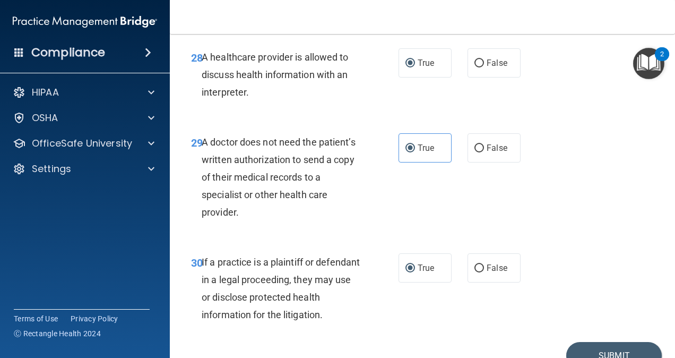
scroll to position [3136, 0]
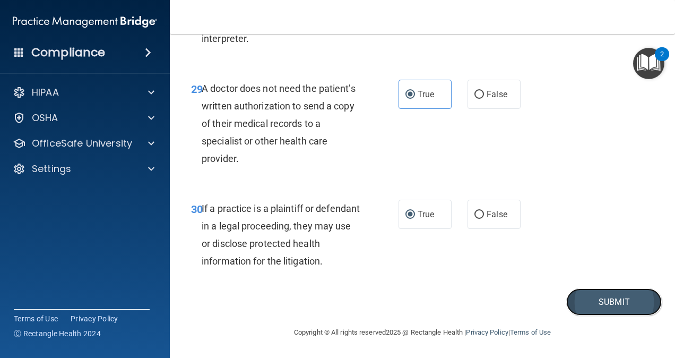
click at [595, 299] on button "Submit" at bounding box center [614, 301] width 96 height 27
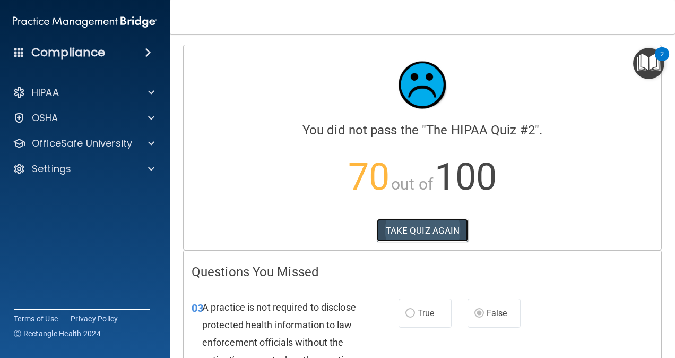
click at [417, 231] on button "TAKE QUIZ AGAIN" at bounding box center [423, 230] width 92 height 23
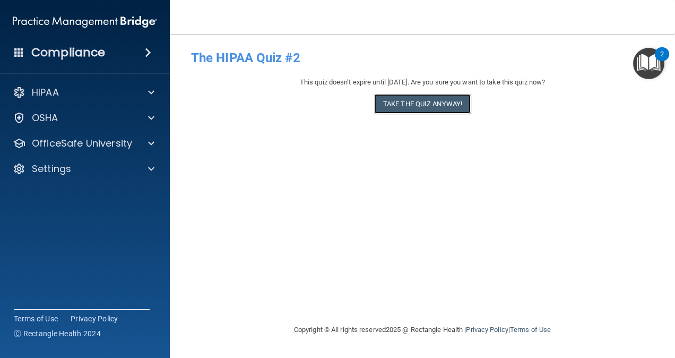
click at [424, 100] on button "Take the quiz anyway!" at bounding box center [422, 104] width 97 height 20
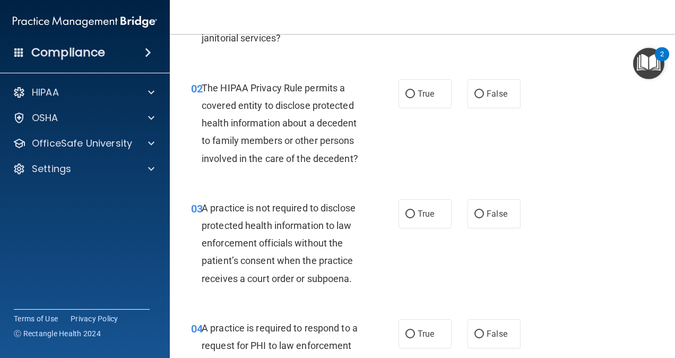
scroll to position [159, 0]
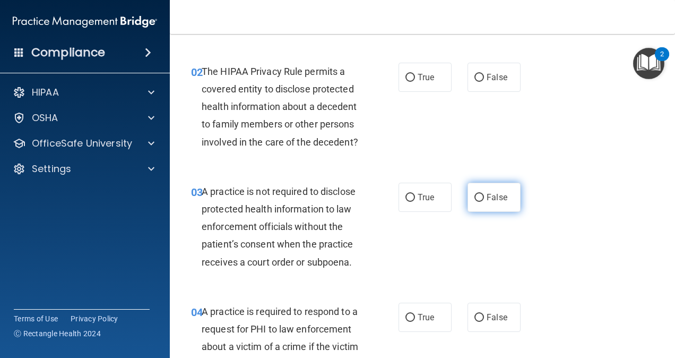
click at [475, 202] on input "False" at bounding box center [480, 198] width 10 height 8
radio input "true"
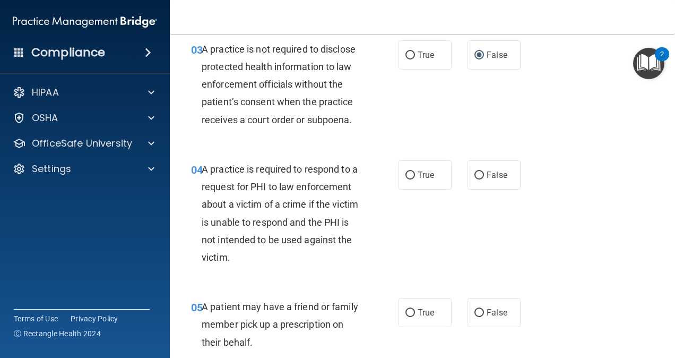
scroll to position [319, 0]
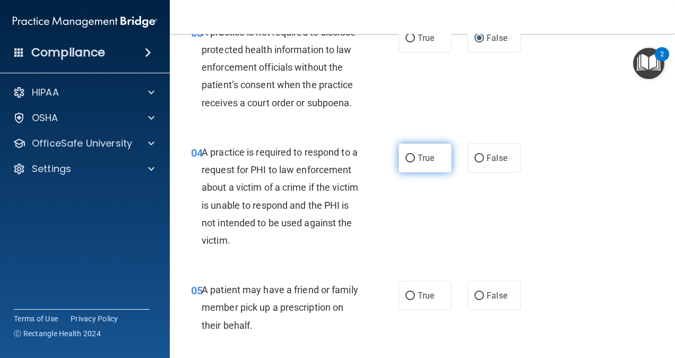
click at [409, 162] on input "True" at bounding box center [411, 158] width 10 height 8
radio input "true"
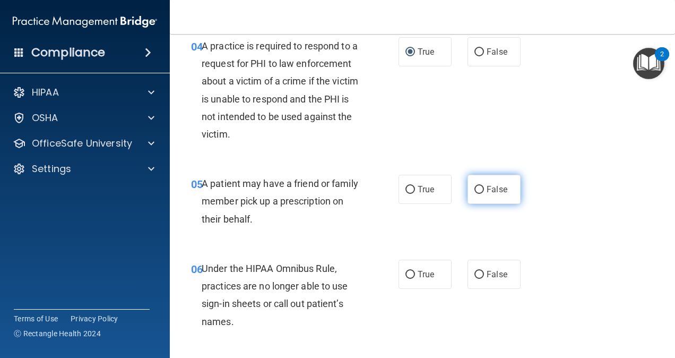
click at [475, 194] on input "False" at bounding box center [480, 190] width 10 height 8
radio input "true"
click at [408, 194] on input "True" at bounding box center [411, 190] width 10 height 8
radio input "true"
radio input "false"
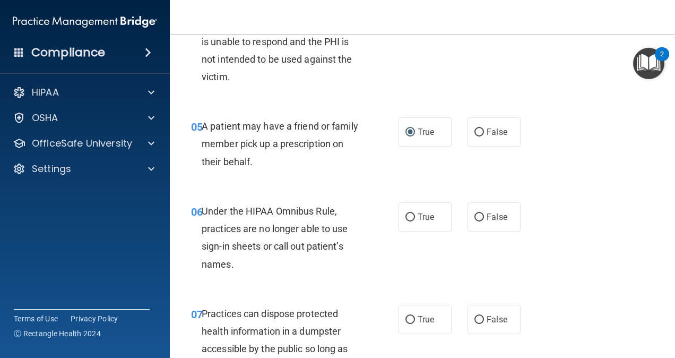
scroll to position [531, 0]
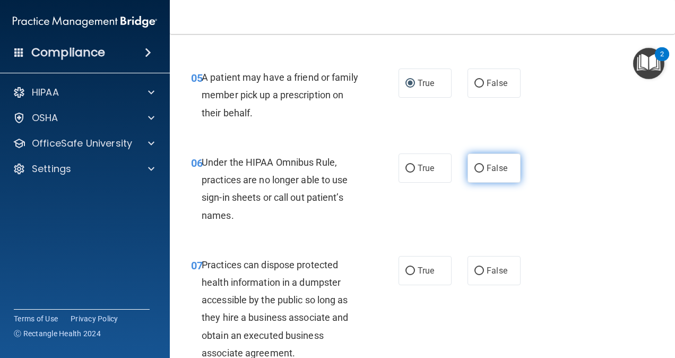
click at [475, 173] on input "False" at bounding box center [480, 169] width 10 height 8
radio input "true"
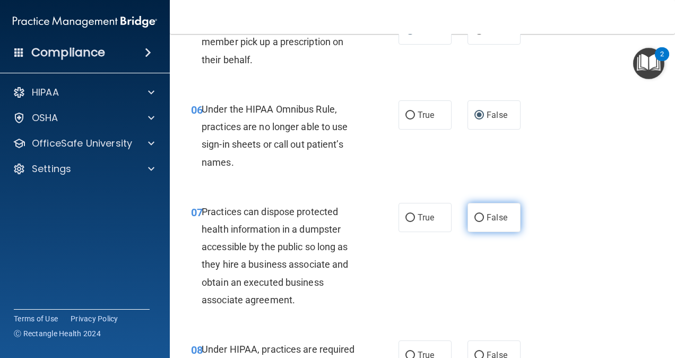
click at [475, 222] on input "False" at bounding box center [480, 218] width 10 height 8
radio input "true"
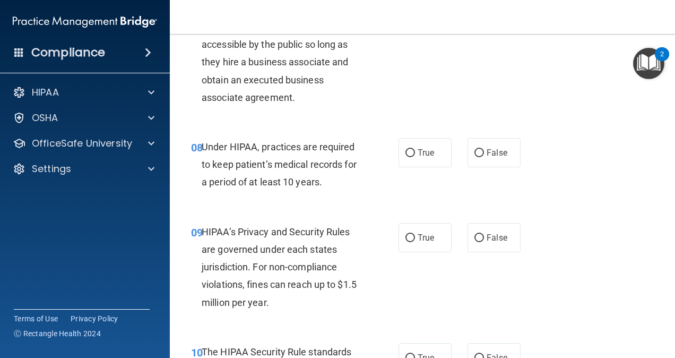
scroll to position [796, 0]
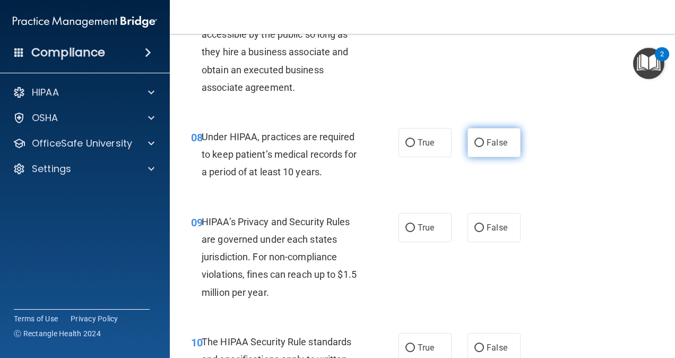
click at [475, 147] on input "False" at bounding box center [480, 143] width 10 height 8
radio input "true"
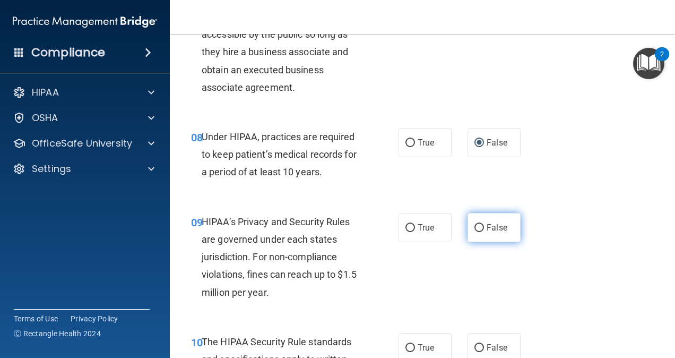
click at [475, 232] on input "False" at bounding box center [480, 228] width 10 height 8
radio input "true"
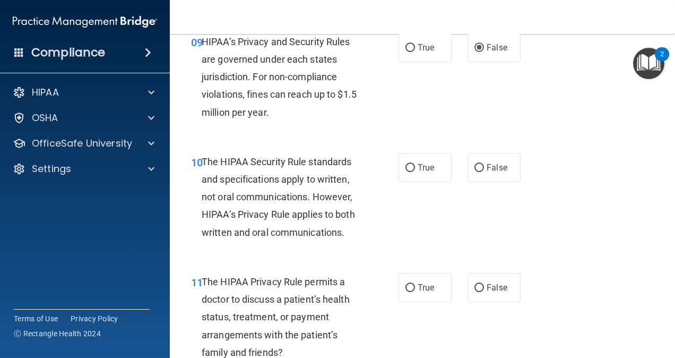
scroll to position [1009, 0]
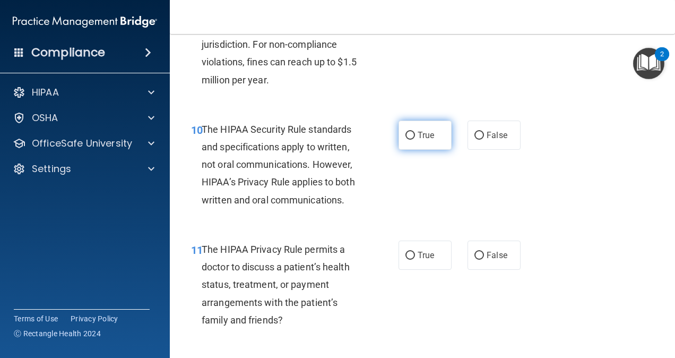
click at [418, 140] on span "True" at bounding box center [426, 135] width 16 height 10
click at [414, 140] on input "True" at bounding box center [411, 136] width 10 height 8
radio input "true"
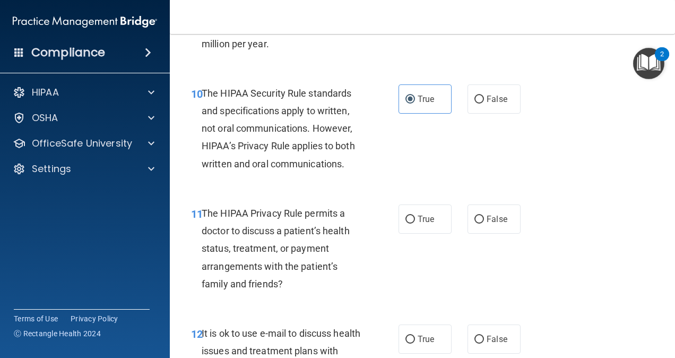
scroll to position [1062, 0]
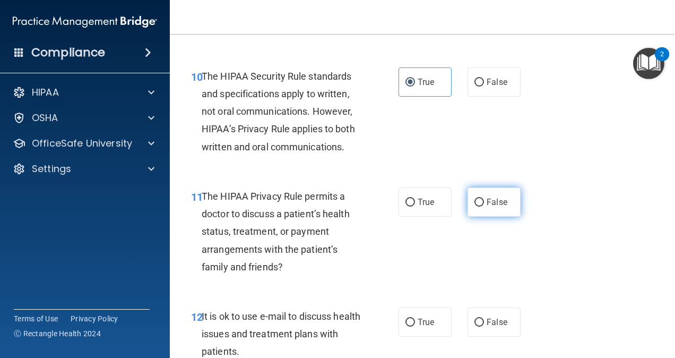
click at [475, 206] on input "False" at bounding box center [480, 203] width 10 height 8
radio input "true"
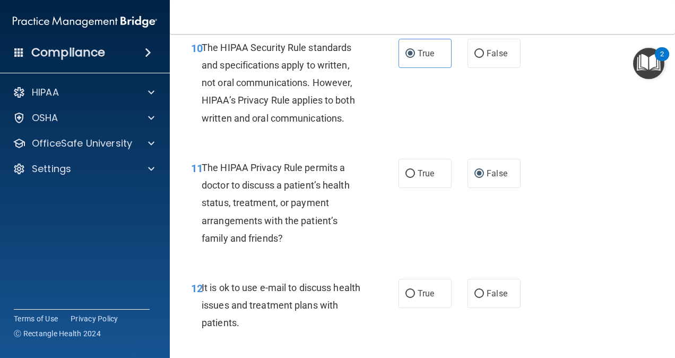
scroll to position [1115, 0]
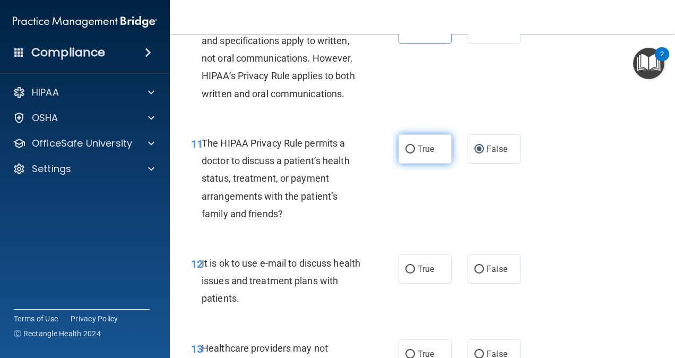
click at [406, 153] on input "True" at bounding box center [411, 149] width 10 height 8
radio input "true"
radio input "false"
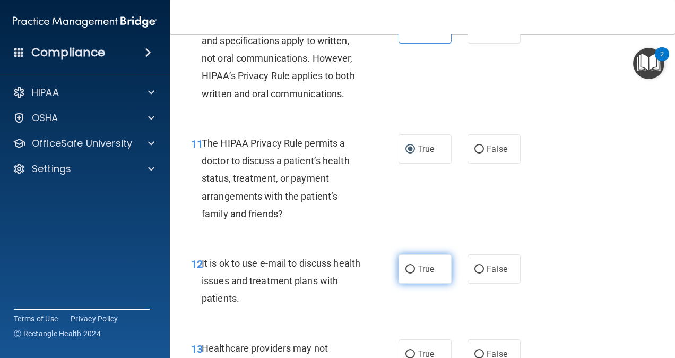
click at [407, 273] on input "True" at bounding box center [411, 269] width 10 height 8
radio input "true"
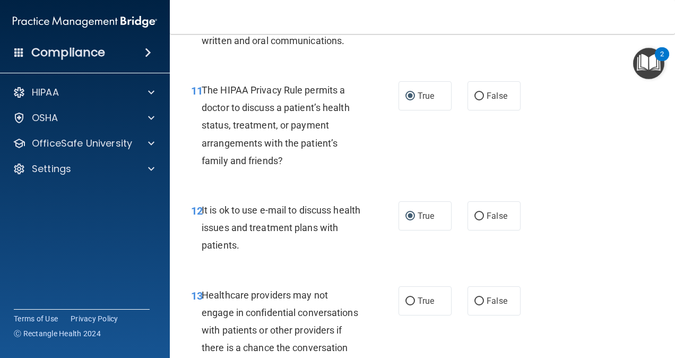
scroll to position [1221, 0]
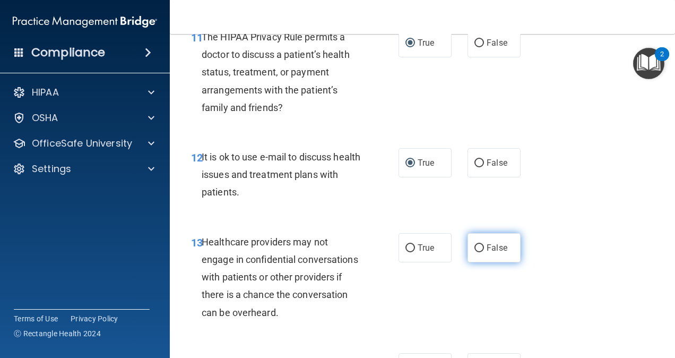
click at [487, 253] on span "False" at bounding box center [497, 248] width 21 height 10
click at [482, 252] on input "False" at bounding box center [480, 248] width 10 height 8
radio input "true"
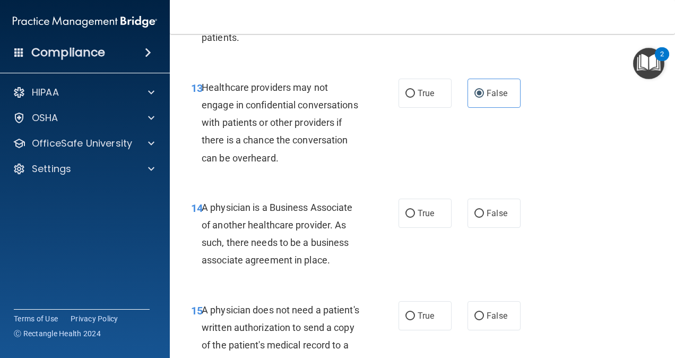
scroll to position [1380, 0]
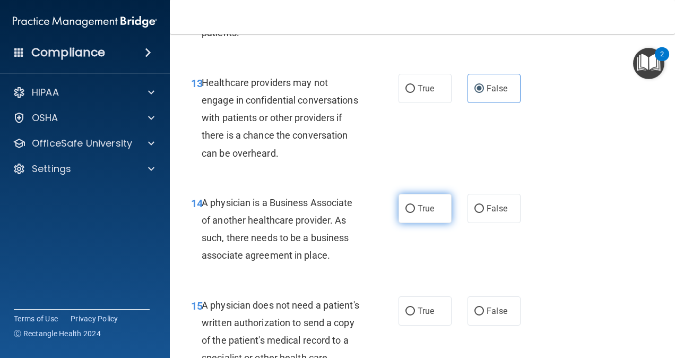
click at [401, 222] on label "True" at bounding box center [425, 208] width 53 height 29
drag, startPoint x: 401, startPoint y: 222, endPoint x: 407, endPoint y: 228, distance: 8.3
click at [407, 213] on input "True" at bounding box center [411, 209] width 10 height 8
radio input "true"
click at [475, 213] on input "False" at bounding box center [480, 209] width 10 height 8
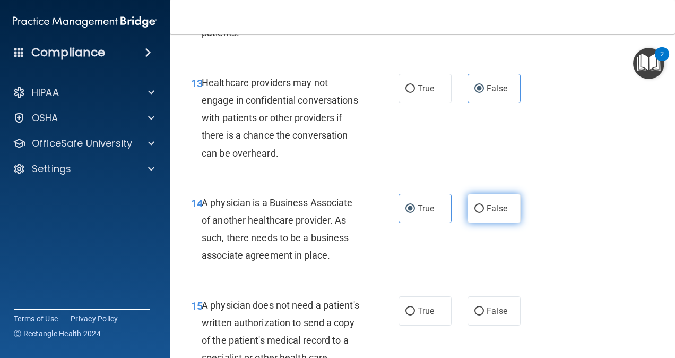
radio input "true"
radio input "false"
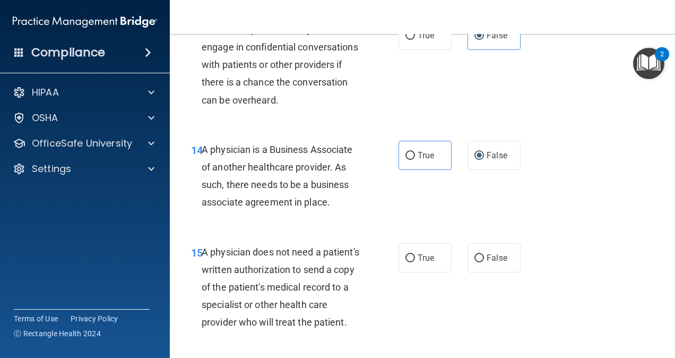
scroll to position [1486, 0]
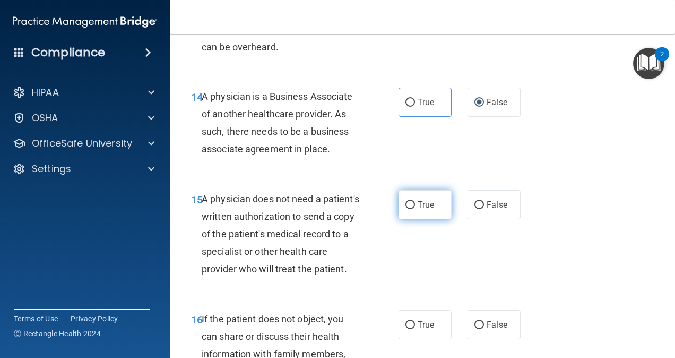
click at [413, 219] on label "True" at bounding box center [425, 204] width 53 height 29
click at [413, 209] on input "True" at bounding box center [411, 205] width 10 height 8
radio input "true"
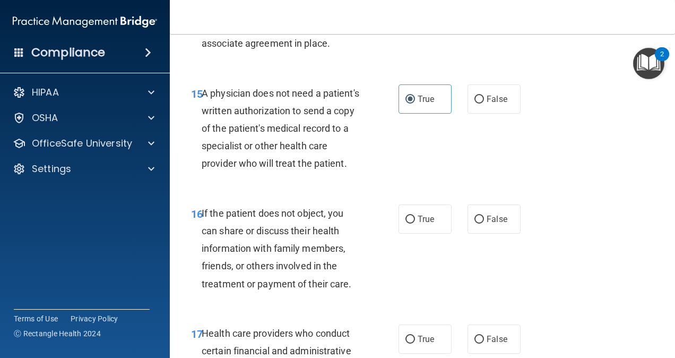
scroll to position [1593, 0]
click at [407, 223] on input "True" at bounding box center [411, 219] width 10 height 8
radio input "true"
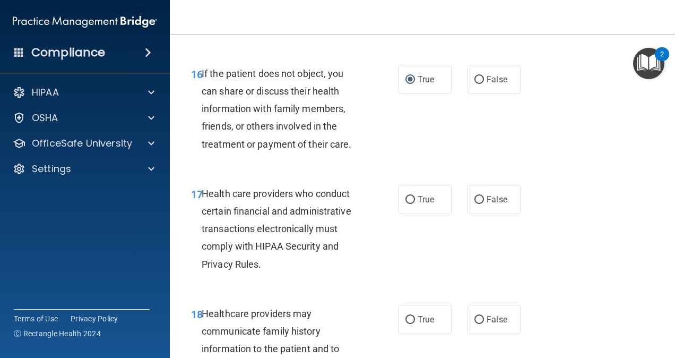
scroll to position [1752, 0]
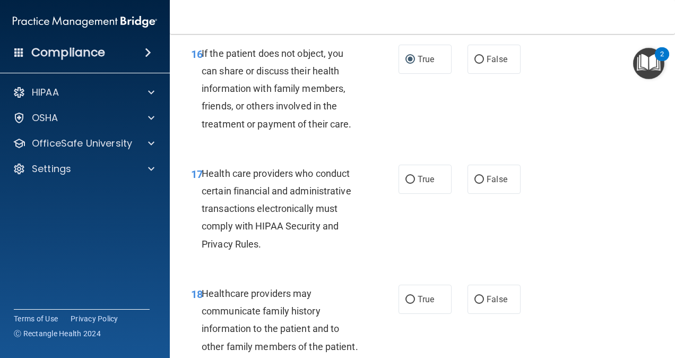
drag, startPoint x: 399, startPoint y: 218, endPoint x: 376, endPoint y: 239, distance: 31.6
click at [400, 194] on label "True" at bounding box center [425, 179] width 53 height 29
click at [406, 184] on input "True" at bounding box center [411, 180] width 10 height 8
radio input "true"
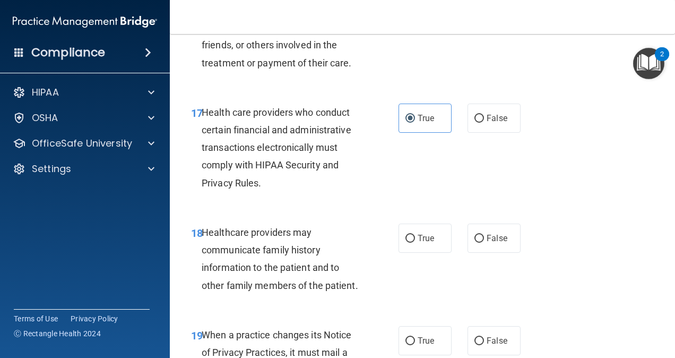
scroll to position [1858, 0]
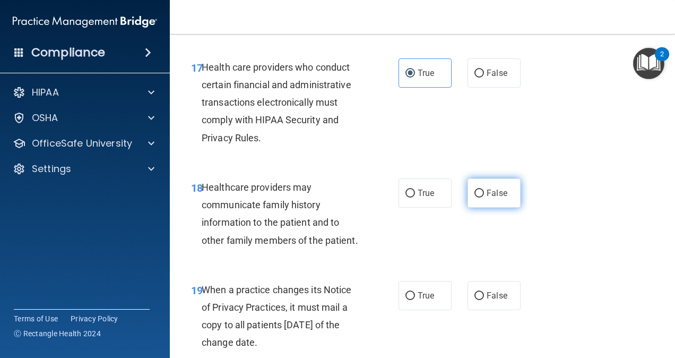
click at [475, 197] on input "False" at bounding box center [480, 194] width 10 height 8
radio input "true"
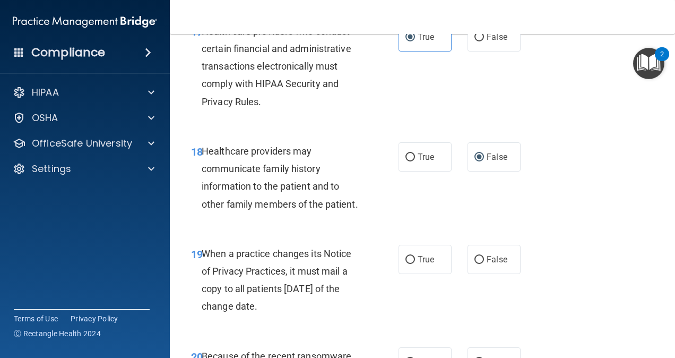
scroll to position [1964, 0]
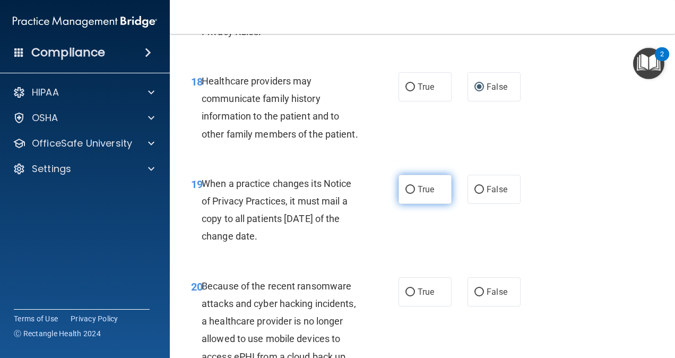
click at [409, 204] on label "True" at bounding box center [425, 189] width 53 height 29
click at [409, 194] on input "True" at bounding box center [411, 190] width 10 height 8
radio input "true"
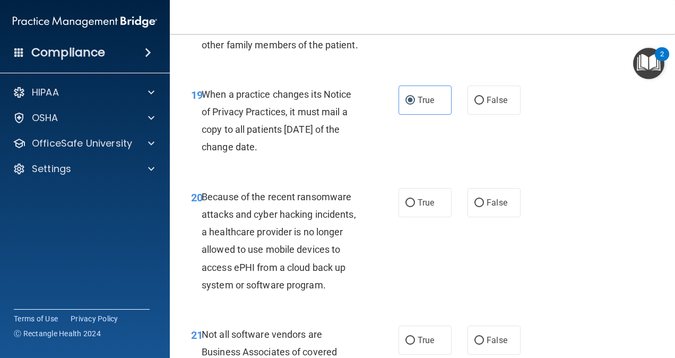
scroll to position [2070, 0]
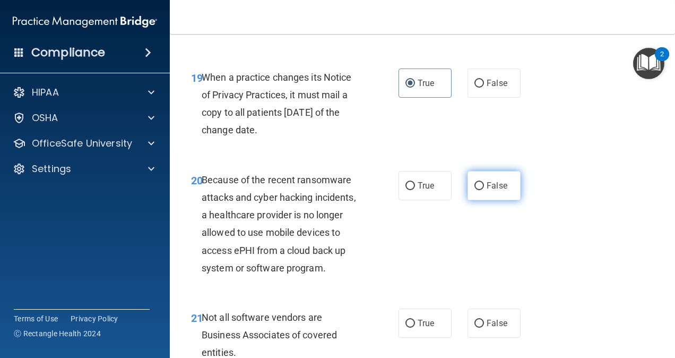
click at [480, 200] on label "False" at bounding box center [494, 185] width 53 height 29
click at [480, 190] on input "False" at bounding box center [480, 186] width 10 height 8
radio input "true"
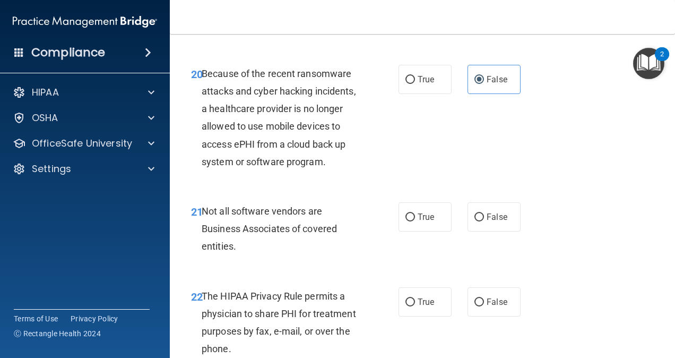
scroll to position [2230, 0]
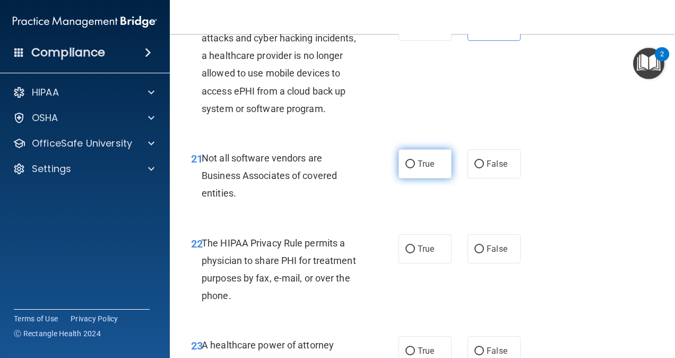
click at [412, 178] on label "True" at bounding box center [425, 163] width 53 height 29
click at [412, 168] on input "True" at bounding box center [411, 164] width 10 height 8
radio input "true"
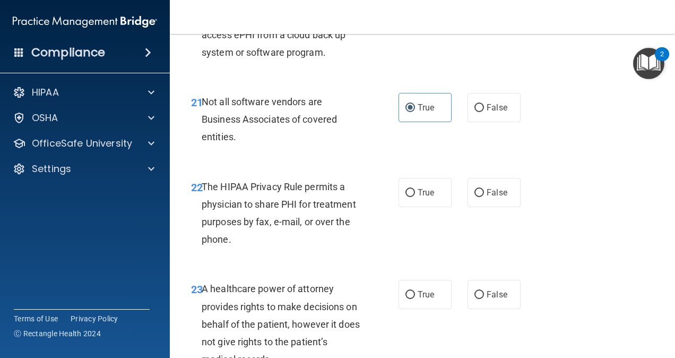
scroll to position [2336, 0]
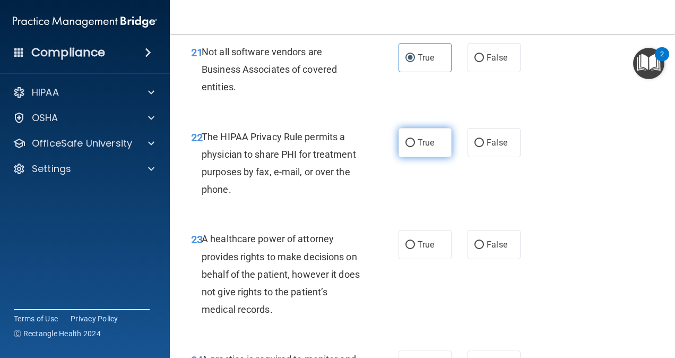
click at [408, 147] on input "True" at bounding box center [411, 143] width 10 height 8
radio input "true"
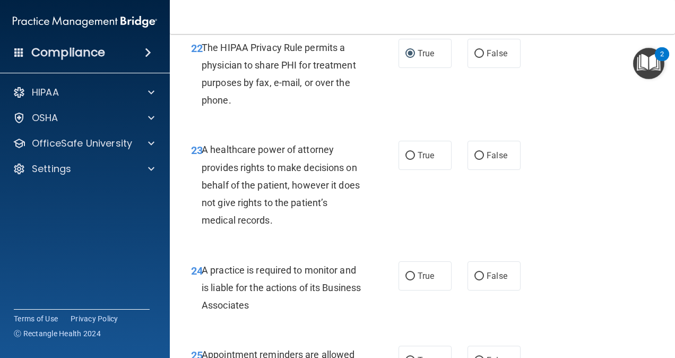
scroll to position [2442, 0]
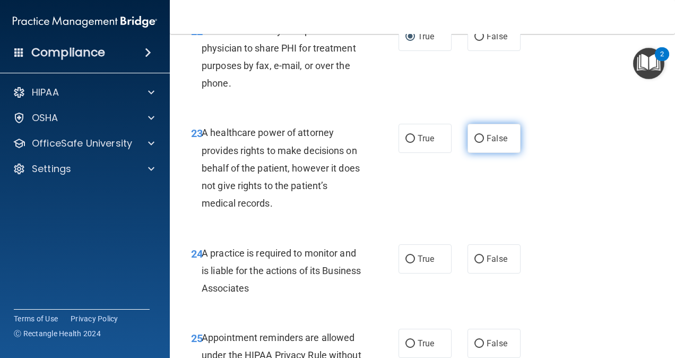
click at [475, 143] on input "False" at bounding box center [480, 139] width 10 height 8
radio input "true"
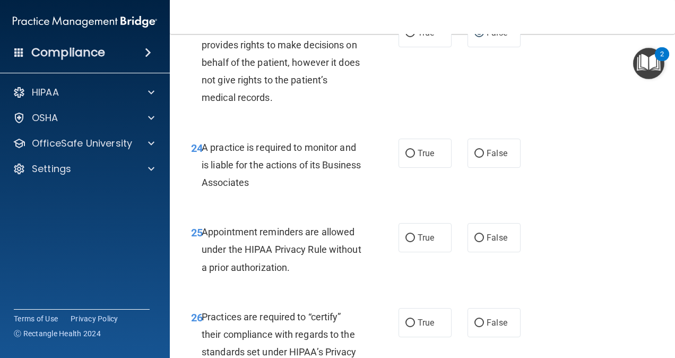
scroll to position [2548, 0]
click at [475, 157] on input "False" at bounding box center [480, 153] width 10 height 8
radio input "true"
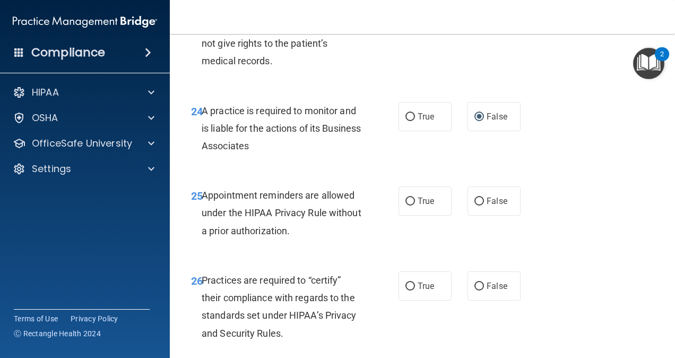
scroll to position [2601, 0]
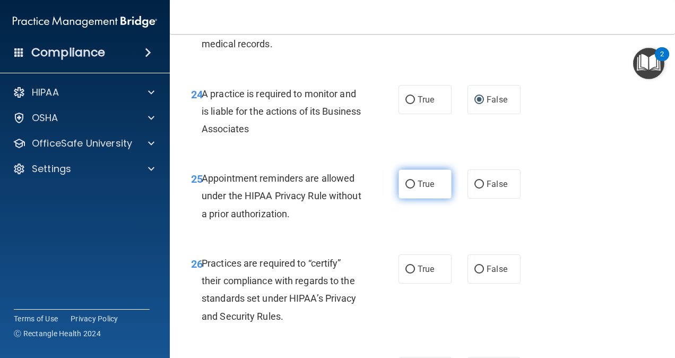
drag, startPoint x: 407, startPoint y: 239, endPoint x: 401, endPoint y: 249, distance: 11.7
click at [407, 188] on input "True" at bounding box center [411, 184] width 10 height 8
radio input "true"
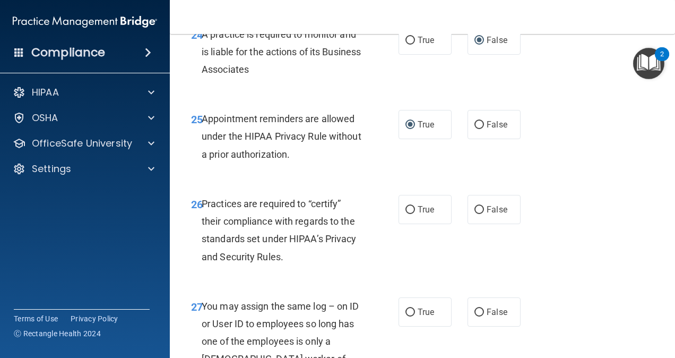
scroll to position [2707, 0]
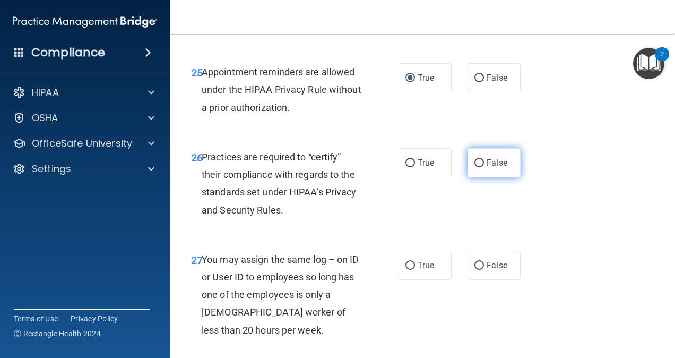
click at [499, 177] on label "False" at bounding box center [494, 162] width 53 height 29
drag, startPoint x: 499, startPoint y: 216, endPoint x: 477, endPoint y: 219, distance: 22.5
click at [477, 167] on input "False" at bounding box center [480, 163] width 10 height 8
radio input "true"
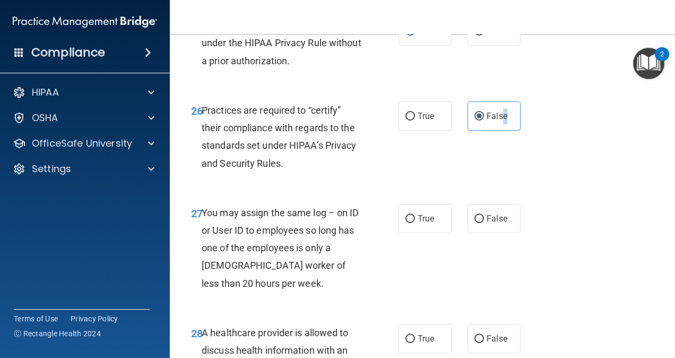
scroll to position [2813, 0]
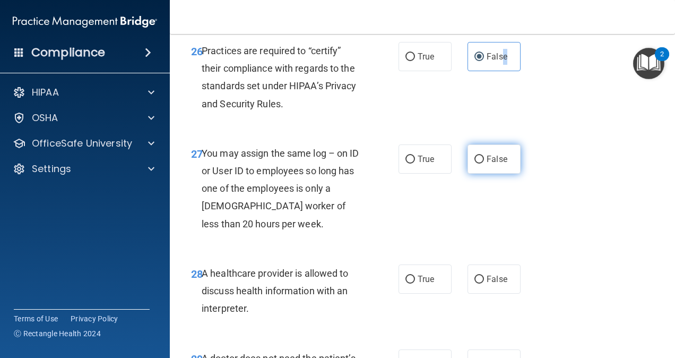
click at [478, 163] on input "False" at bounding box center [480, 160] width 10 height 8
radio input "true"
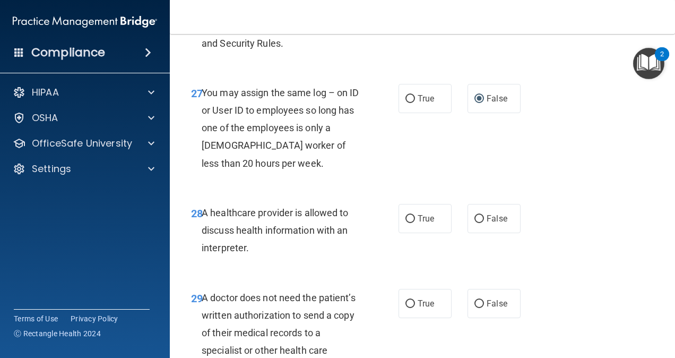
scroll to position [2920, 0]
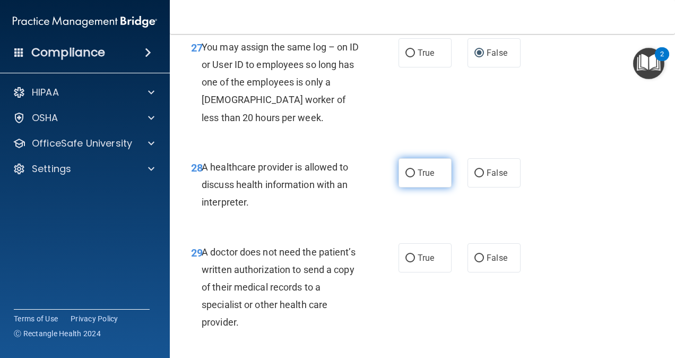
click at [406, 177] on input "True" at bounding box center [411, 173] width 10 height 8
radio input "true"
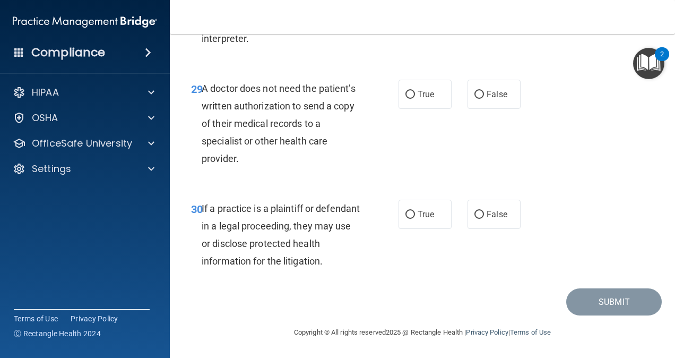
scroll to position [3132, 0]
click at [408, 96] on input "True" at bounding box center [411, 95] width 10 height 8
radio input "true"
click at [409, 219] on input "True" at bounding box center [411, 215] width 10 height 8
radio input "true"
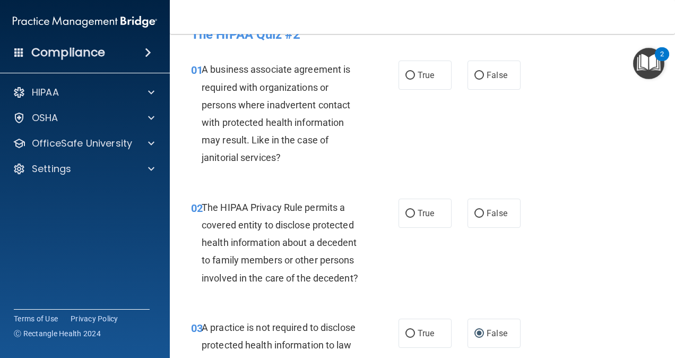
scroll to position [0, 0]
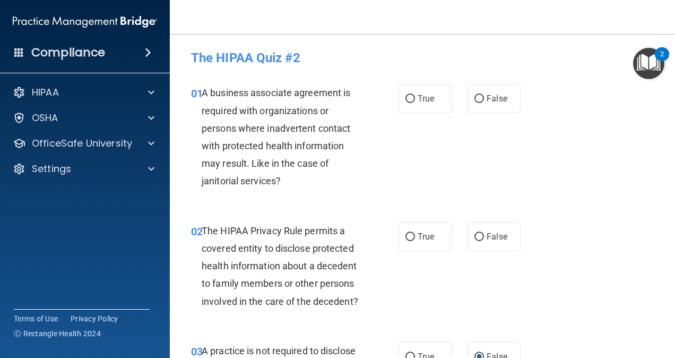
drag, startPoint x: 481, startPoint y: 105, endPoint x: 476, endPoint y: 117, distance: 13.8
click at [481, 105] on label "False" at bounding box center [494, 98] width 53 height 29
click at [481, 103] on input "False" at bounding box center [480, 99] width 10 height 8
radio input "true"
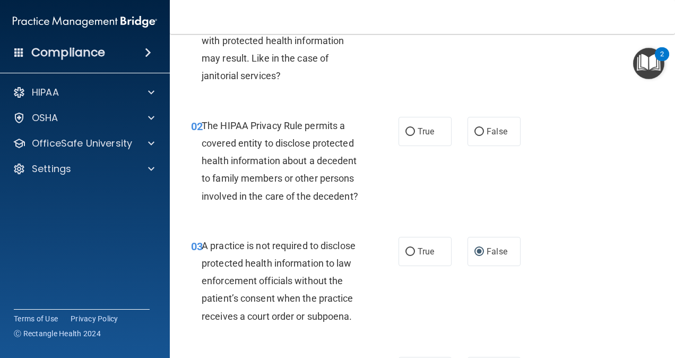
scroll to position [106, 0]
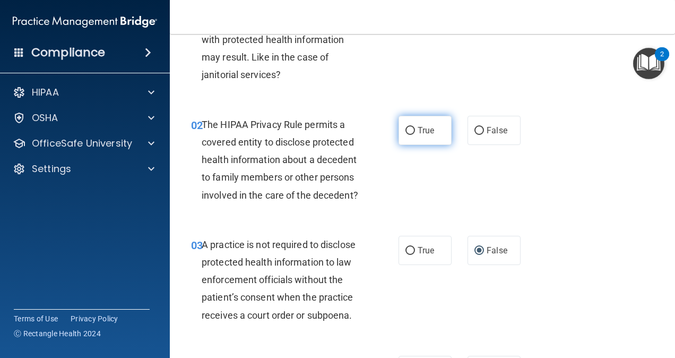
drag, startPoint x: 406, startPoint y: 134, endPoint x: 418, endPoint y: 141, distance: 13.6
click at [407, 134] on input "True" at bounding box center [411, 131] width 10 height 8
radio input "true"
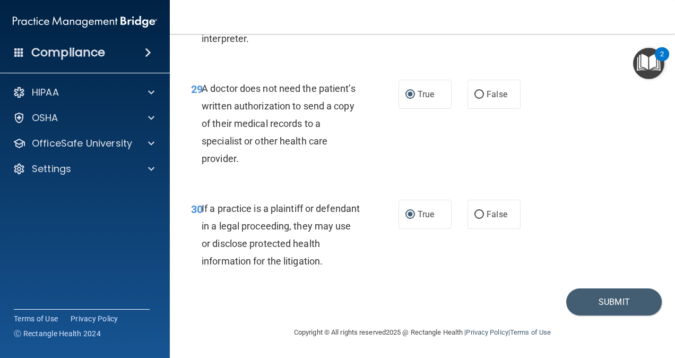
scroll to position [3136, 0]
click at [590, 302] on button "Submit" at bounding box center [614, 301] width 96 height 27
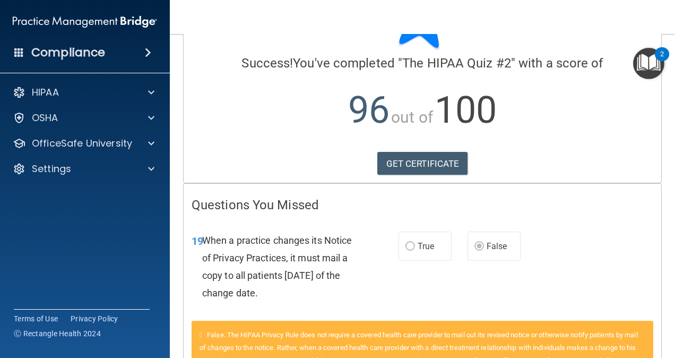
scroll to position [158, 0]
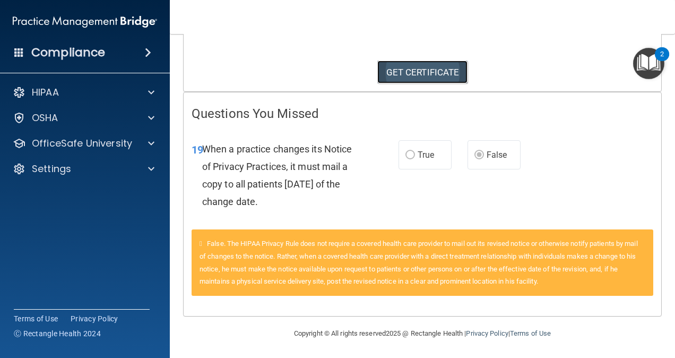
click at [442, 70] on link "GET CERTIFICATE" at bounding box center [422, 72] width 91 height 23
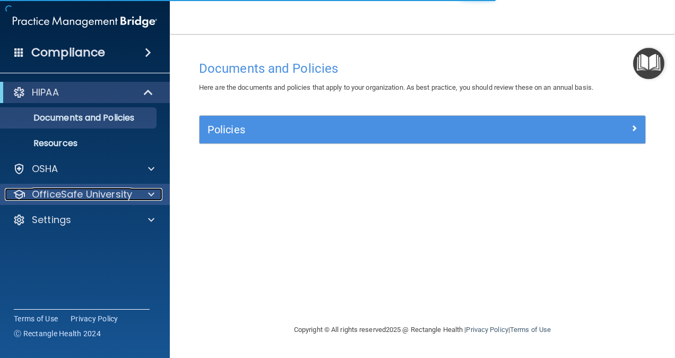
click at [144, 196] on div at bounding box center [149, 194] width 27 height 13
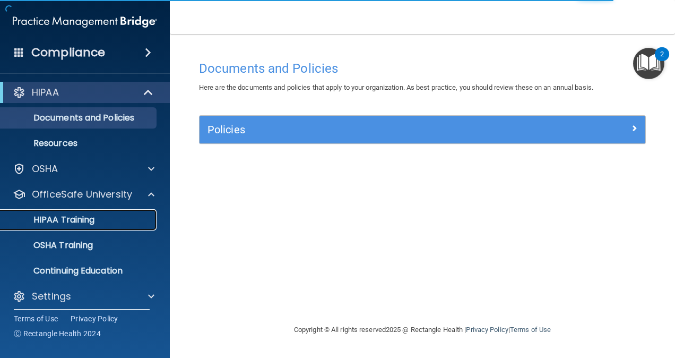
click at [81, 221] on p "HIPAA Training" at bounding box center [51, 219] width 88 height 11
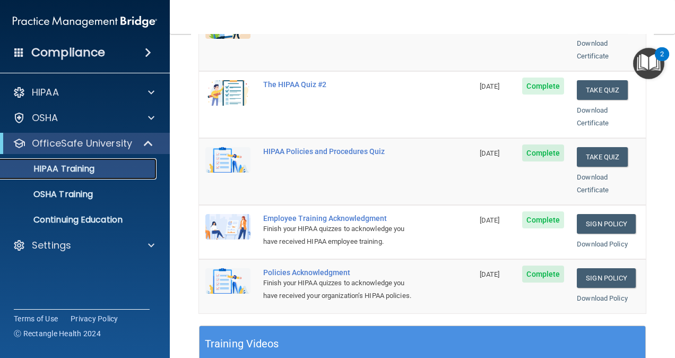
scroll to position [212, 0]
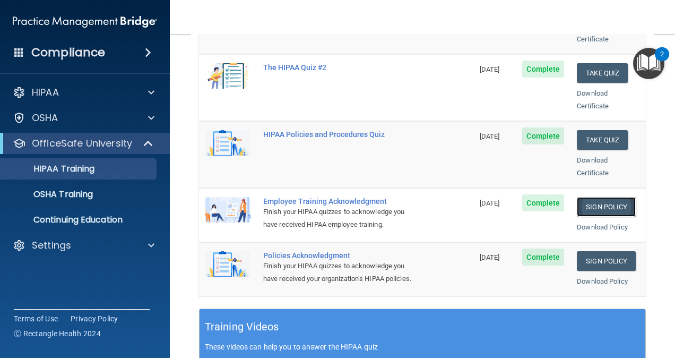
click at [582, 197] on link "Sign Policy" at bounding box center [606, 207] width 59 height 20
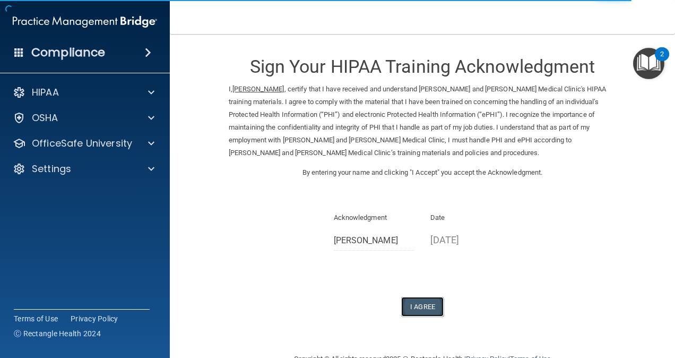
click at [415, 305] on button "I Agree" at bounding box center [422, 307] width 42 height 20
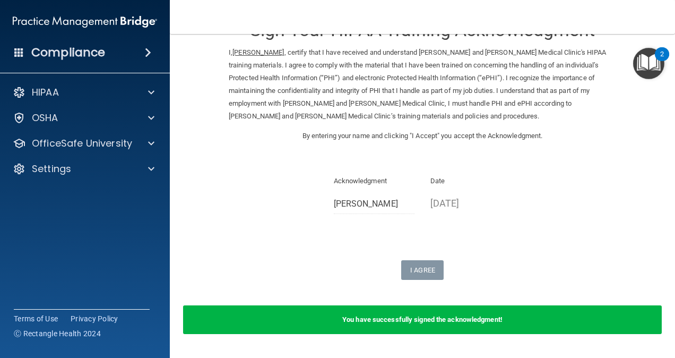
scroll to position [53, 0]
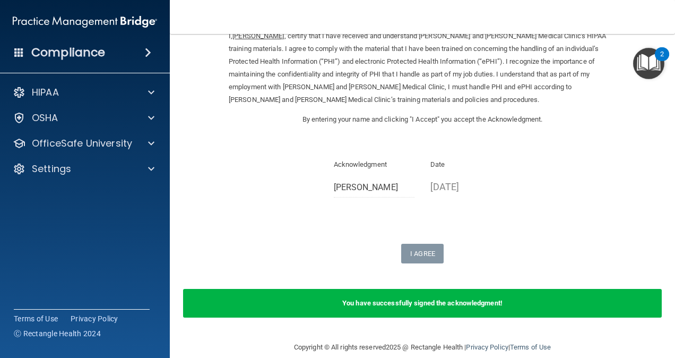
click at [361, 209] on div "Sign Your HIPAA Training Acknowledgment I, [PERSON_NAME] , certify that I have …" at bounding box center [423, 128] width 388 height 272
click at [358, 212] on div "Sign Your HIPAA Training Acknowledgment I, [PERSON_NAME] , certify that I have …" at bounding box center [423, 128] width 388 height 272
drag, startPoint x: 391, startPoint y: 169, endPoint x: 397, endPoint y: 163, distance: 7.9
click at [392, 168] on p "Acknowledgment" at bounding box center [374, 164] width 81 height 13
click at [374, 140] on div "Sign Your HIPAA Training Acknowledgment I, Mark Klein , certify that I have rec…" at bounding box center [423, 128] width 388 height 272
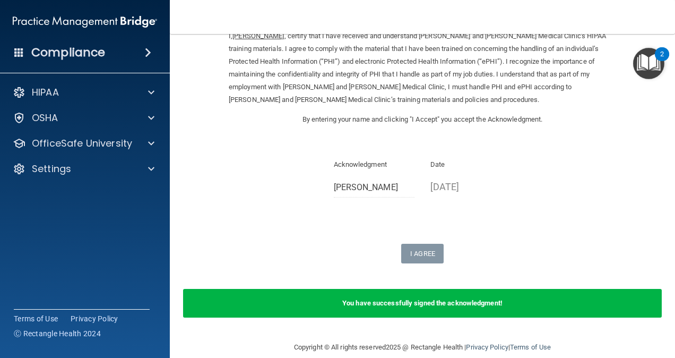
click at [349, 134] on div "Sign Your HIPAA Training Acknowledgment I, Mark Klein , certify that I have rec…" at bounding box center [423, 128] width 388 height 272
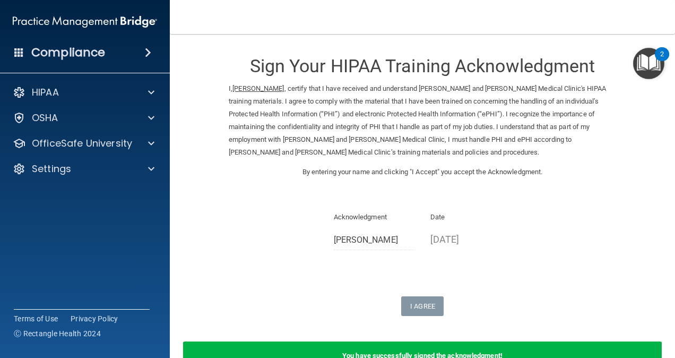
scroll to position [0, 0]
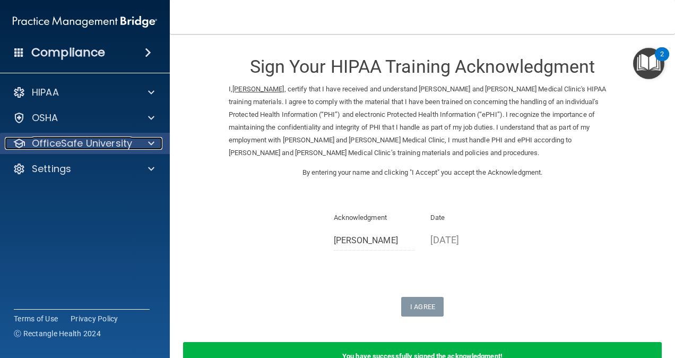
click at [147, 144] on div at bounding box center [149, 143] width 27 height 13
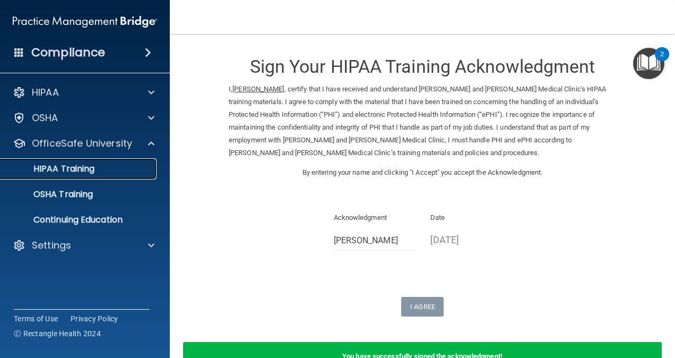
click at [100, 169] on div "HIPAA Training" at bounding box center [79, 168] width 145 height 11
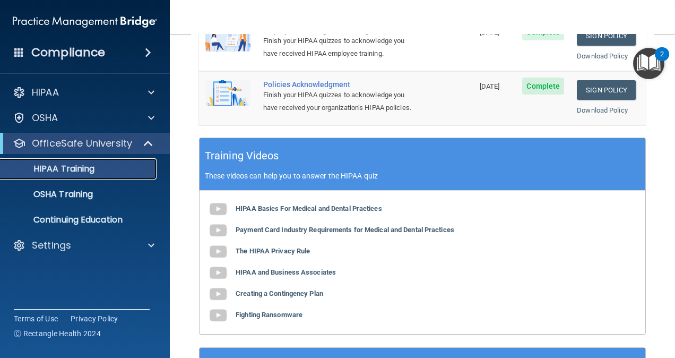
scroll to position [328, 0]
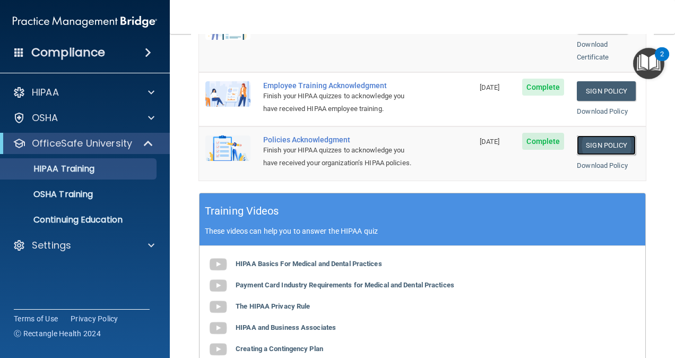
click at [588, 135] on link "Sign Policy" at bounding box center [606, 145] width 59 height 20
click at [106, 171] on div "HIPAA Training" at bounding box center [79, 168] width 145 height 11
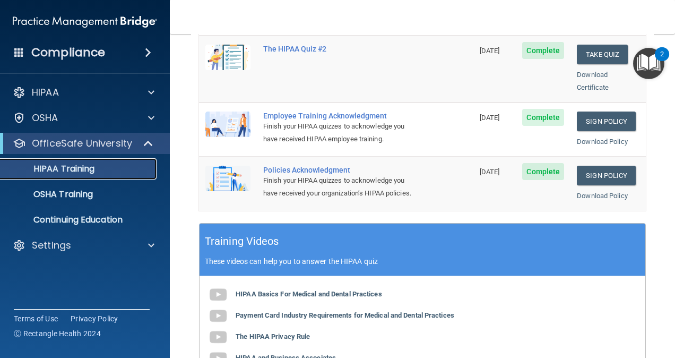
scroll to position [222, 0]
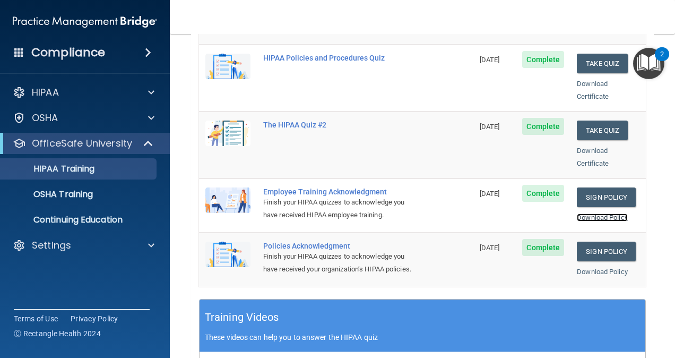
click at [584, 213] on link "Download Policy" at bounding box center [602, 217] width 51 height 8
click at [591, 268] on link "Download Policy" at bounding box center [602, 272] width 51 height 8
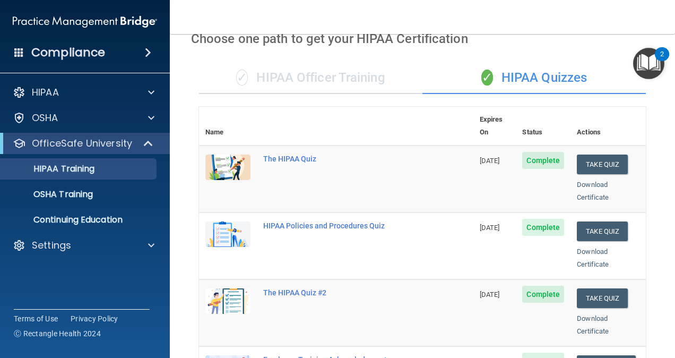
scroll to position [53, 0]
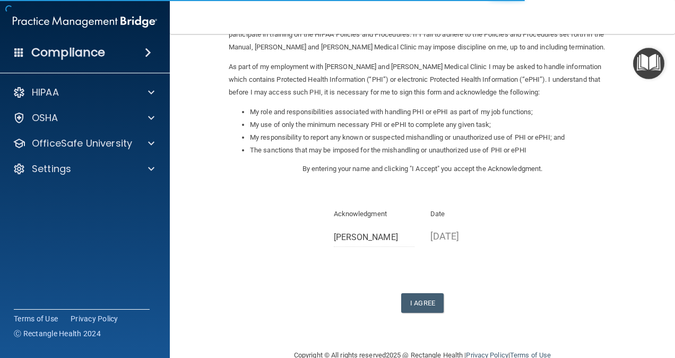
scroll to position [128, 0]
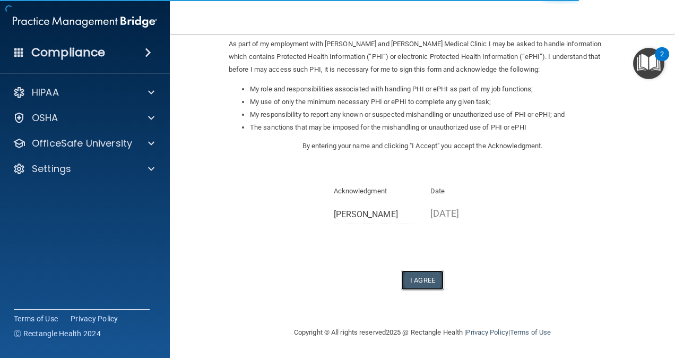
drag, startPoint x: 411, startPoint y: 271, endPoint x: 433, endPoint y: 281, distance: 24.0
click at [411, 271] on button "I Agree" at bounding box center [422, 280] width 42 height 20
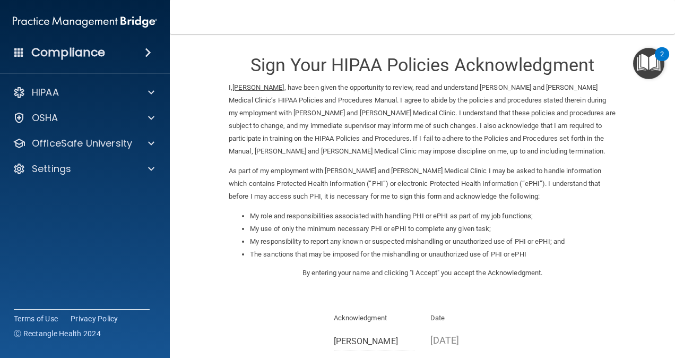
scroll to position [0, 0]
